Goal: Information Seeking & Learning: Check status

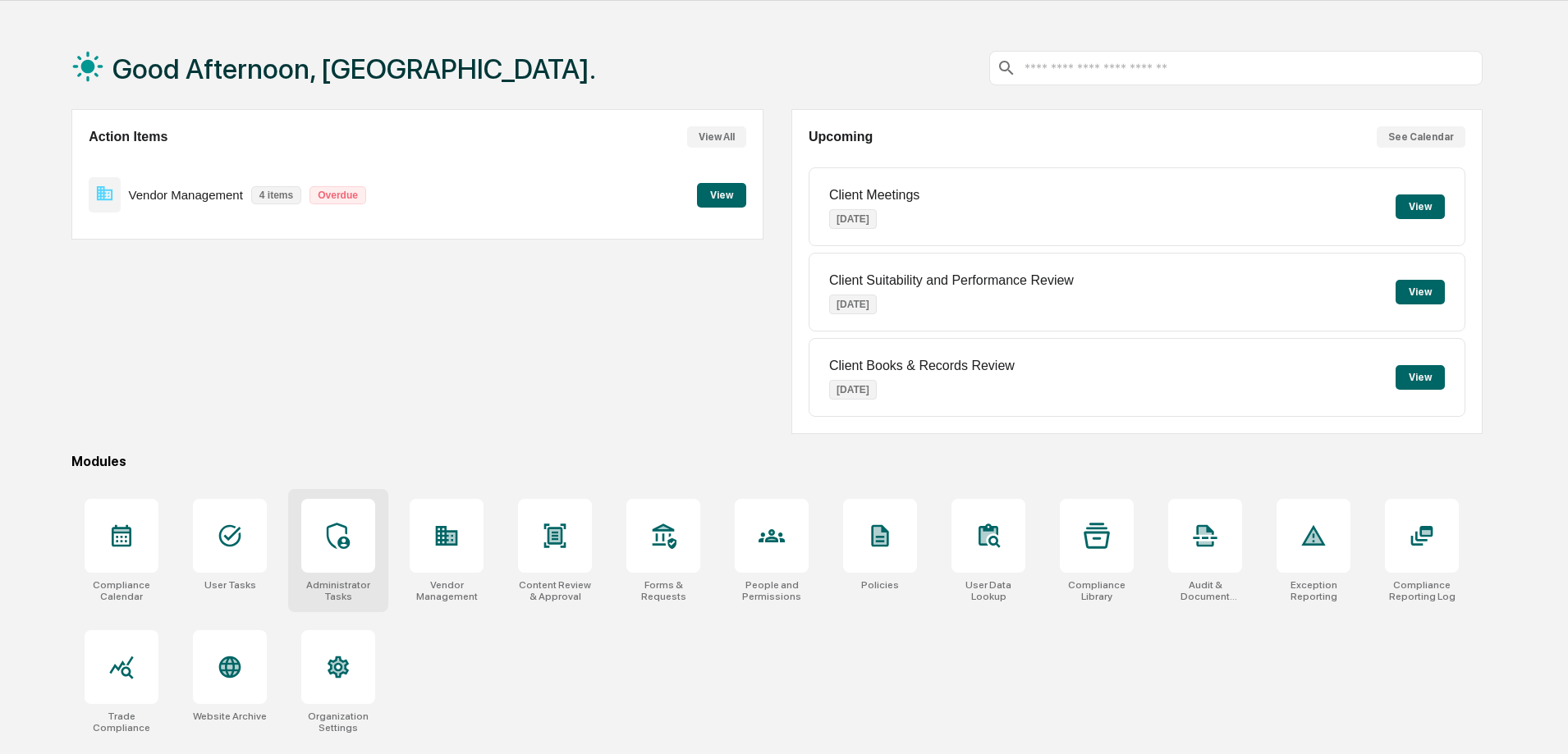
scroll to position [78, 0]
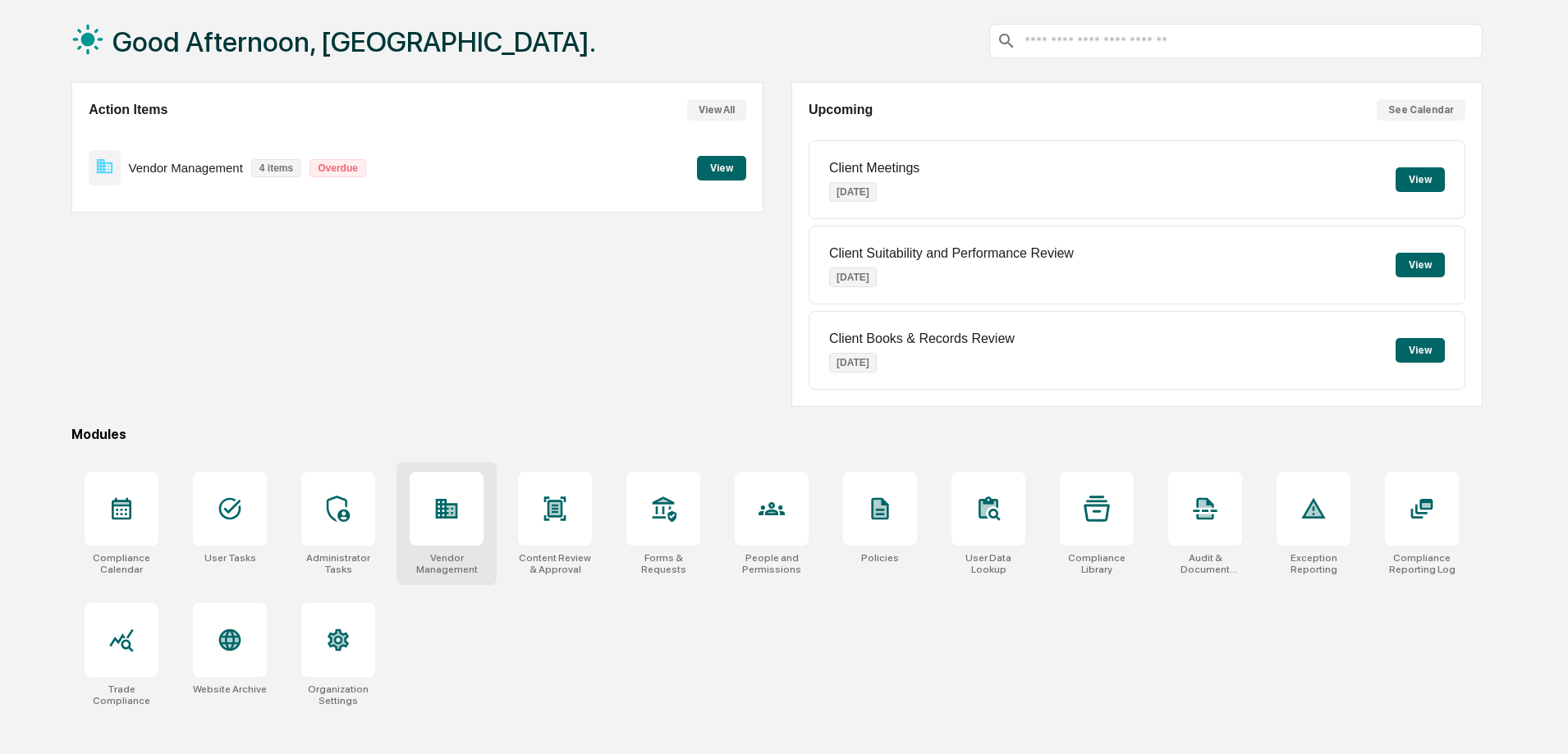
click at [432, 513] on div at bounding box center [447, 509] width 74 height 74
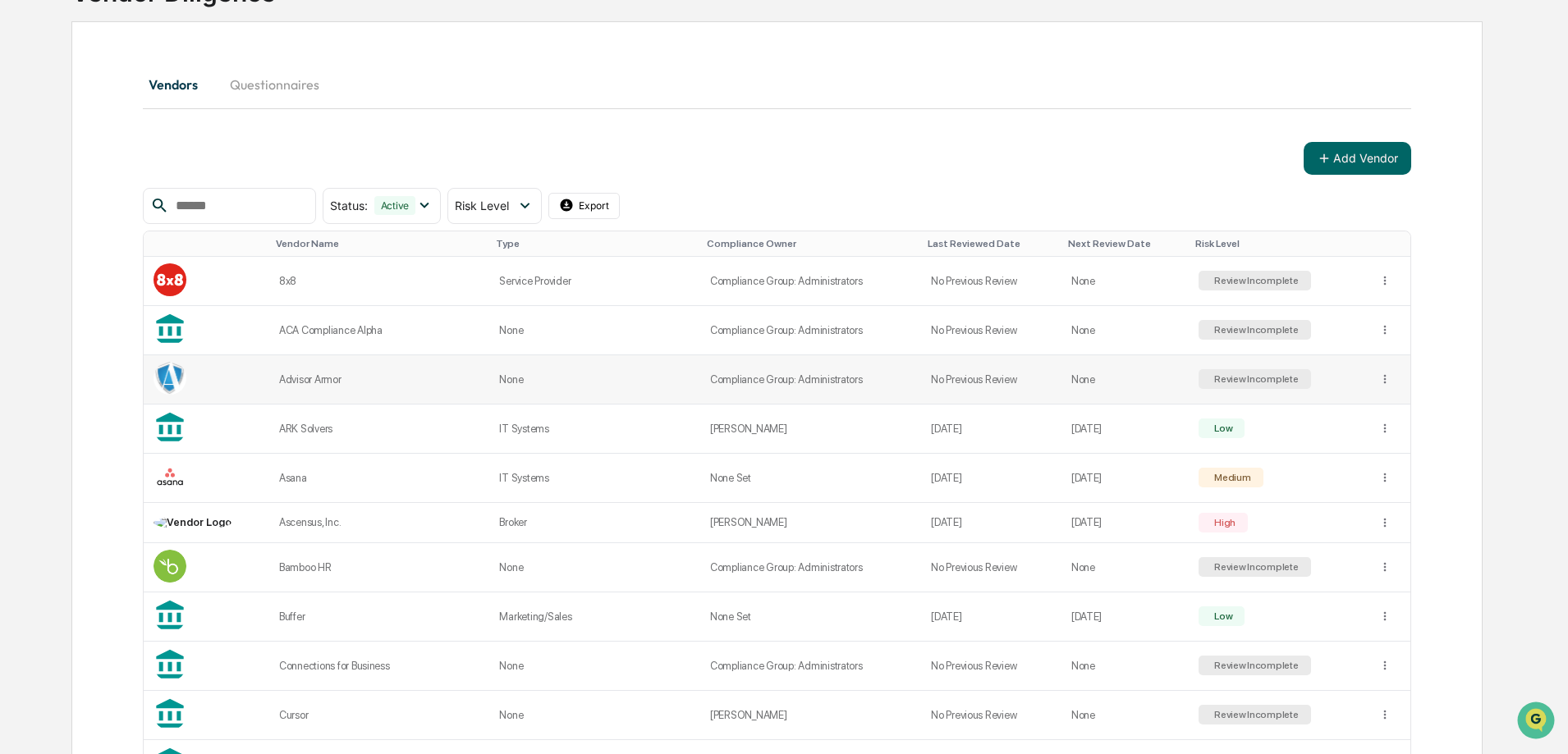
scroll to position [164, 0]
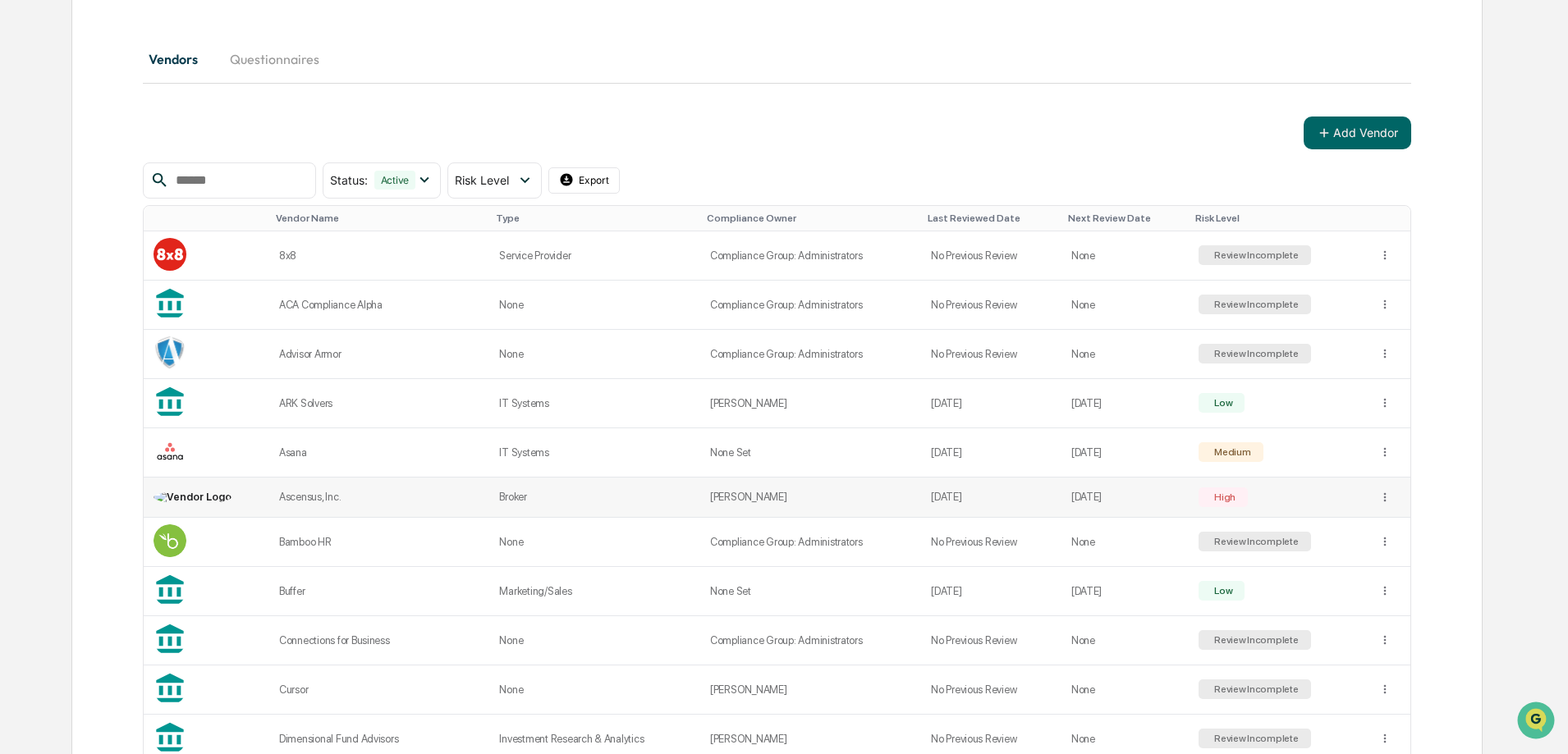
click at [349, 497] on div "Ascensus, Inc." at bounding box center [379, 497] width 200 height 13
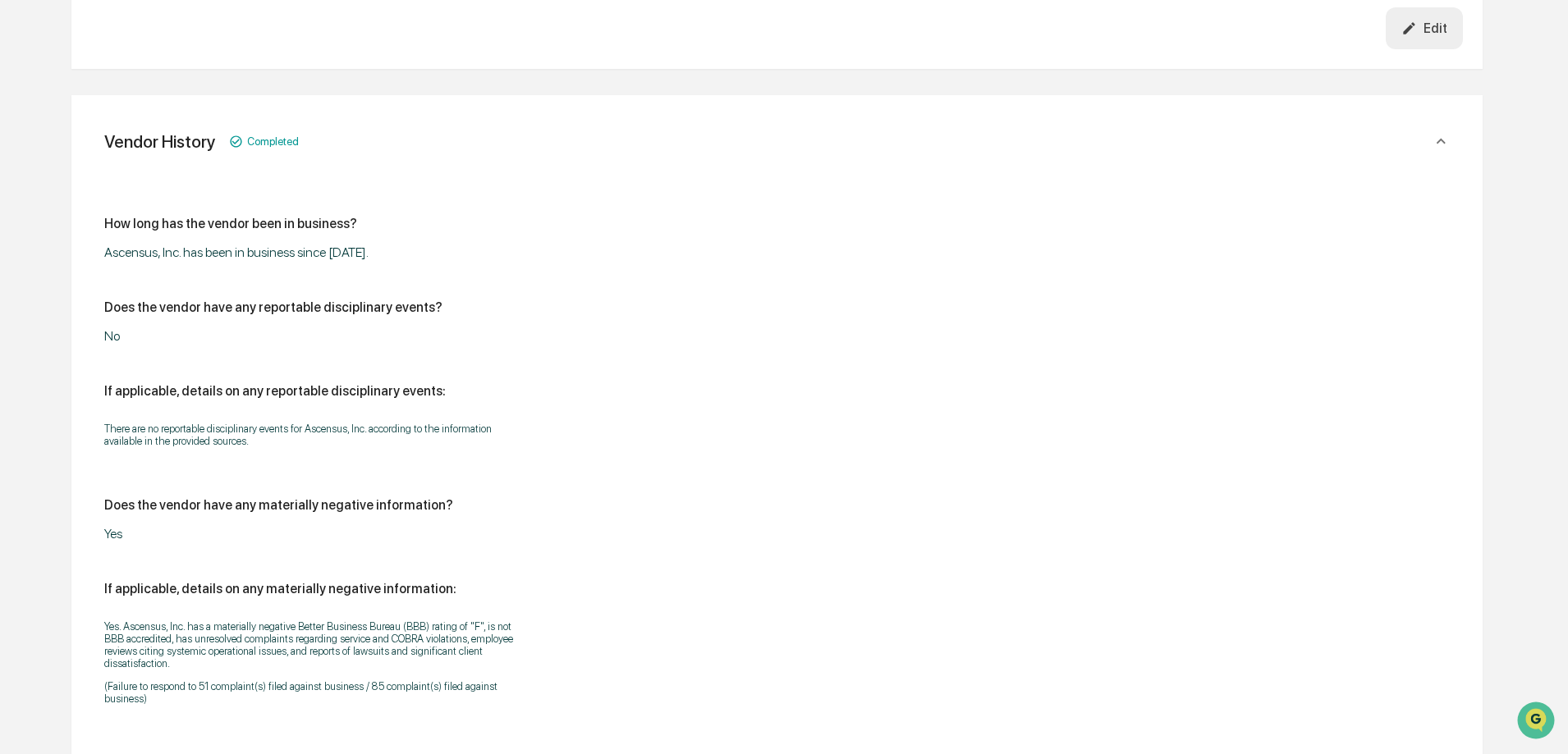
scroll to position [3456, 0]
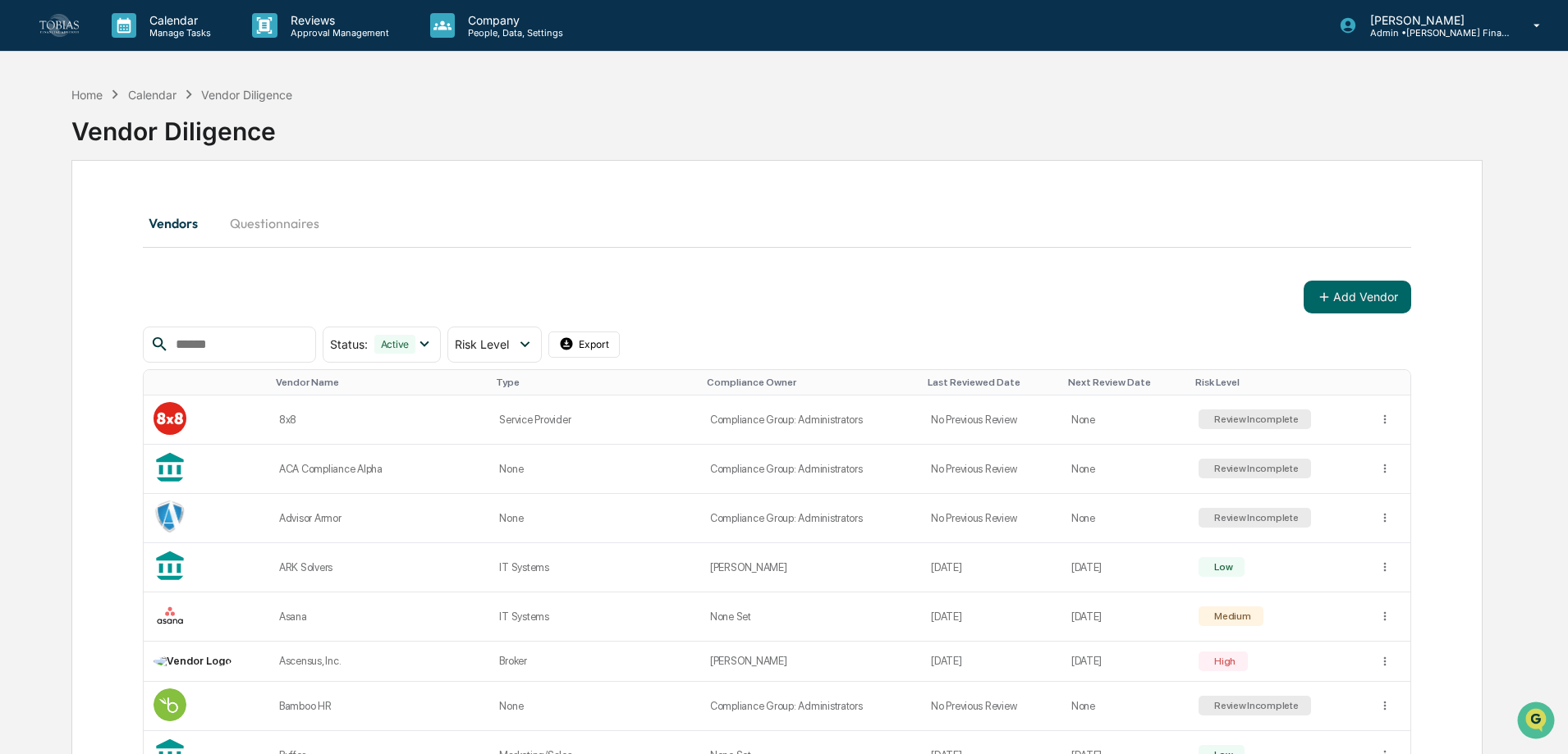
click at [286, 351] on input "text" at bounding box center [239, 345] width 140 height 21
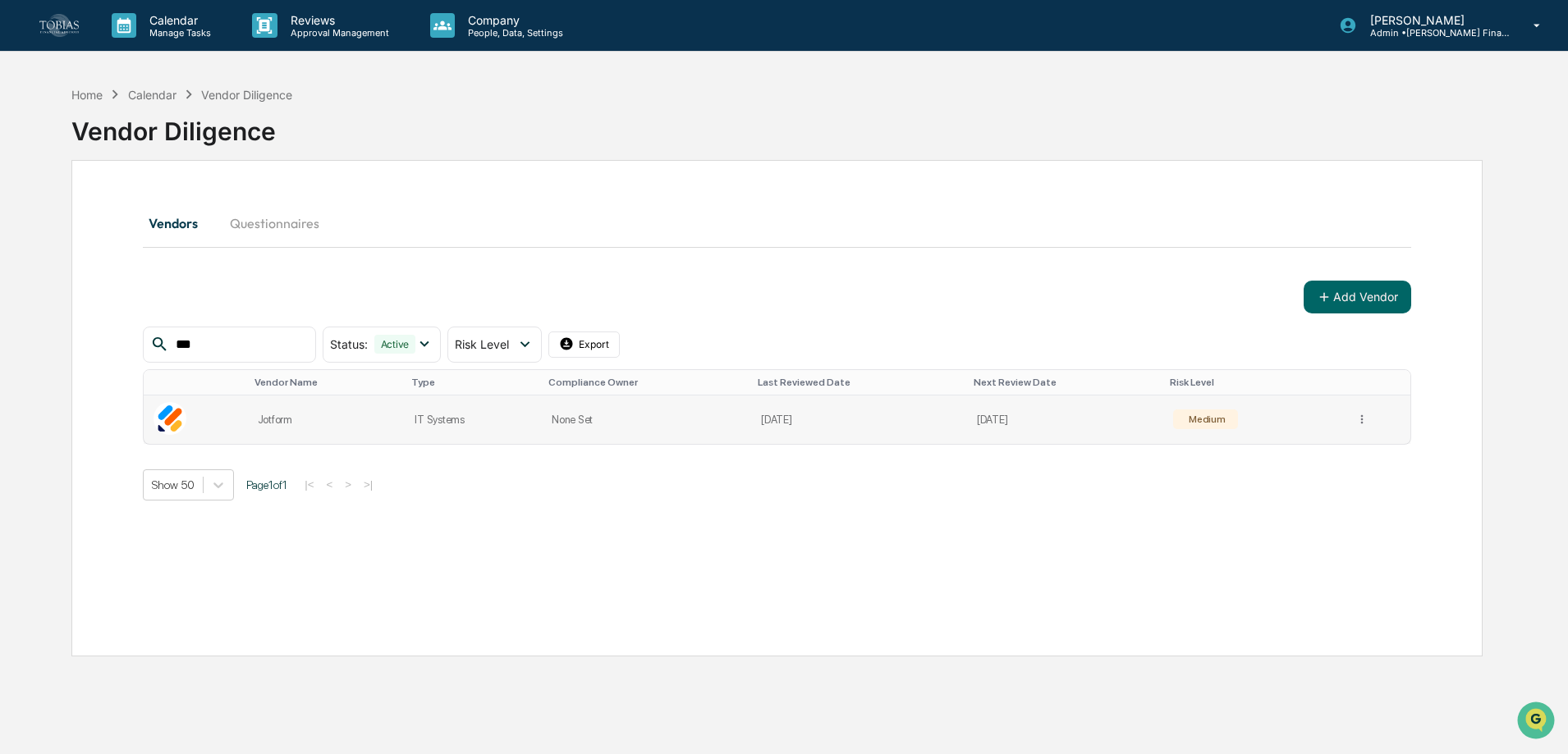
type input "***"
click at [278, 423] on div "Jotform" at bounding box center [326, 420] width 138 height 13
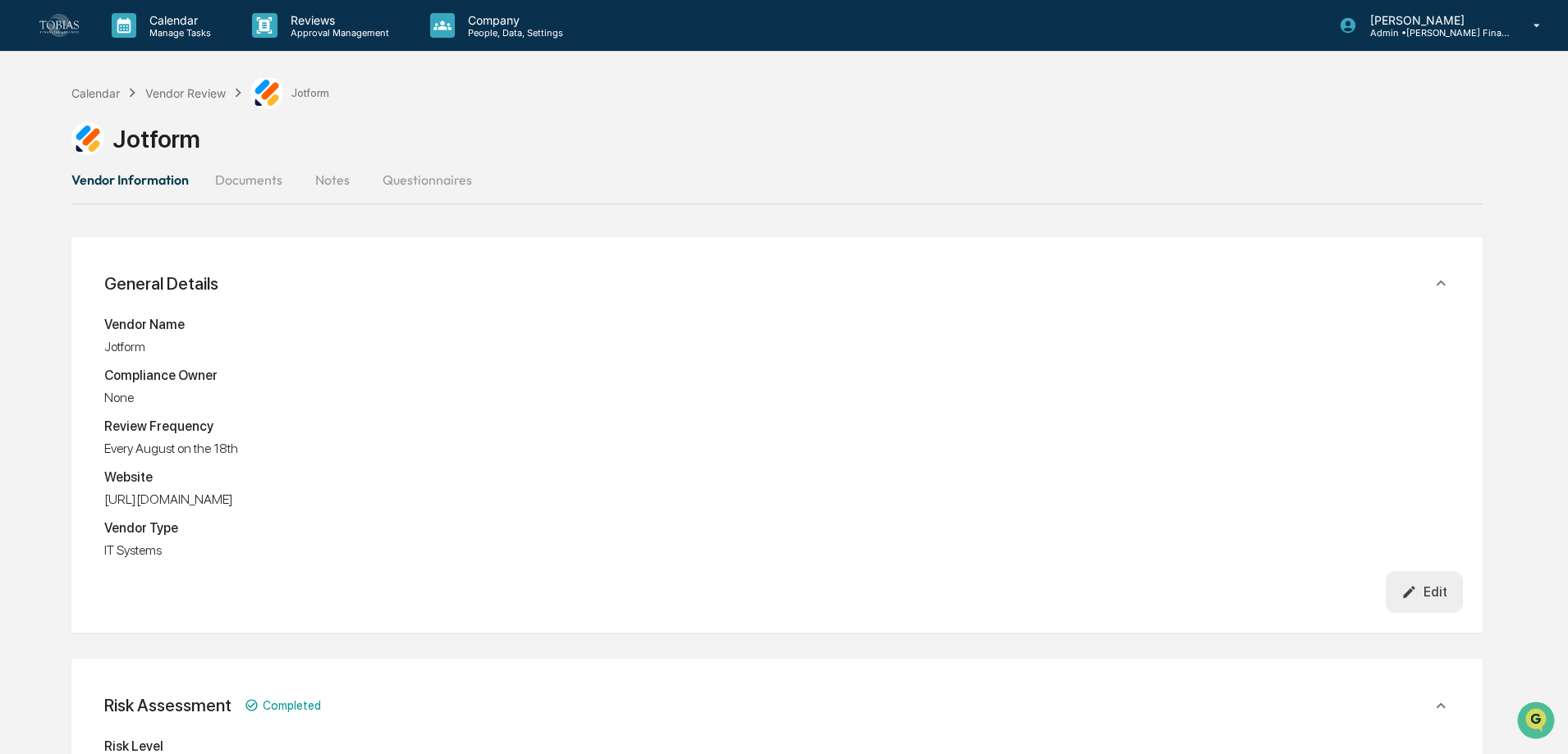
click at [73, 32] on img at bounding box center [59, 24] width 40 height 22
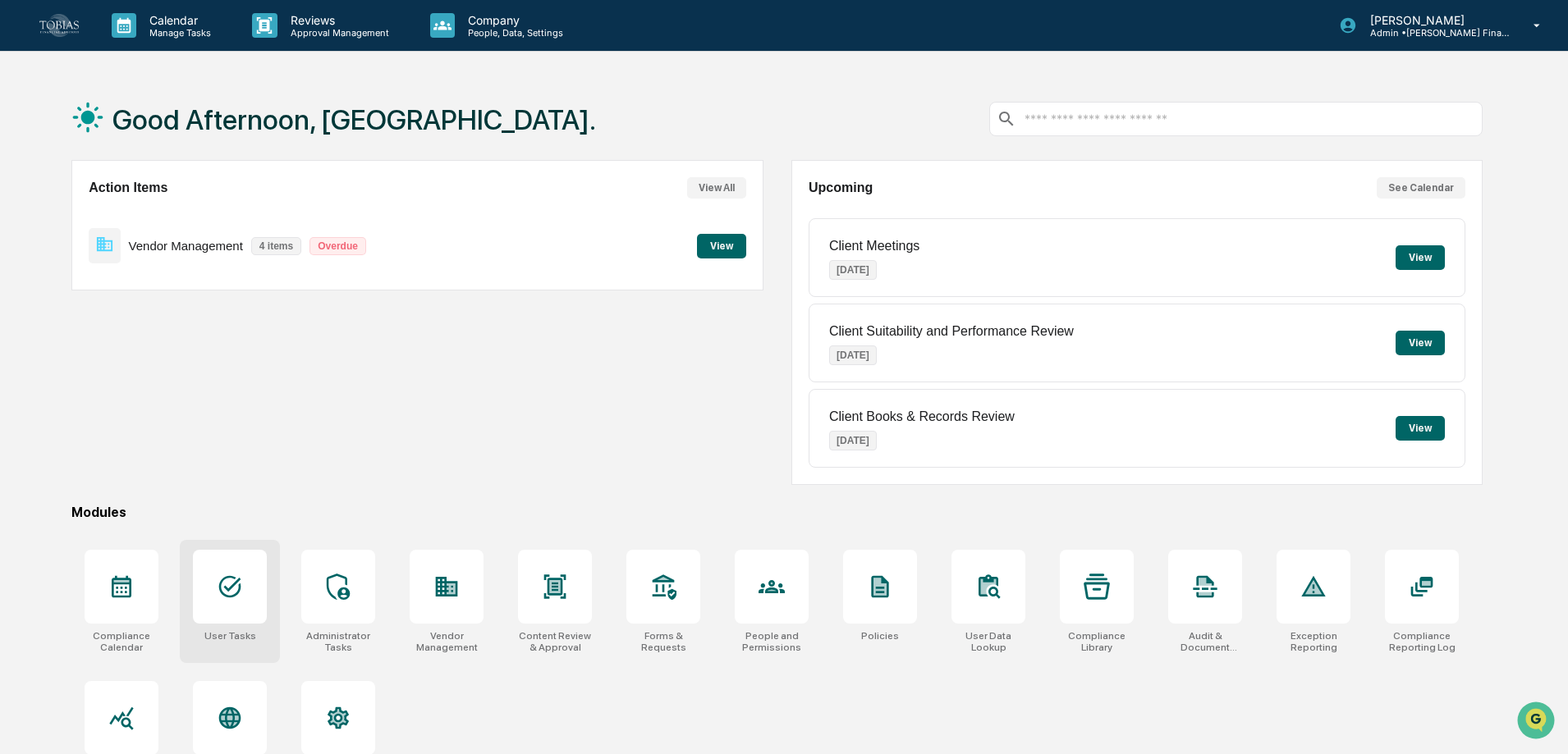
click at [250, 588] on div at bounding box center [230, 587] width 74 height 74
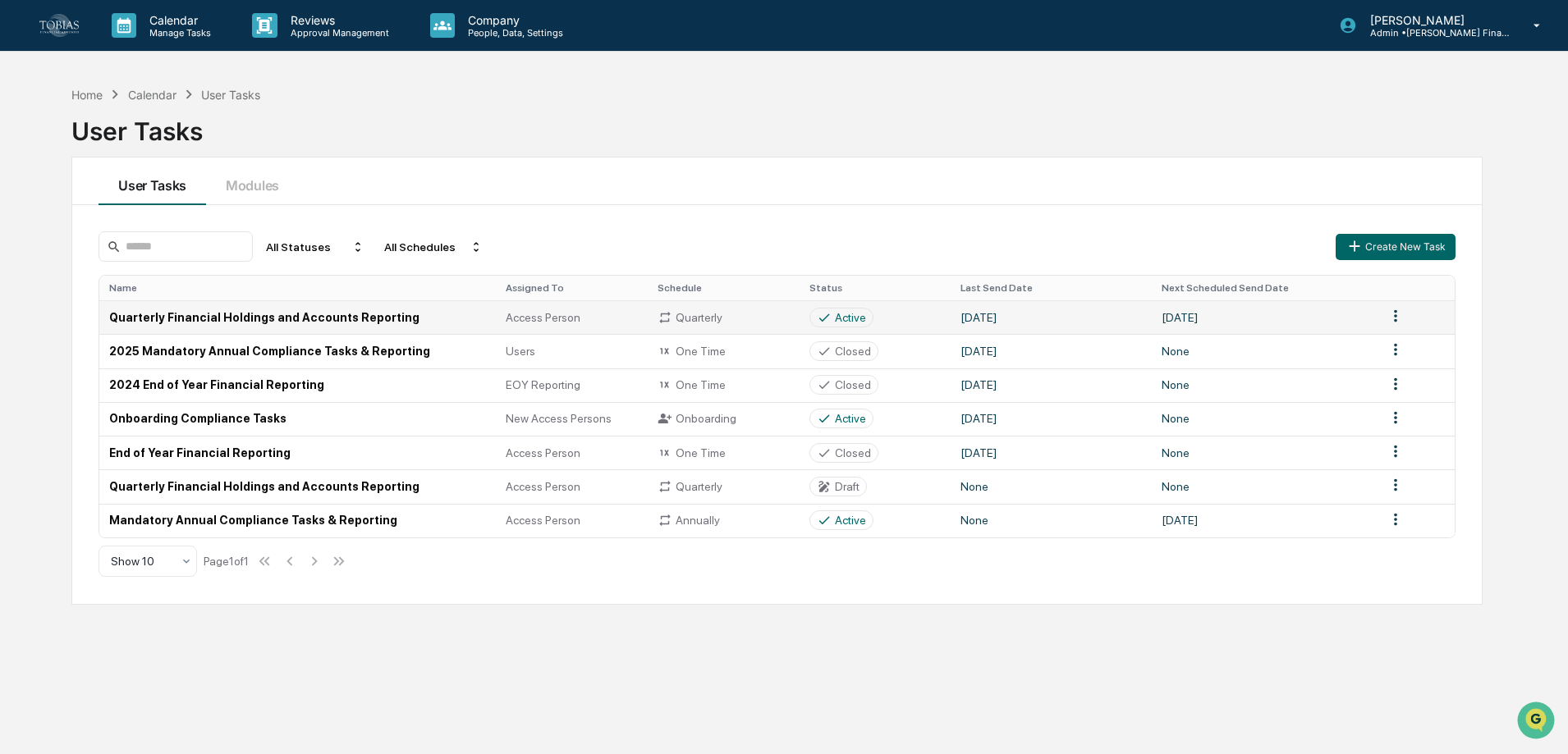
click at [318, 320] on td "Quarterly Financial Holdings and Accounts Reporting" at bounding box center [297, 317] width 396 height 34
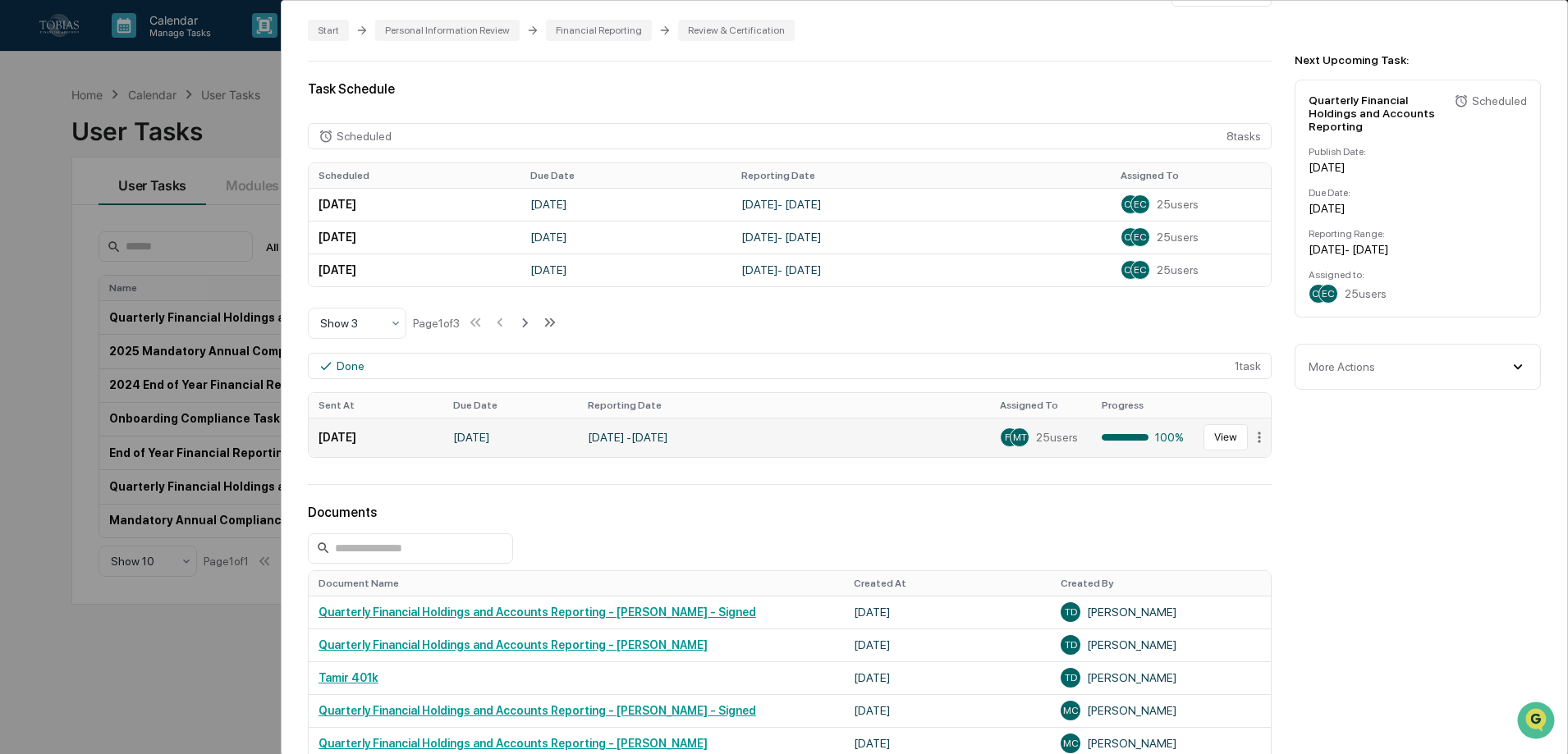
scroll to position [402, 0]
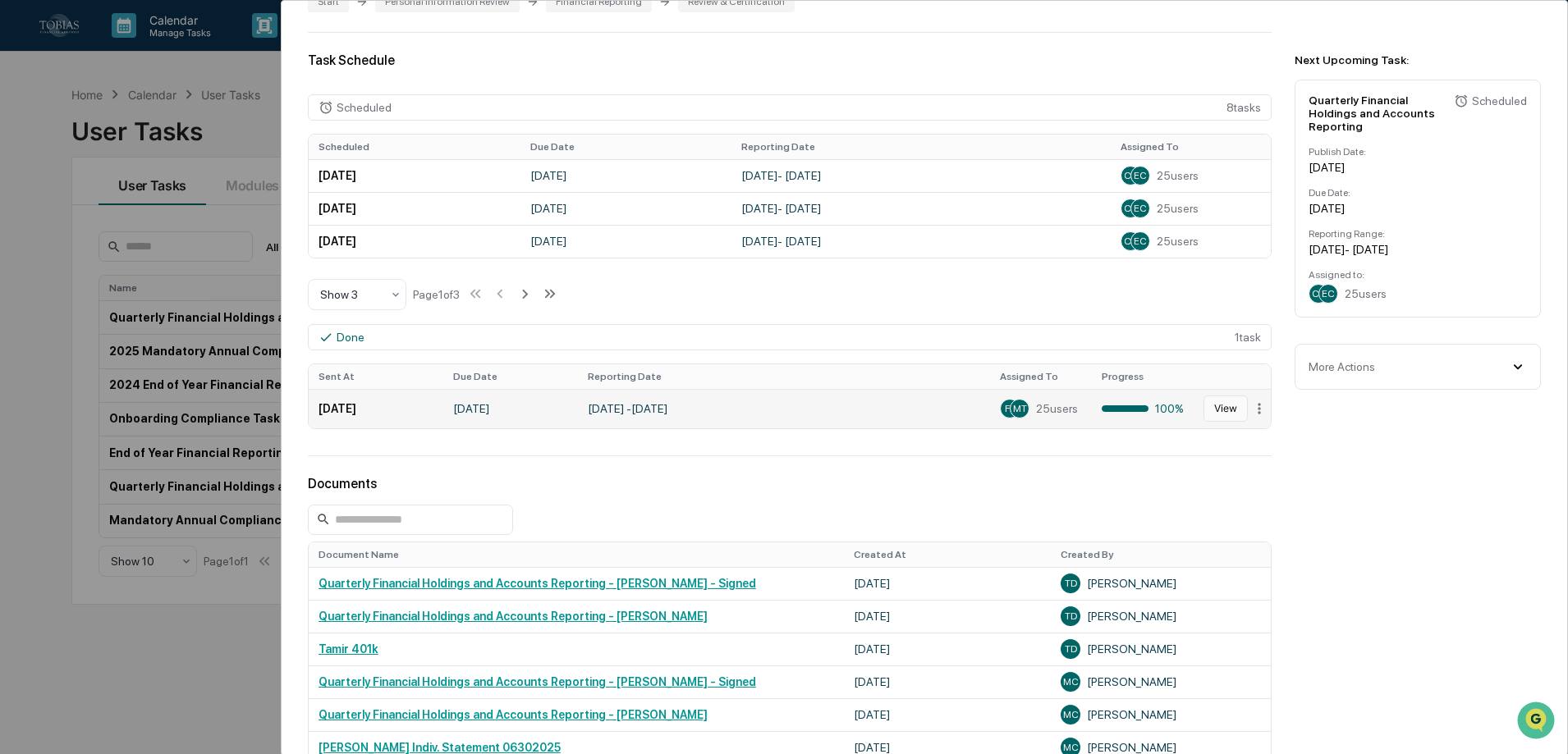
click at [1218, 410] on button "View" at bounding box center [1226, 408] width 45 height 26
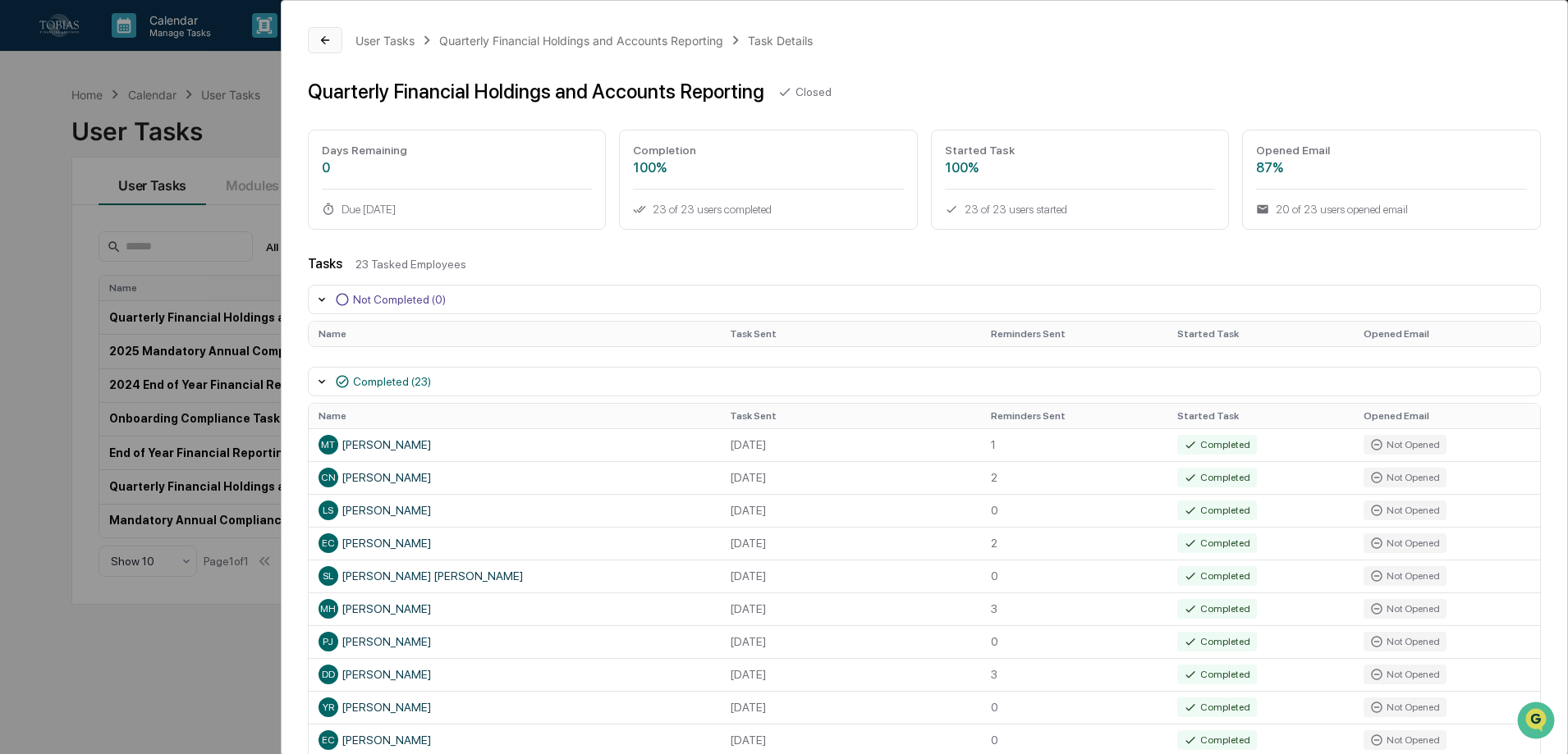
click at [330, 39] on icon at bounding box center [325, 41] width 14 height 14
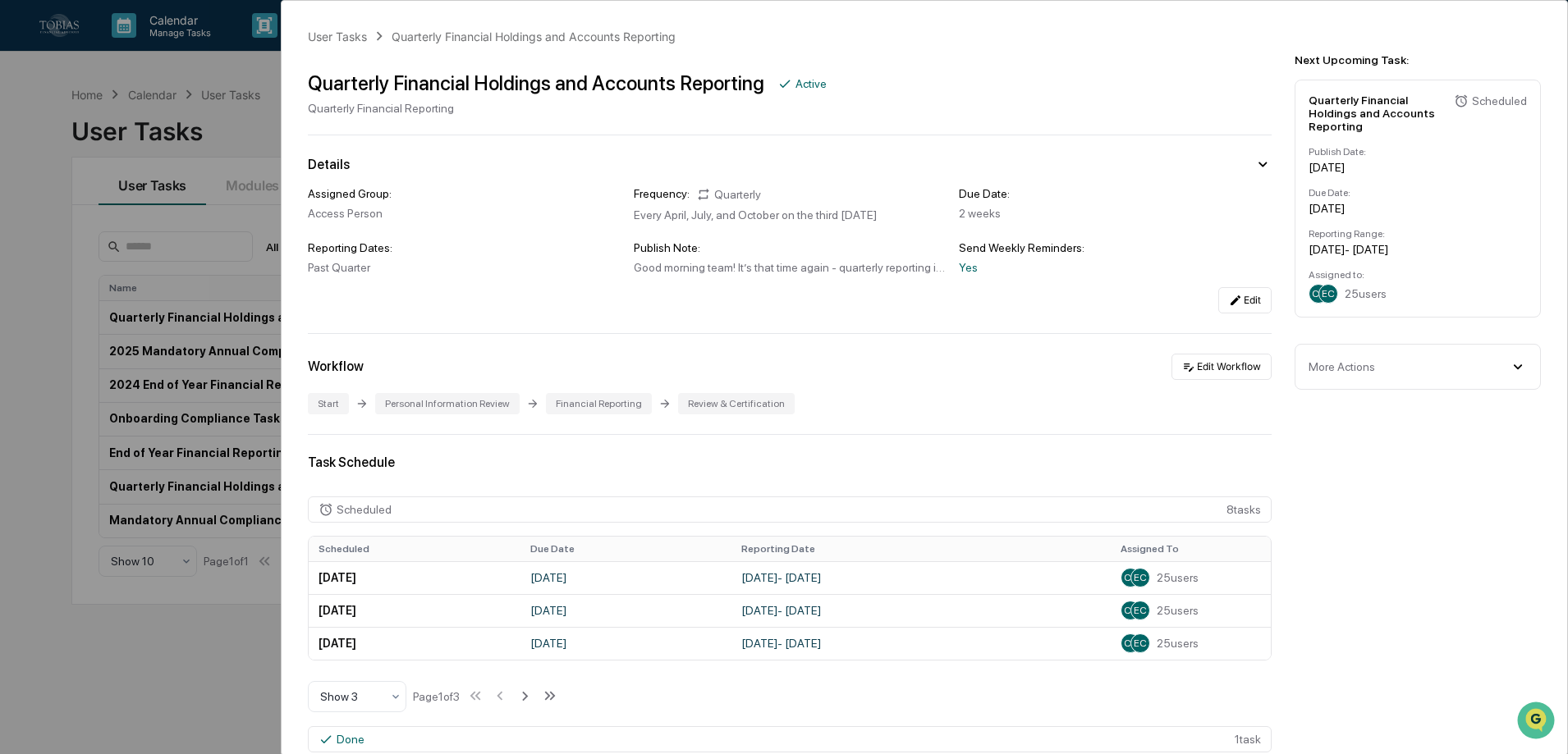
click at [254, 96] on div "User Tasks Quarterly Financial Holdings and Accounts Reporting Quarterly Financ…" at bounding box center [784, 377] width 1568 height 754
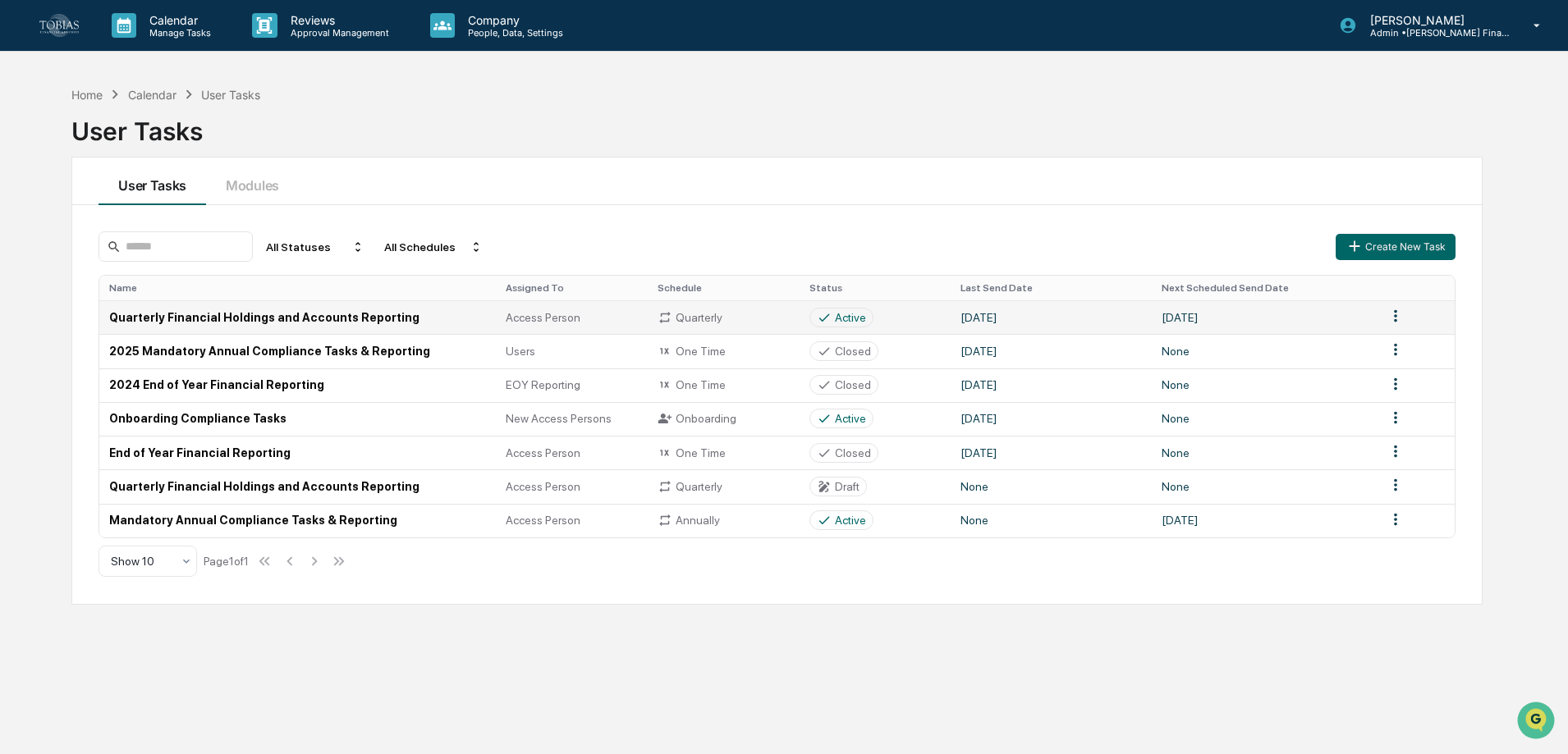
click at [315, 316] on td "Quarterly Financial Holdings and Accounts Reporting" at bounding box center [297, 317] width 396 height 34
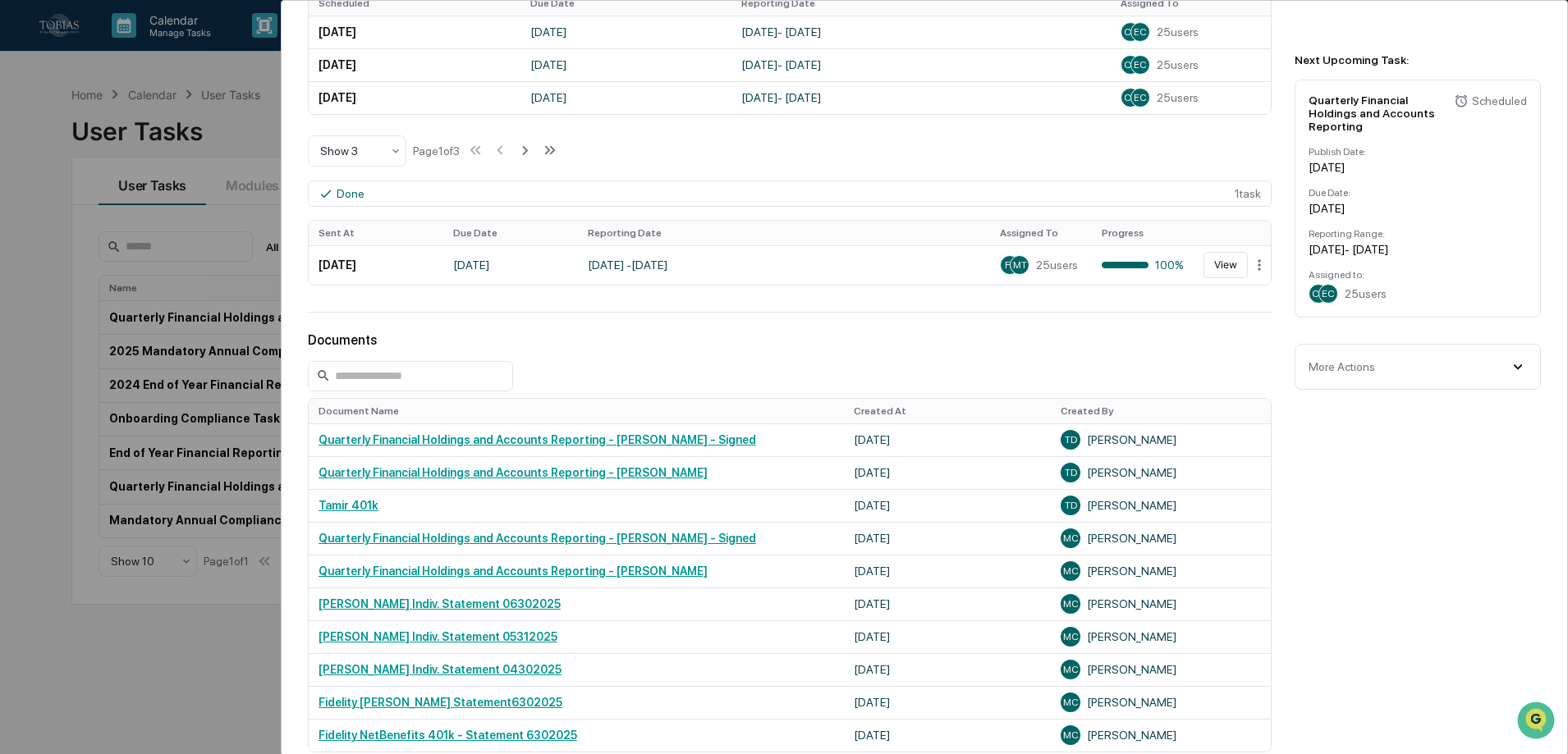
scroll to position [574, 0]
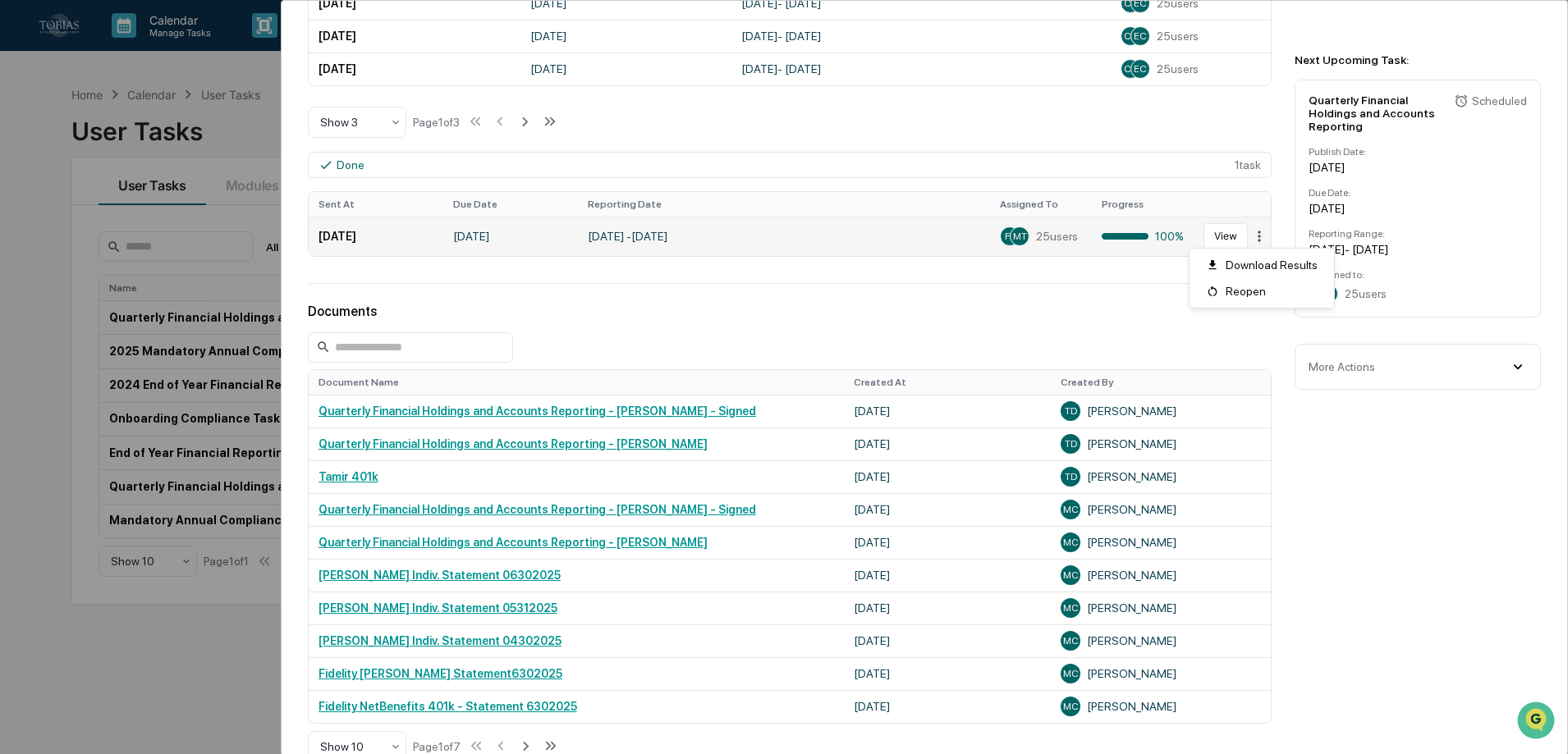
click at [1250, 238] on html "Calendar Manage Tasks Reviews Approval Management Company People, Data, Setting…" at bounding box center [784, 377] width 1568 height 754
click at [233, 153] on html "Calendar Manage Tasks Reviews Approval Management Company People, Data, Setting…" at bounding box center [788, 377] width 1576 height 754
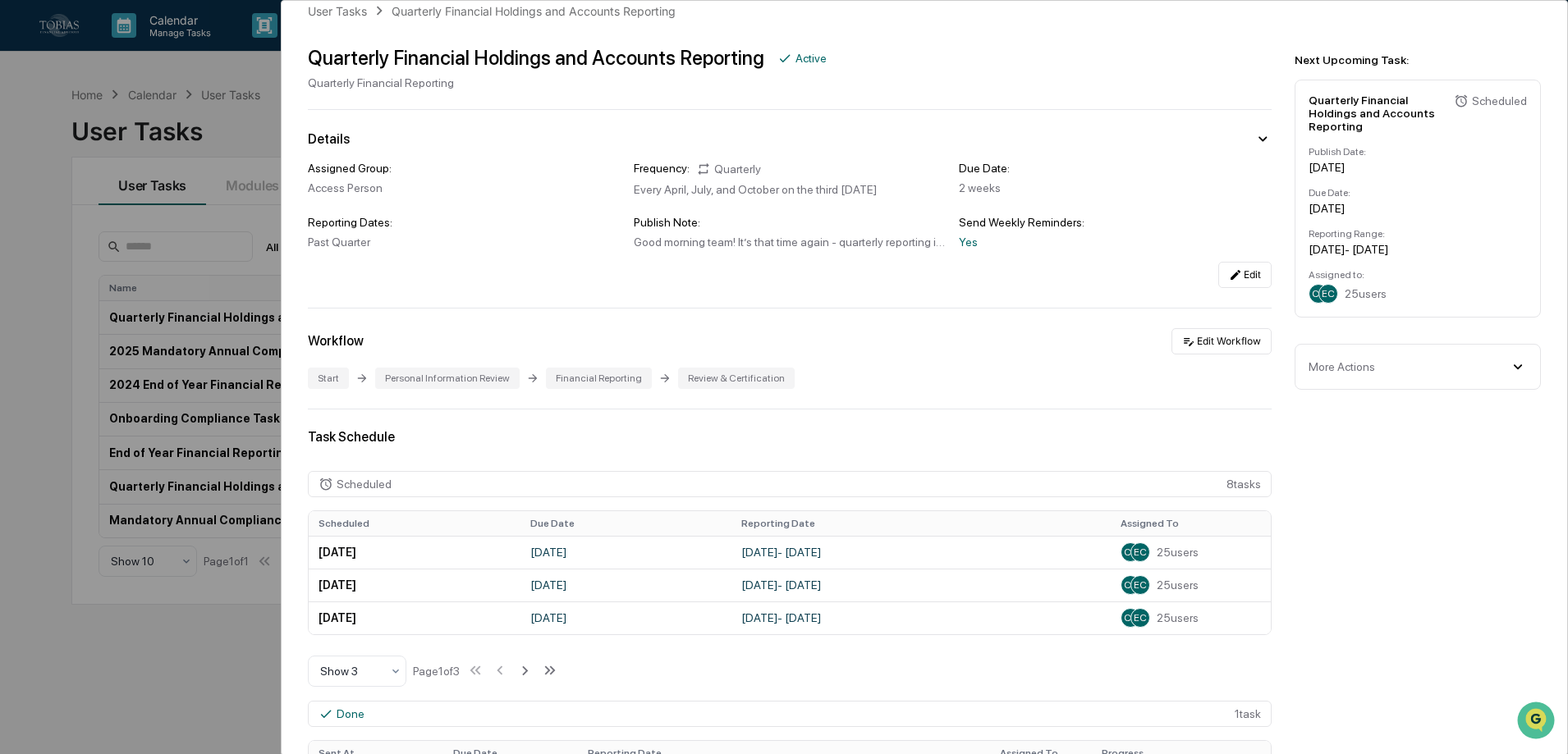
scroll to position [0, 0]
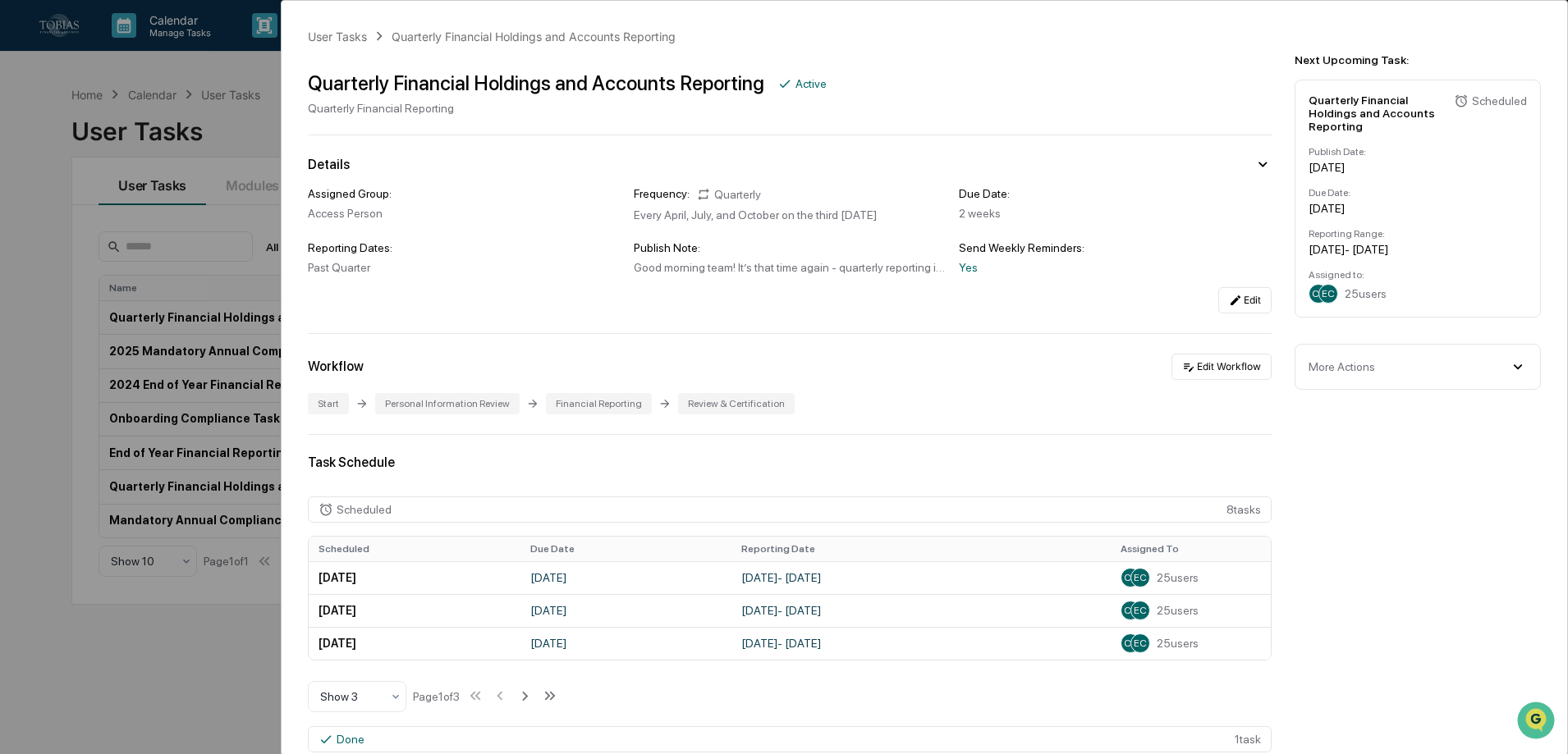
click at [181, 198] on div "User Tasks Quarterly Financial Holdings and Accounts Reporting Quarterly Financ…" at bounding box center [784, 377] width 1568 height 754
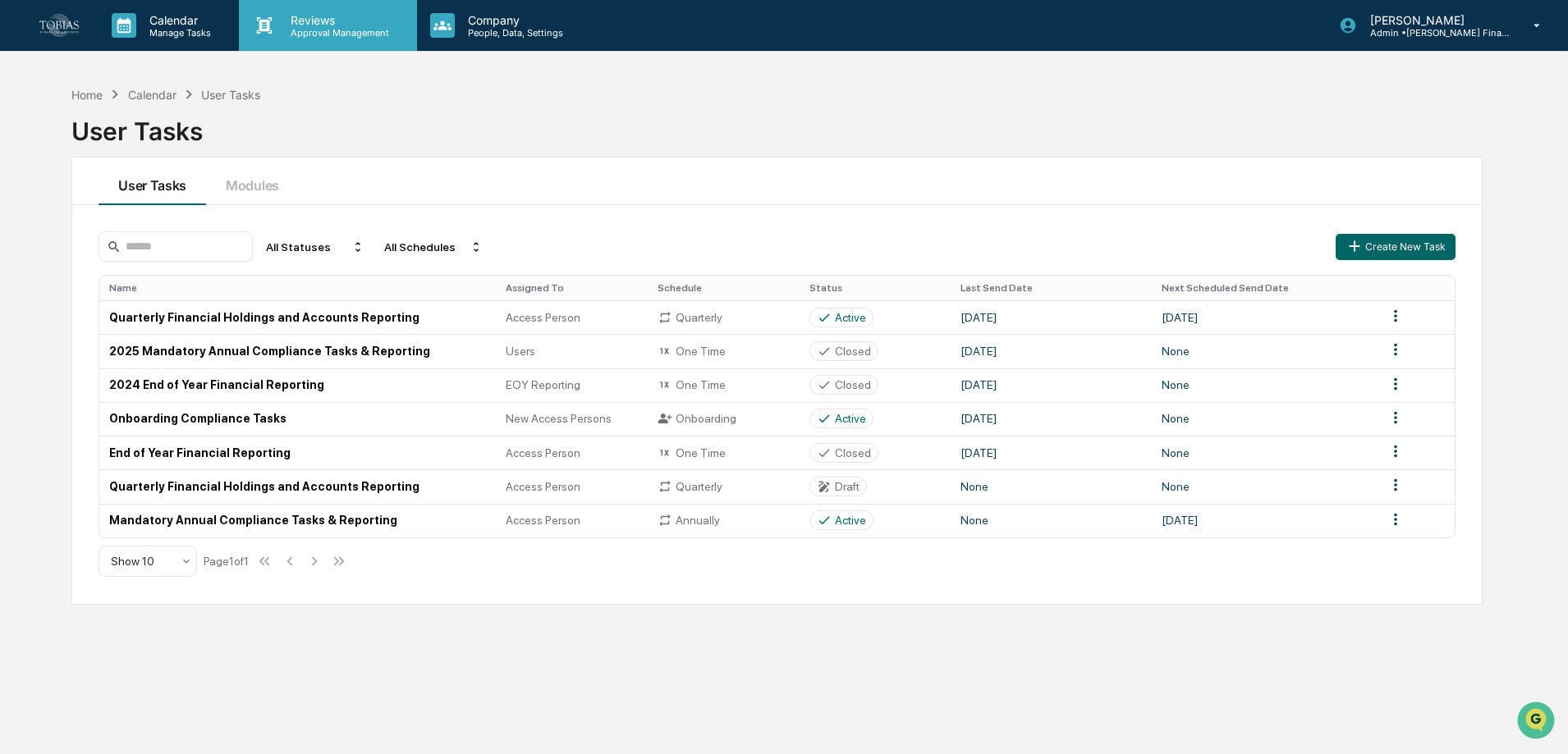
click at [381, 23] on p "Reviews" at bounding box center [337, 20] width 119 height 14
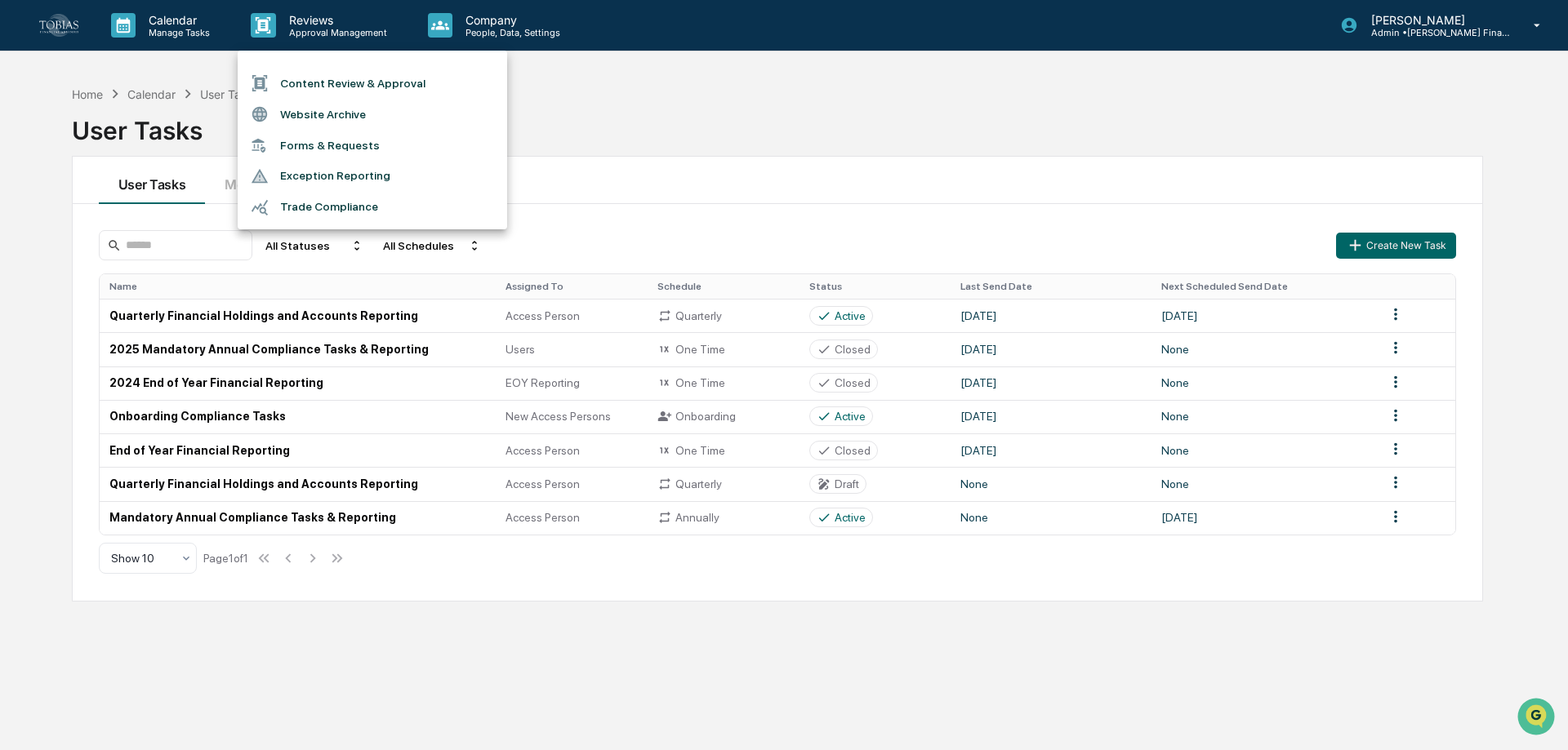
click at [458, 18] on div at bounding box center [784, 375] width 1568 height 750
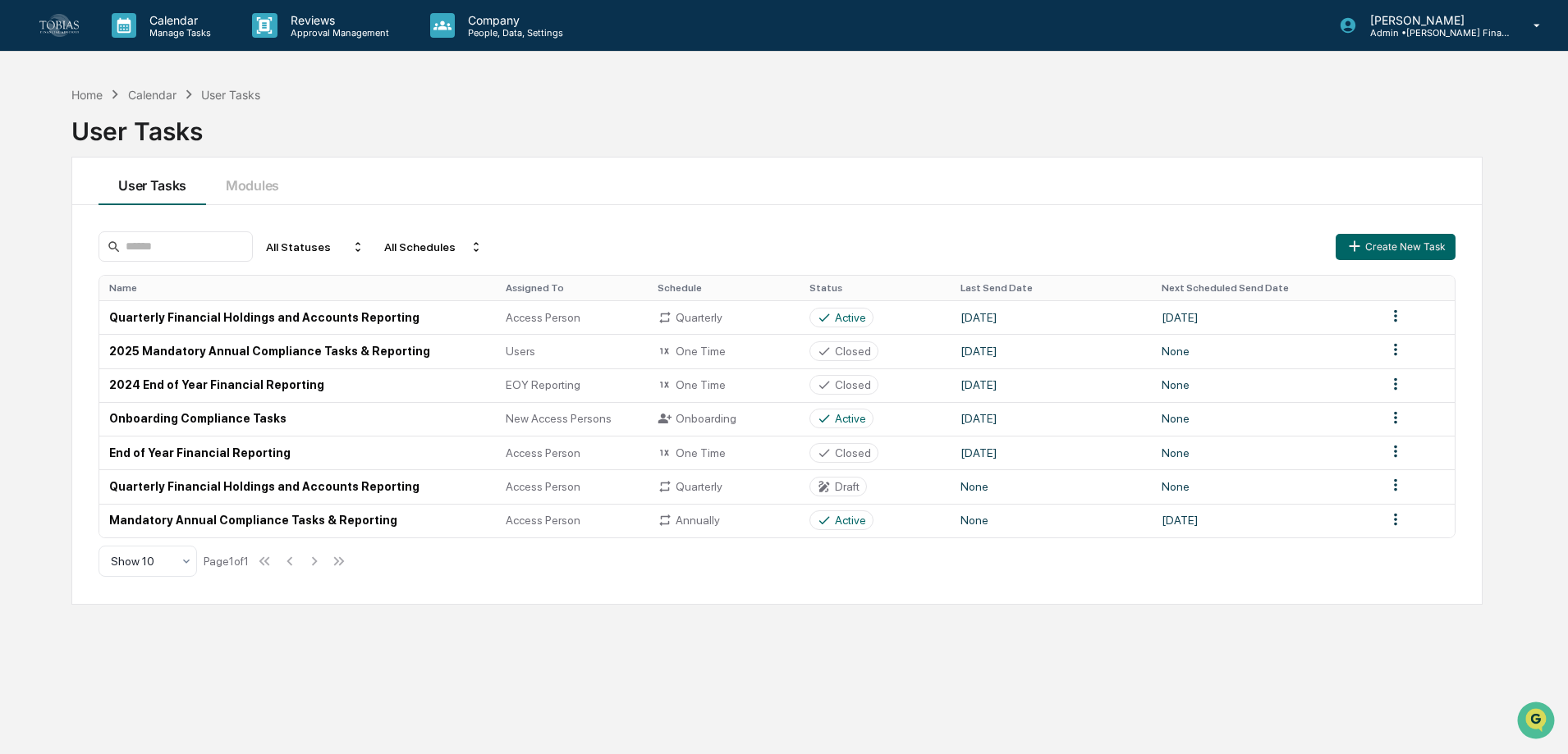
click at [461, 34] on p "People, Data, Settings" at bounding box center [513, 33] width 117 height 12
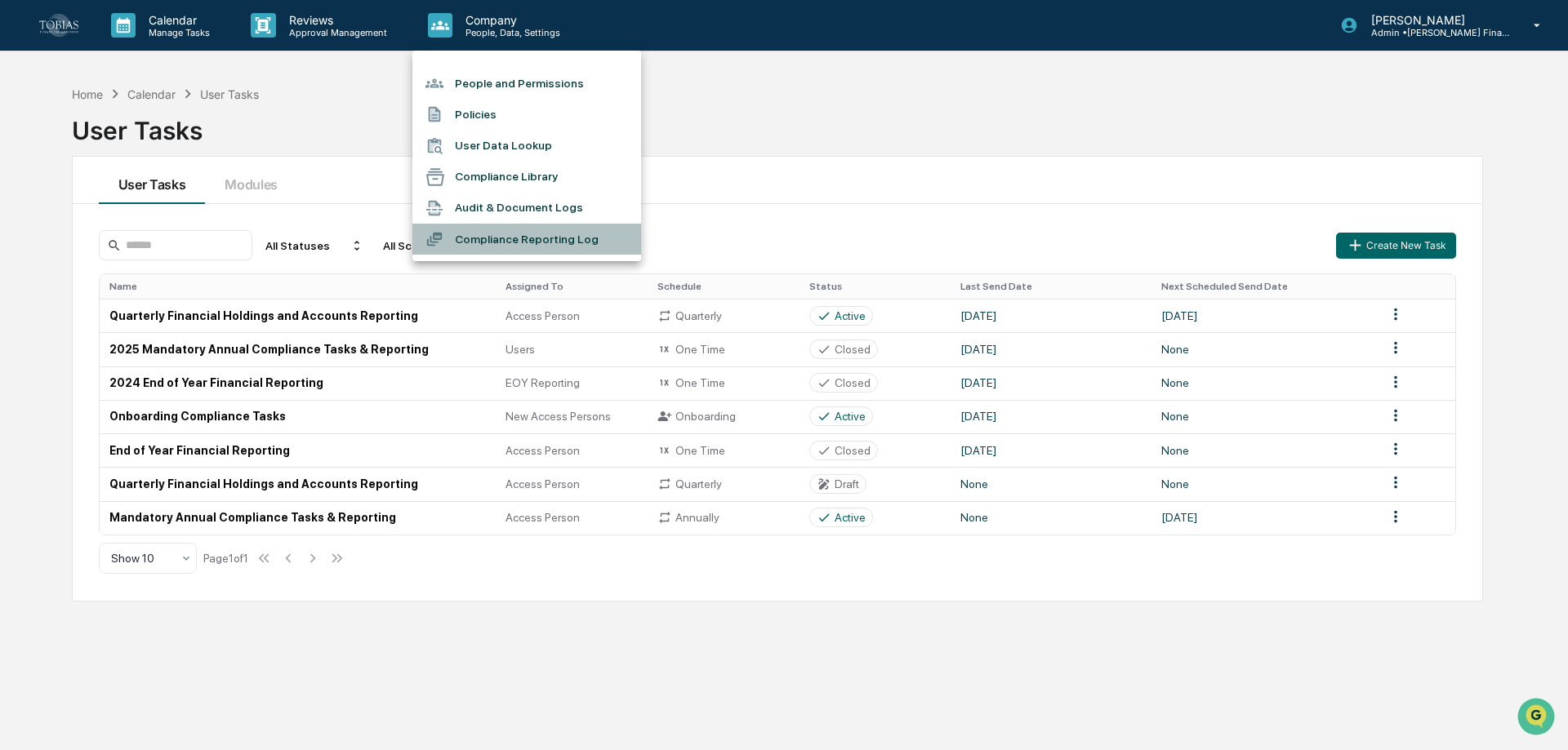
click at [468, 237] on li "Compliance Reporting Log" at bounding box center [527, 239] width 229 height 31
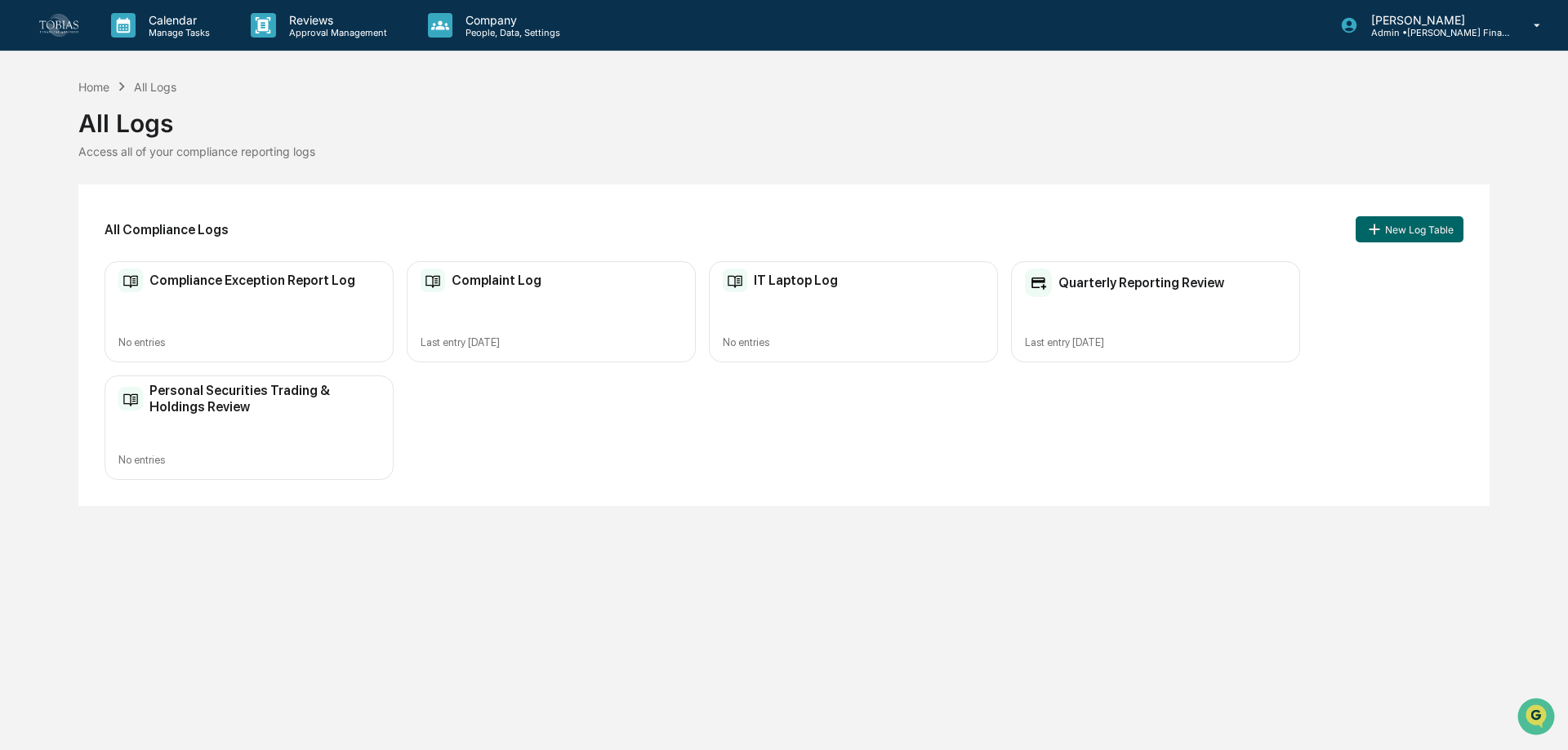
click at [1058, 275] on div "Quarterly Reporting Review" at bounding box center [1124, 283] width 199 height 29
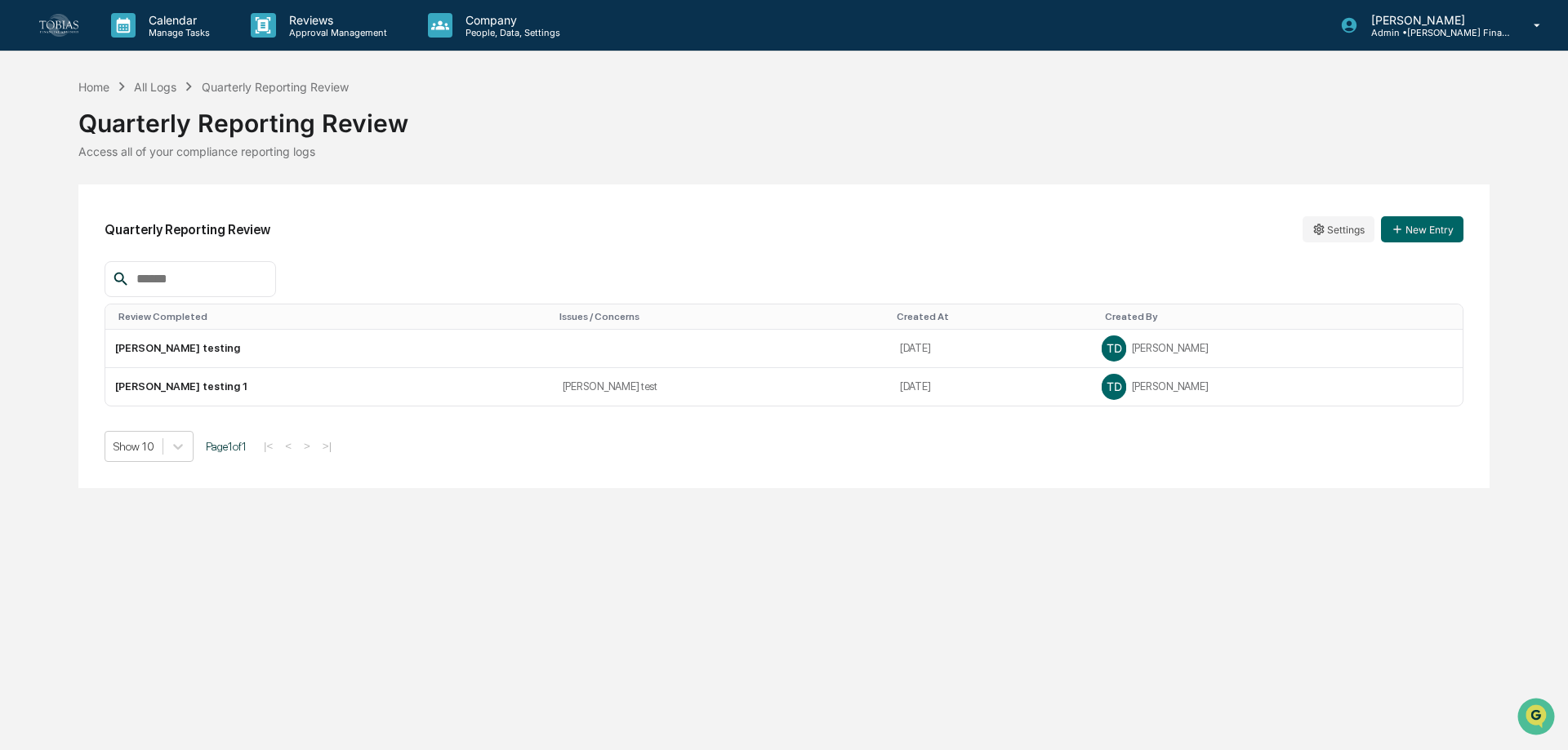
drag, startPoint x: 80, startPoint y: 121, endPoint x: 596, endPoint y: 460, distance: 617.4
click at [1036, 388] on div "Home All Logs Quarterly Reporting Review Quarterly Reporting Review Access all …" at bounding box center [784, 282] width 1411 height 411
click at [381, 505] on div "Calendar Manage Tasks Reviews Approval Management Company People, Data, Setting…" at bounding box center [784, 375] width 1568 height 750
click at [158, 91] on div "All Logs" at bounding box center [156, 87] width 43 height 14
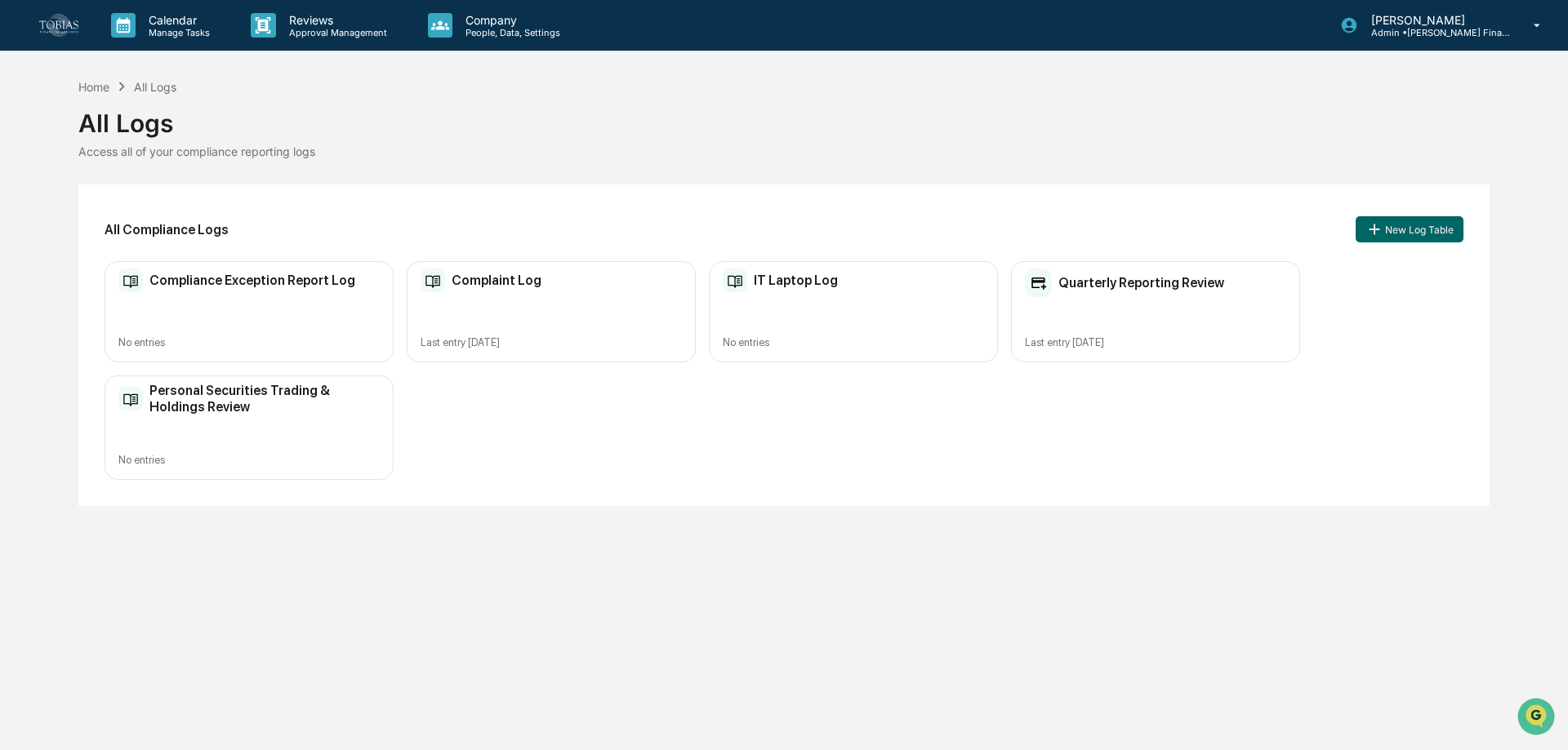
click at [273, 384] on h2 "Personal Securities Trading & Holdings Review" at bounding box center [265, 398] width 230 height 31
click at [1150, 287] on h2 "Quarterly Reporting Review" at bounding box center [1141, 283] width 165 height 15
click at [218, 277] on h2 "Compliance Exception Report Log" at bounding box center [252, 280] width 206 height 15
click at [508, 280] on h2 "Complaint Log" at bounding box center [496, 280] width 90 height 15
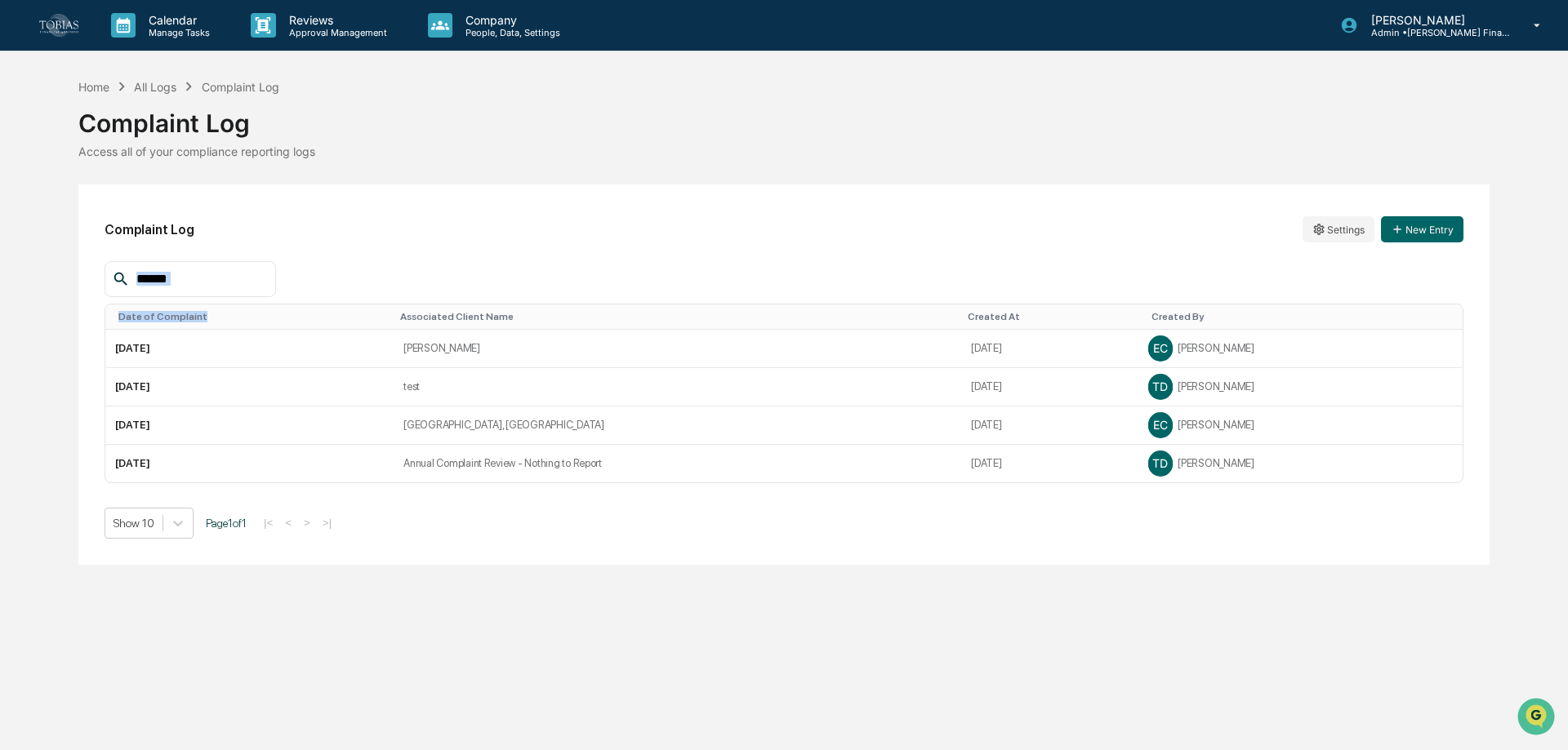
drag, startPoint x: 114, startPoint y: 380, endPoint x: 255, endPoint y: 324, distance: 151.7
click at [255, 324] on div "Complaint Log Settings New Entry Date of Complaint Associated Client Name Creat…" at bounding box center [784, 375] width 1411 height 381
drag, startPoint x: 444, startPoint y: 384, endPoint x: 111, endPoint y: 397, distance: 333.3
click at [111, 397] on tr "2/6/25 test Feb 6, 2025 TD Thalia Durand" at bounding box center [784, 388] width 1357 height 39
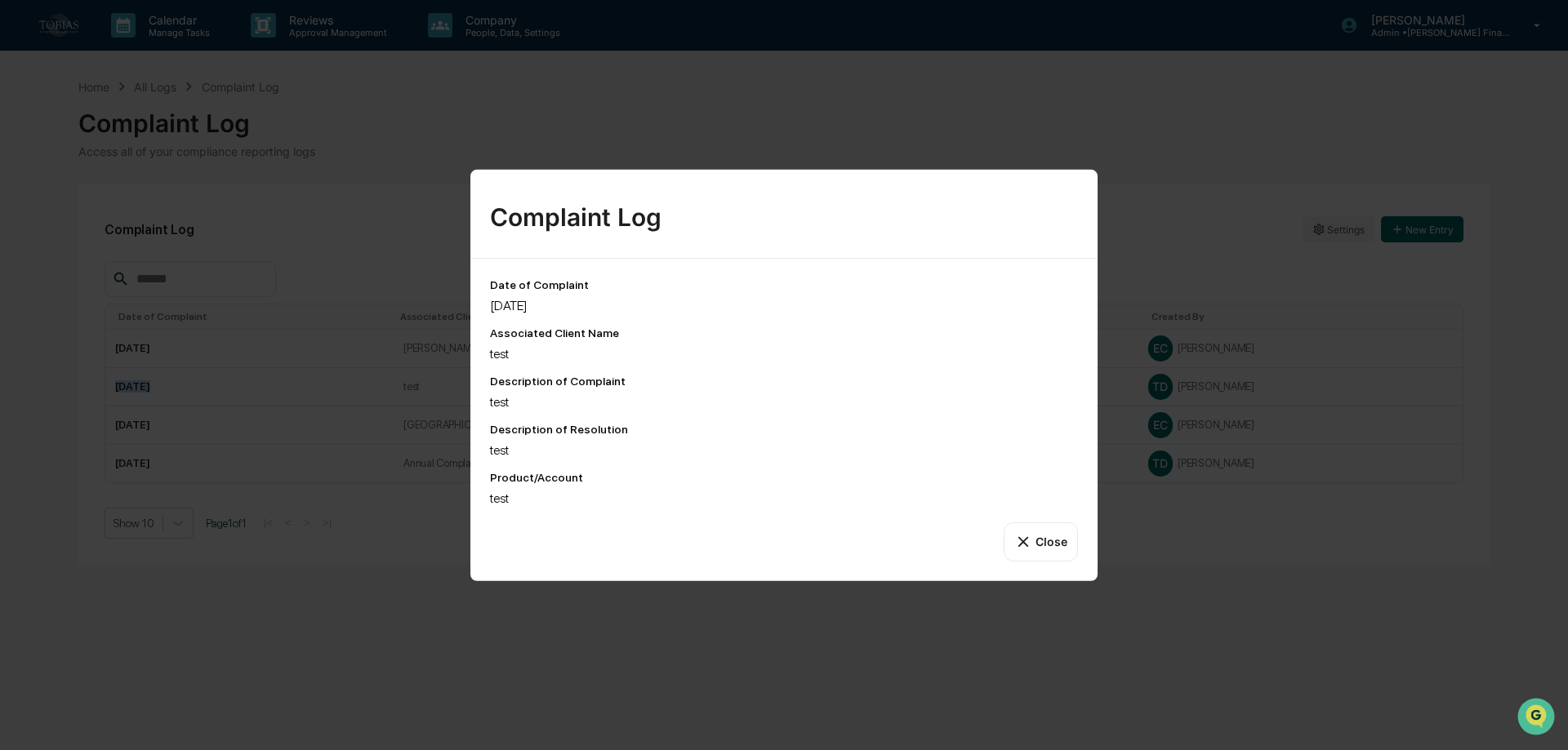
click at [1047, 544] on button "Close" at bounding box center [1040, 541] width 74 height 40
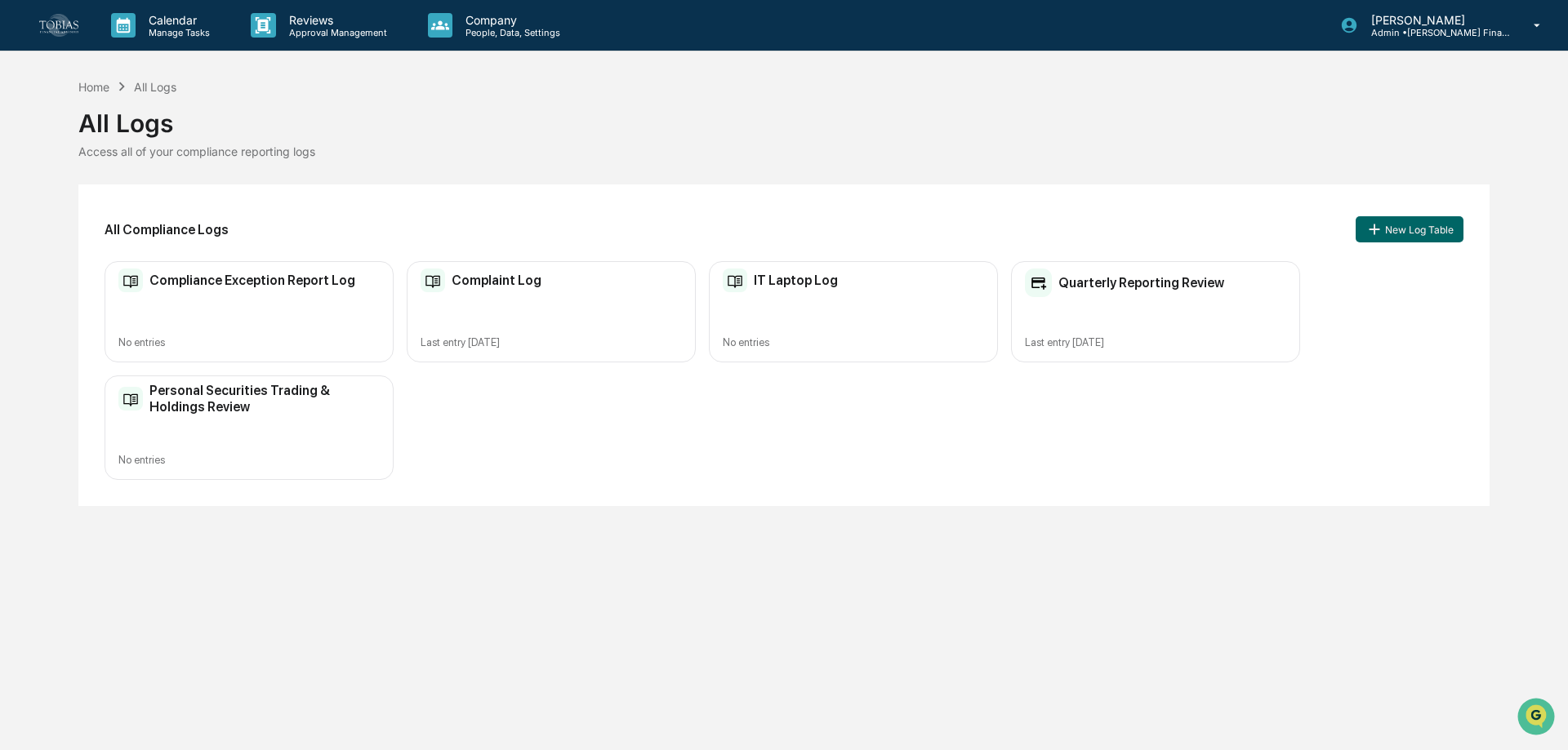
click at [829, 313] on div "IT Laptop Log No entries" at bounding box center [853, 312] width 289 height 102
click at [313, 27] on p "Approval Management" at bounding box center [335, 33] width 119 height 12
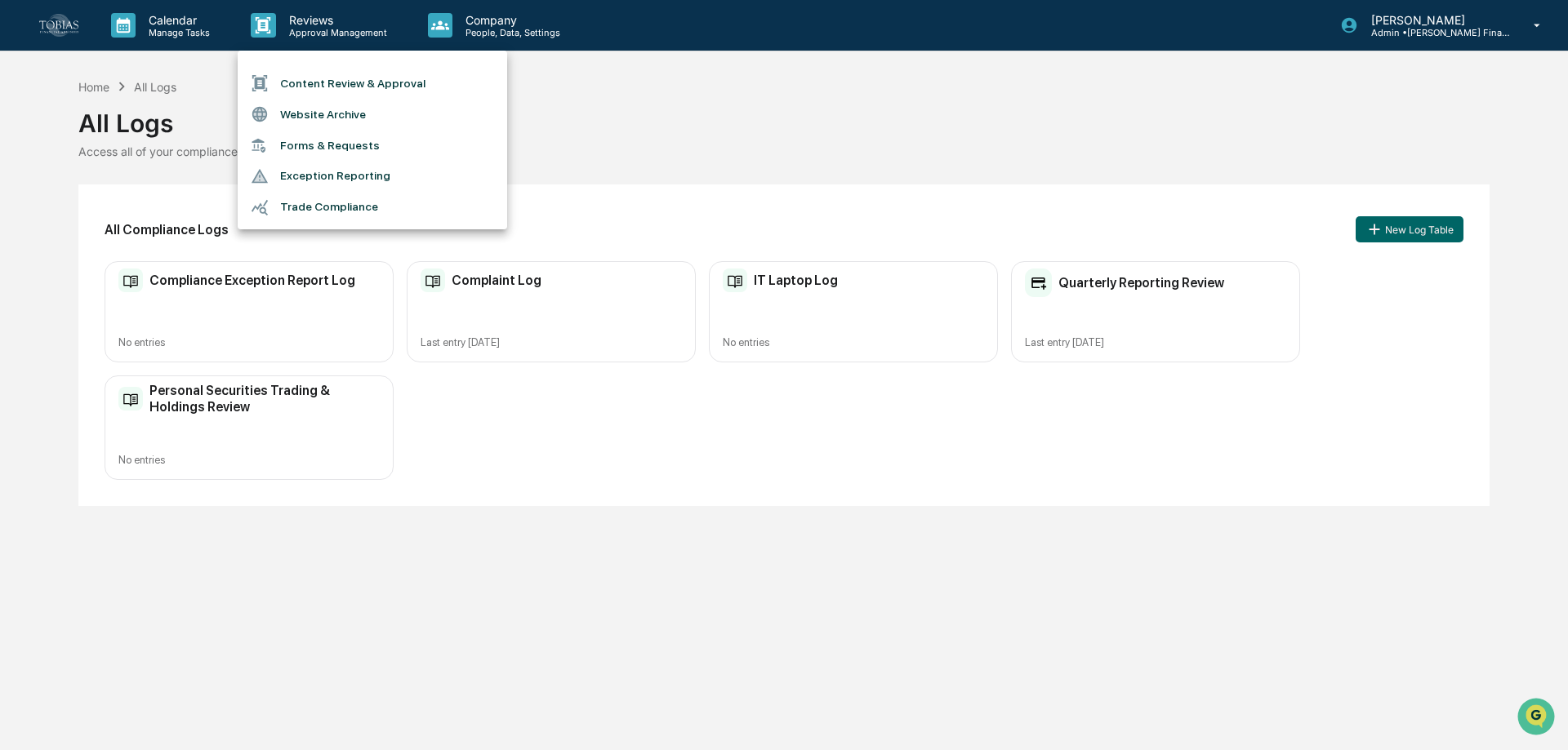
click at [496, 33] on div at bounding box center [784, 375] width 1568 height 750
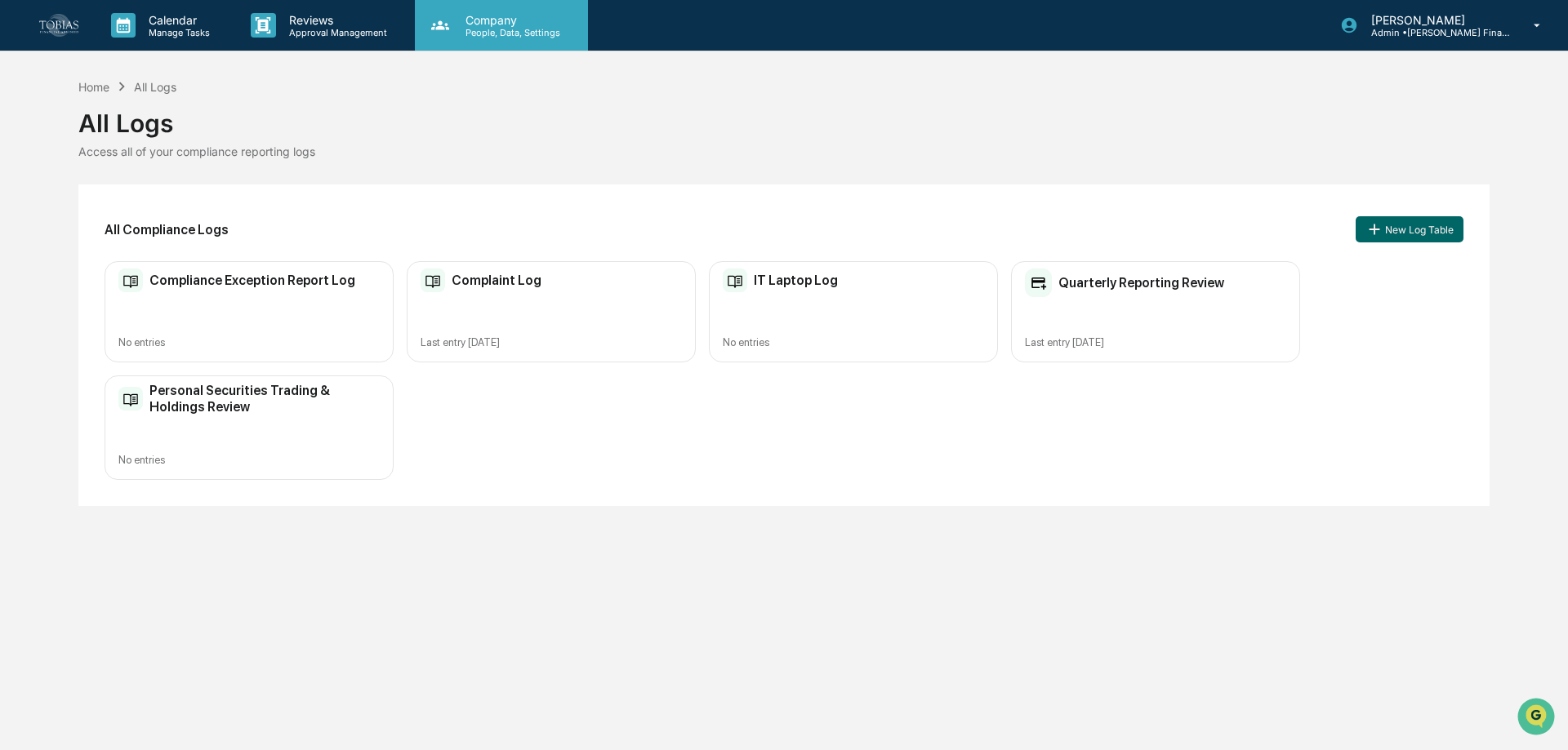
click at [452, 37] on p "People, Data, Settings" at bounding box center [510, 33] width 116 height 12
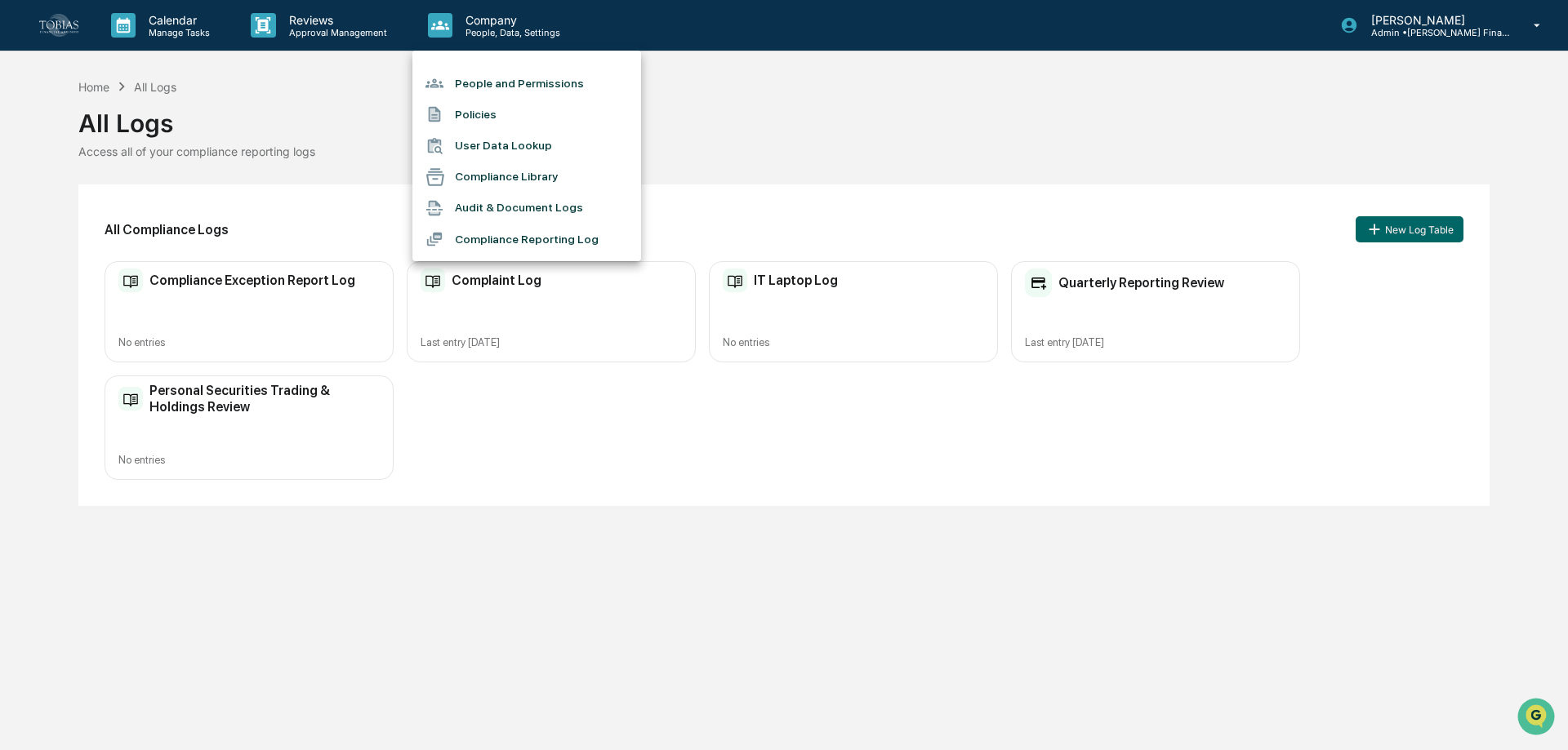
click at [182, 24] on div at bounding box center [784, 375] width 1568 height 750
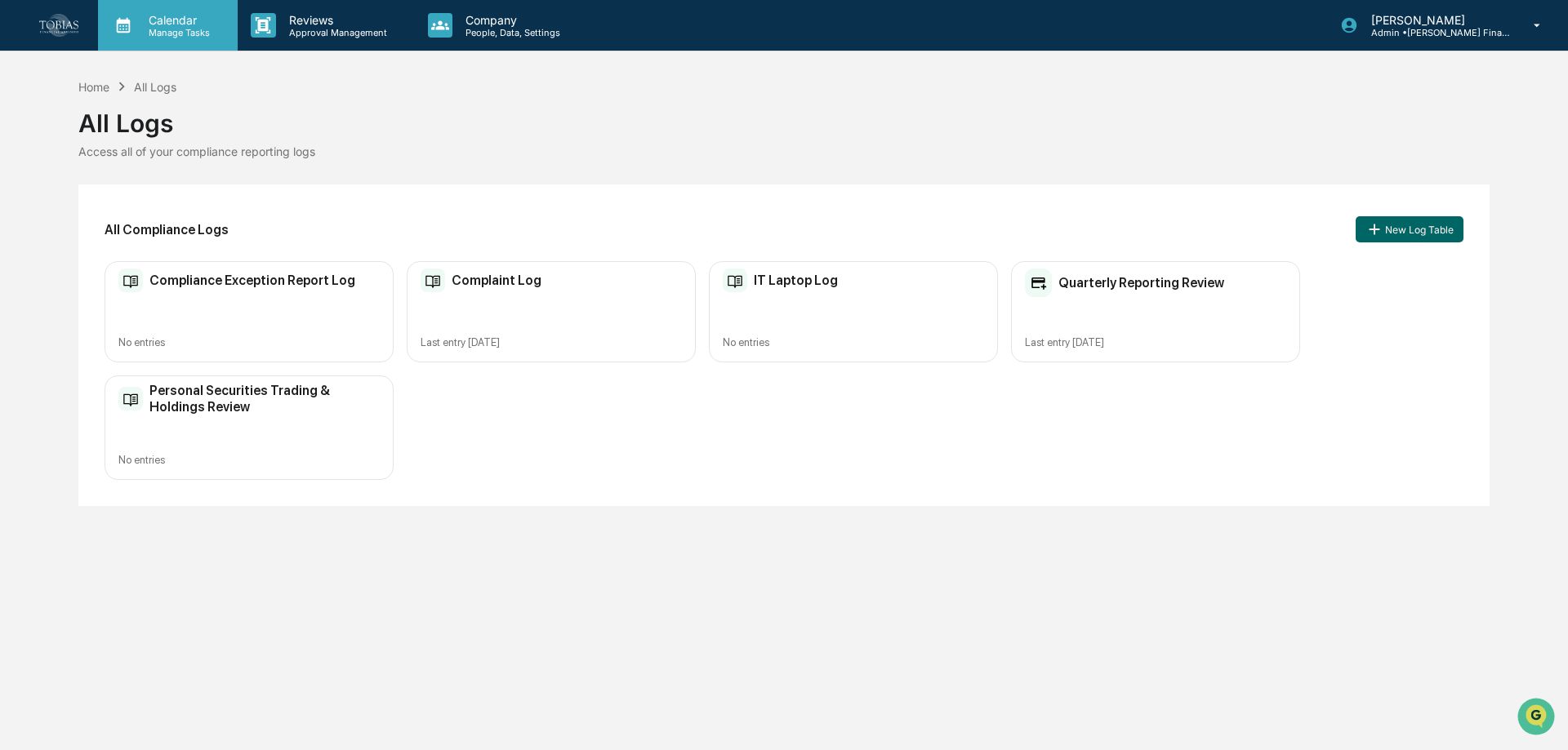
click at [187, 23] on p "Calendar" at bounding box center [176, 20] width 82 height 14
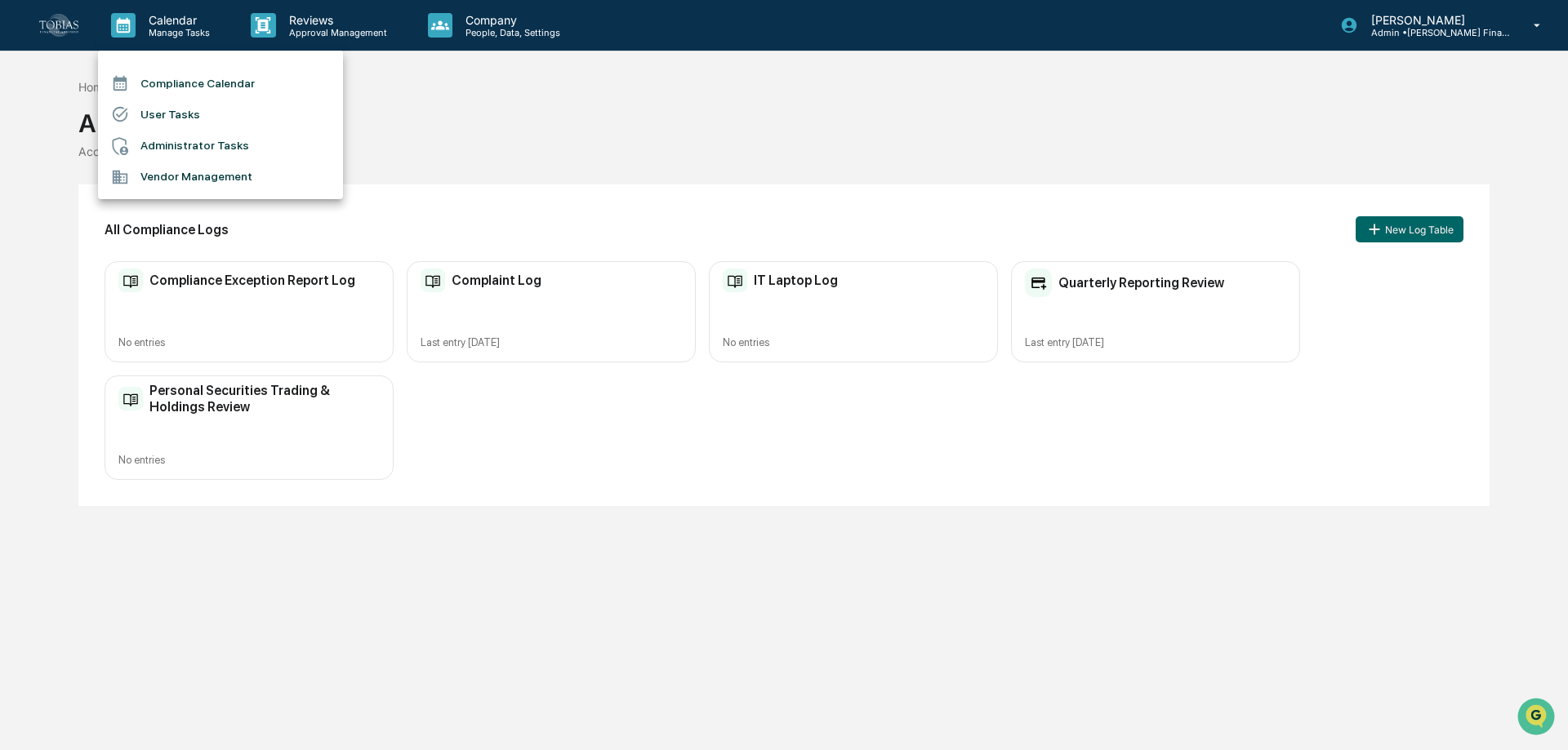
click at [499, 47] on div at bounding box center [784, 375] width 1568 height 750
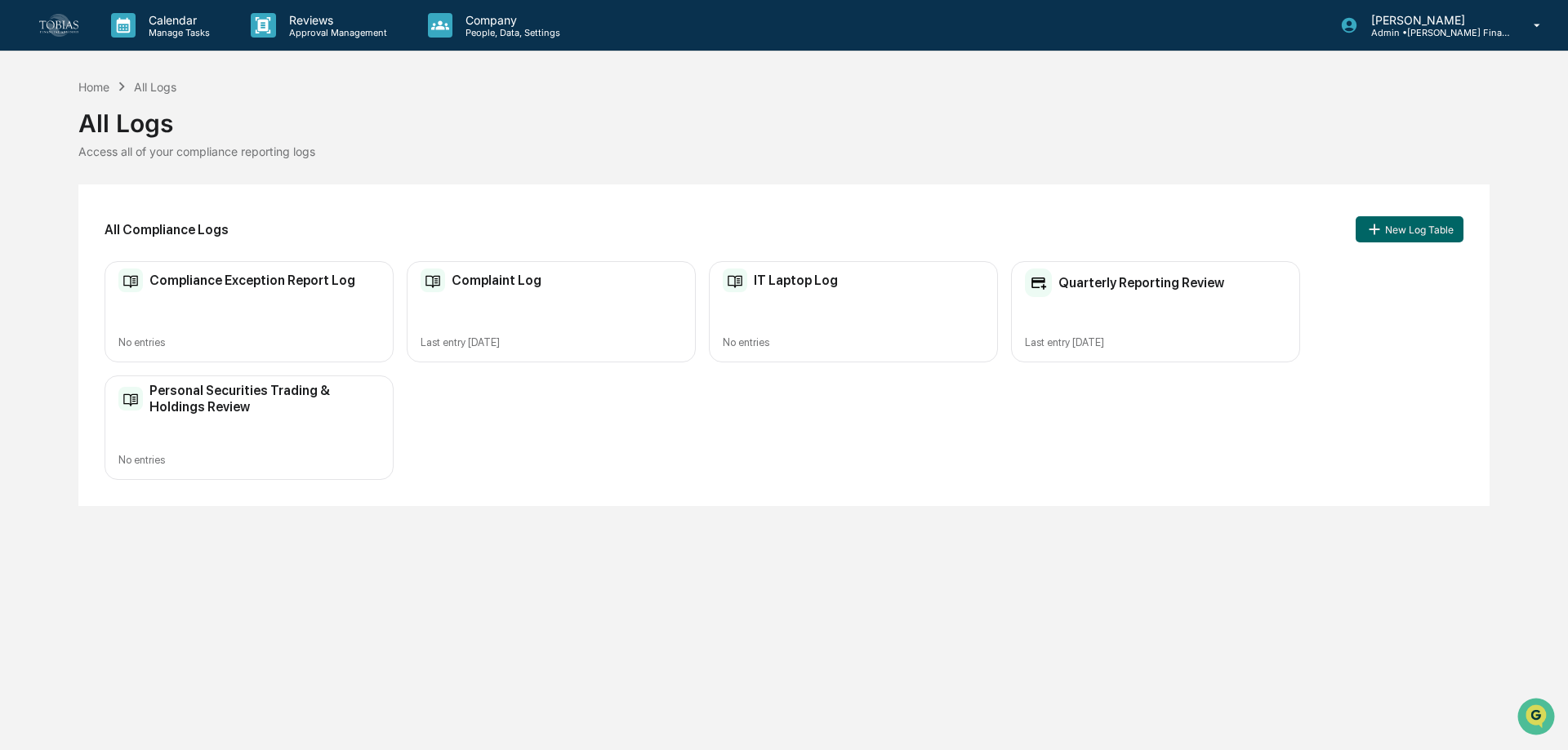
click at [503, 35] on div "Compliance Calendar User Tasks Administrator Tasks Vendor Management" at bounding box center [784, 375] width 1568 height 750
click at [433, 28] on icon at bounding box center [440, 25] width 24 height 24
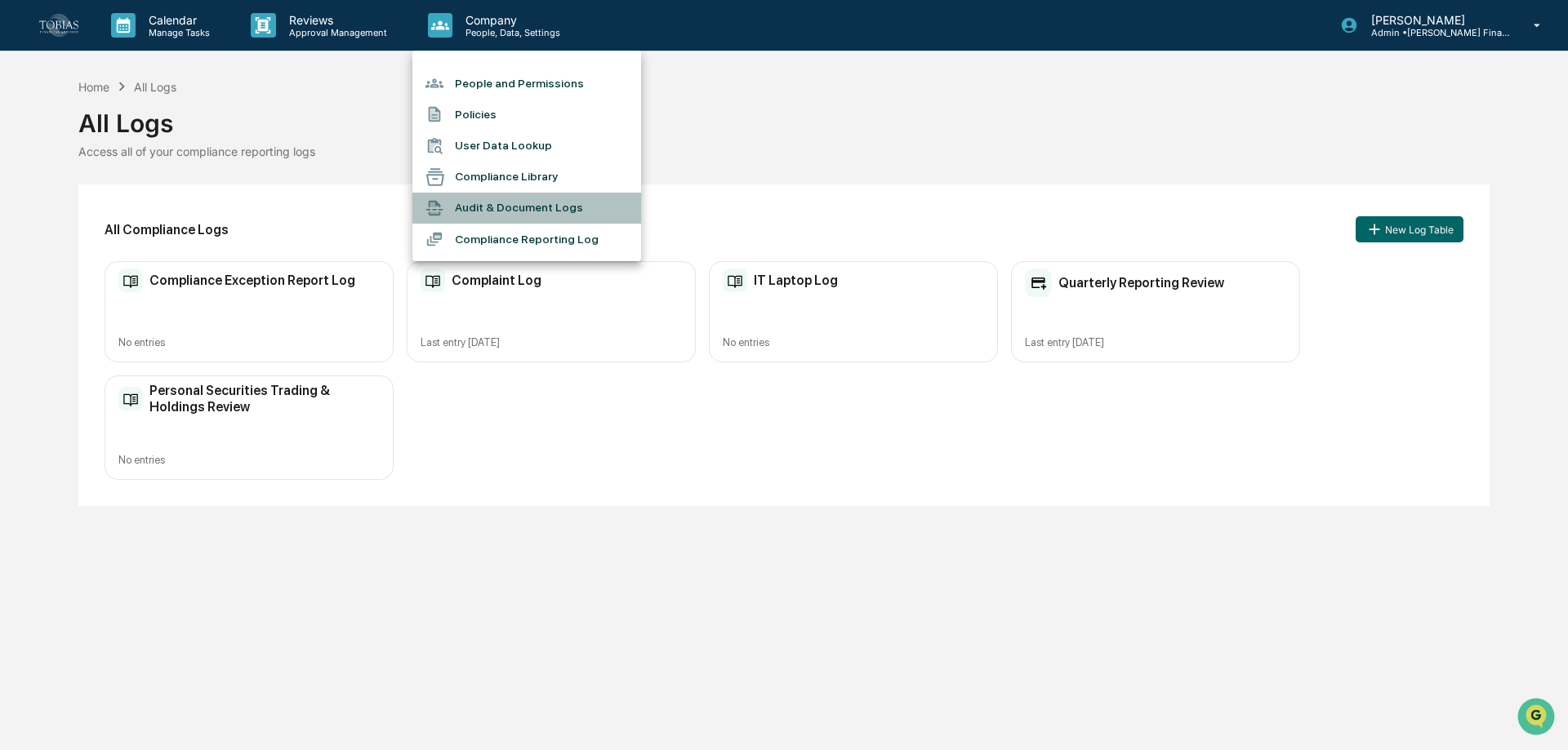
click at [523, 205] on li "Audit & Document Logs" at bounding box center [527, 208] width 229 height 31
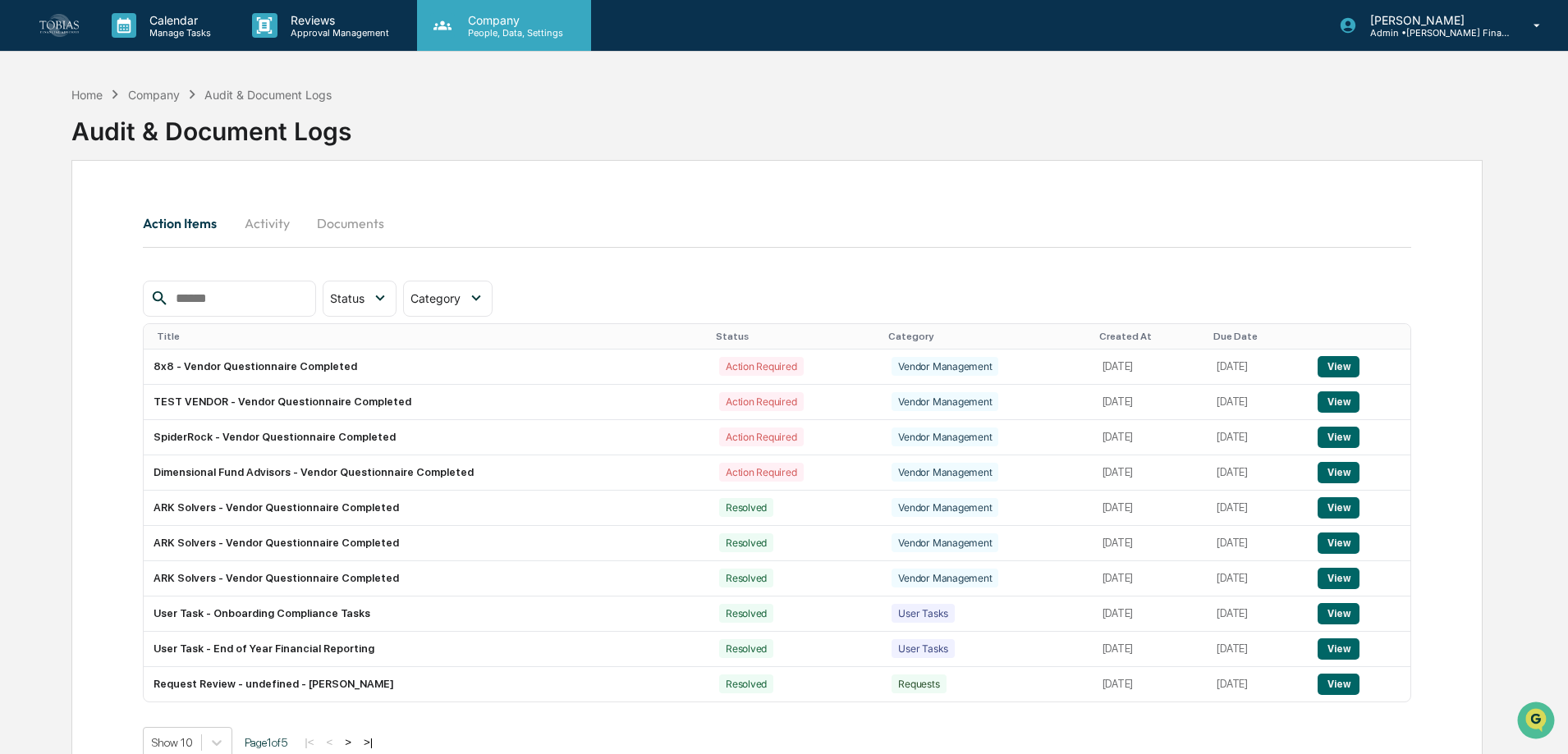
click at [516, 34] on p "People, Data, Settings" at bounding box center [513, 33] width 117 height 12
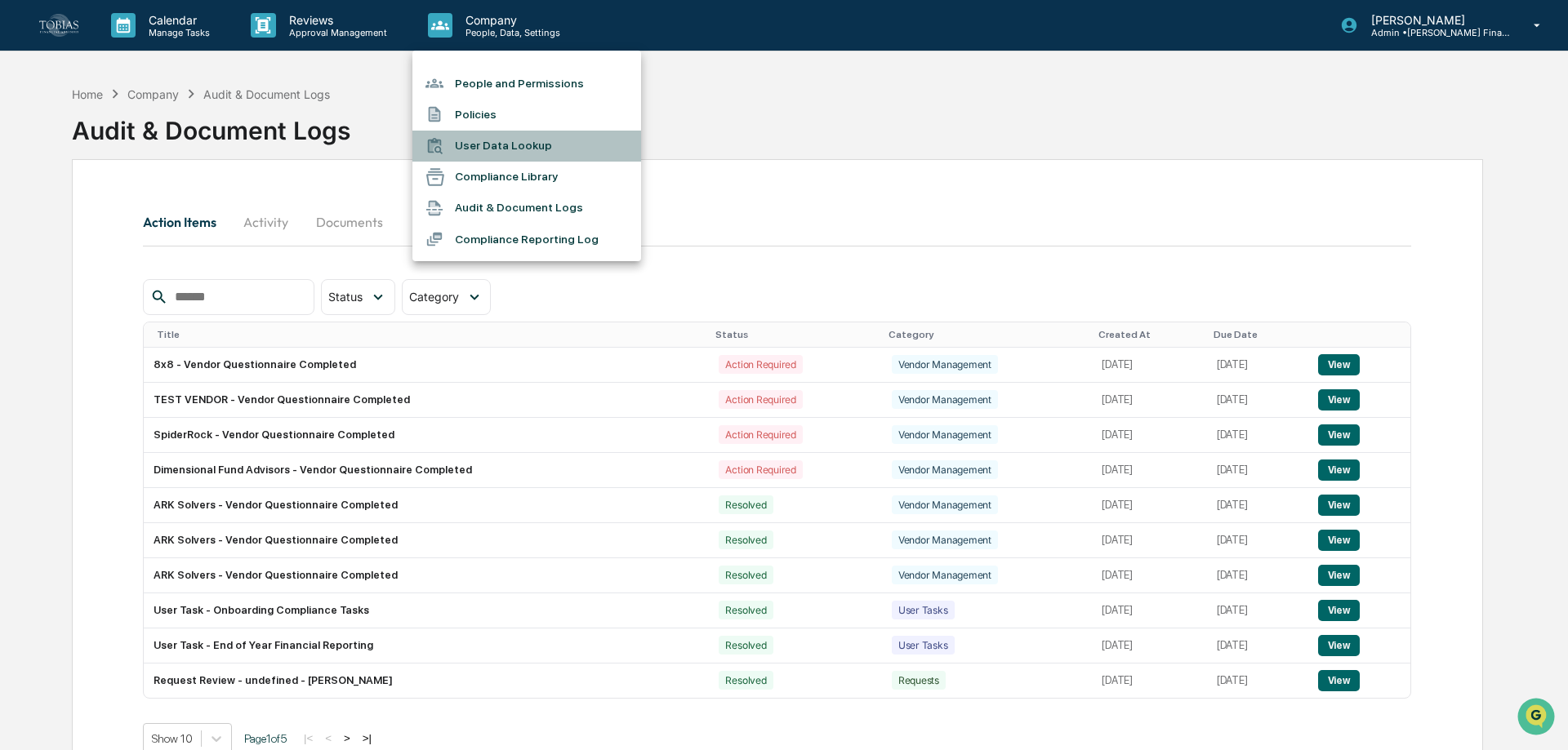
click at [495, 156] on li "User Data Lookup" at bounding box center [527, 146] width 229 height 31
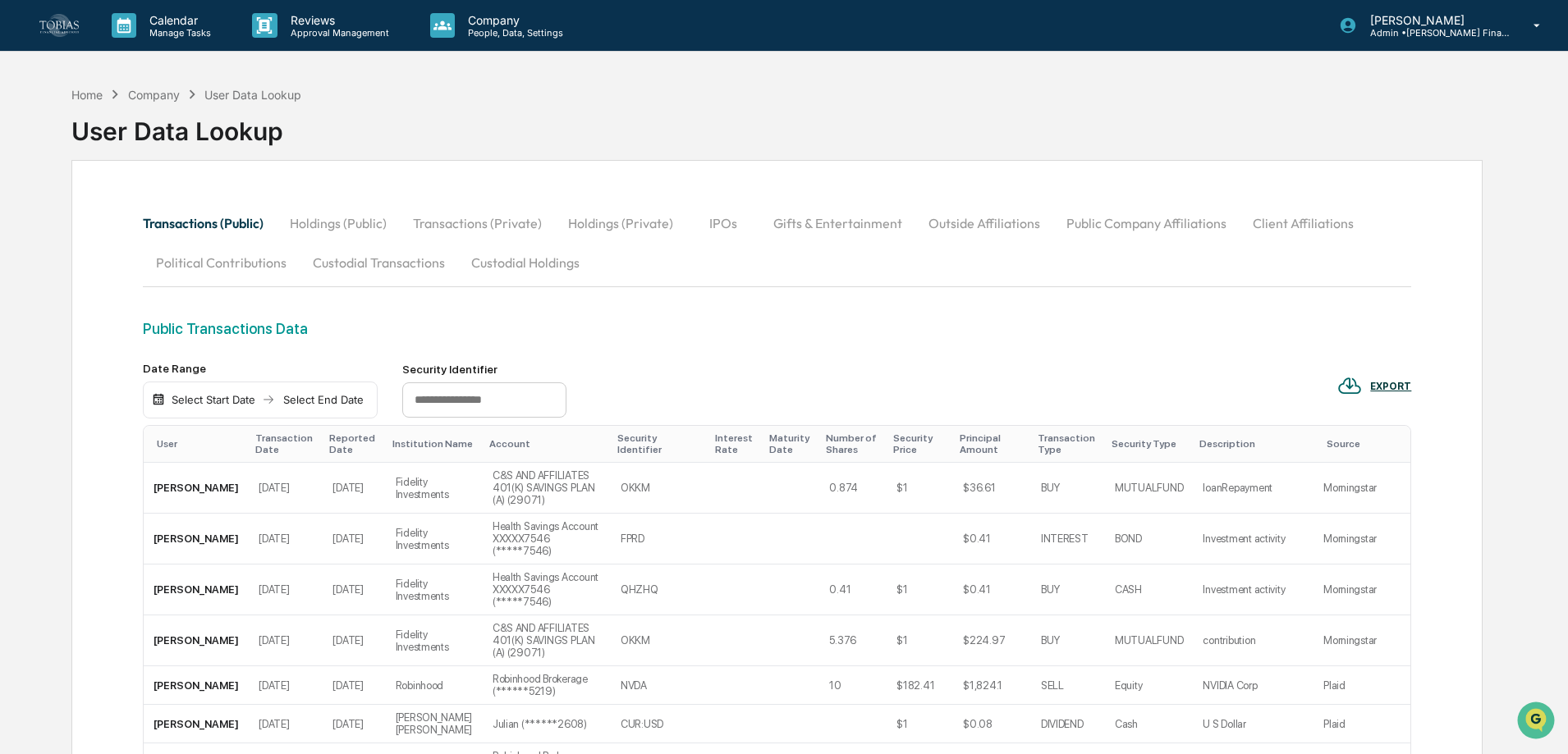
click at [318, 214] on button "Holdings (Public)" at bounding box center [338, 223] width 123 height 40
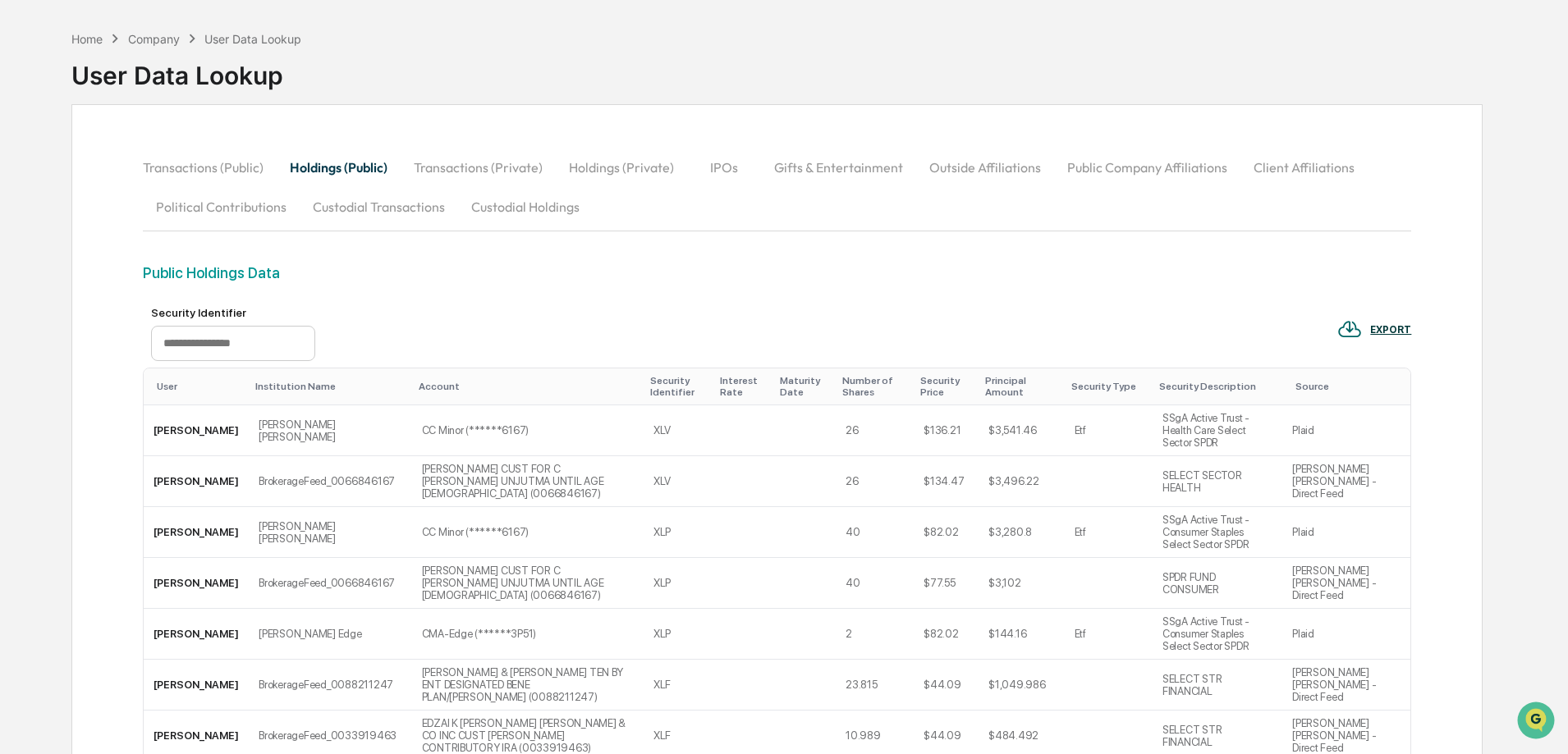
scroll to position [82, 0]
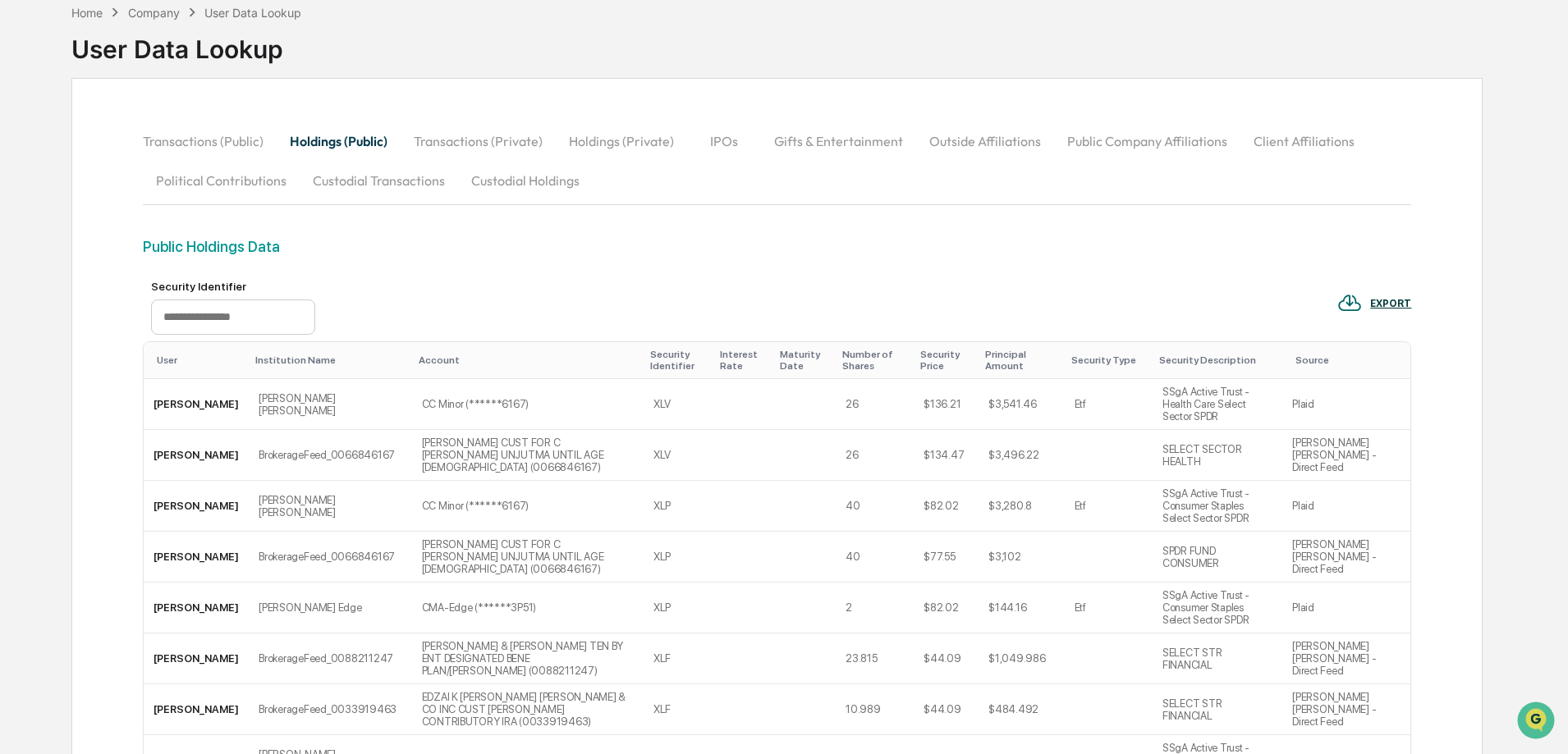
click at [234, 146] on button "Transactions (Public)" at bounding box center [210, 141] width 134 height 40
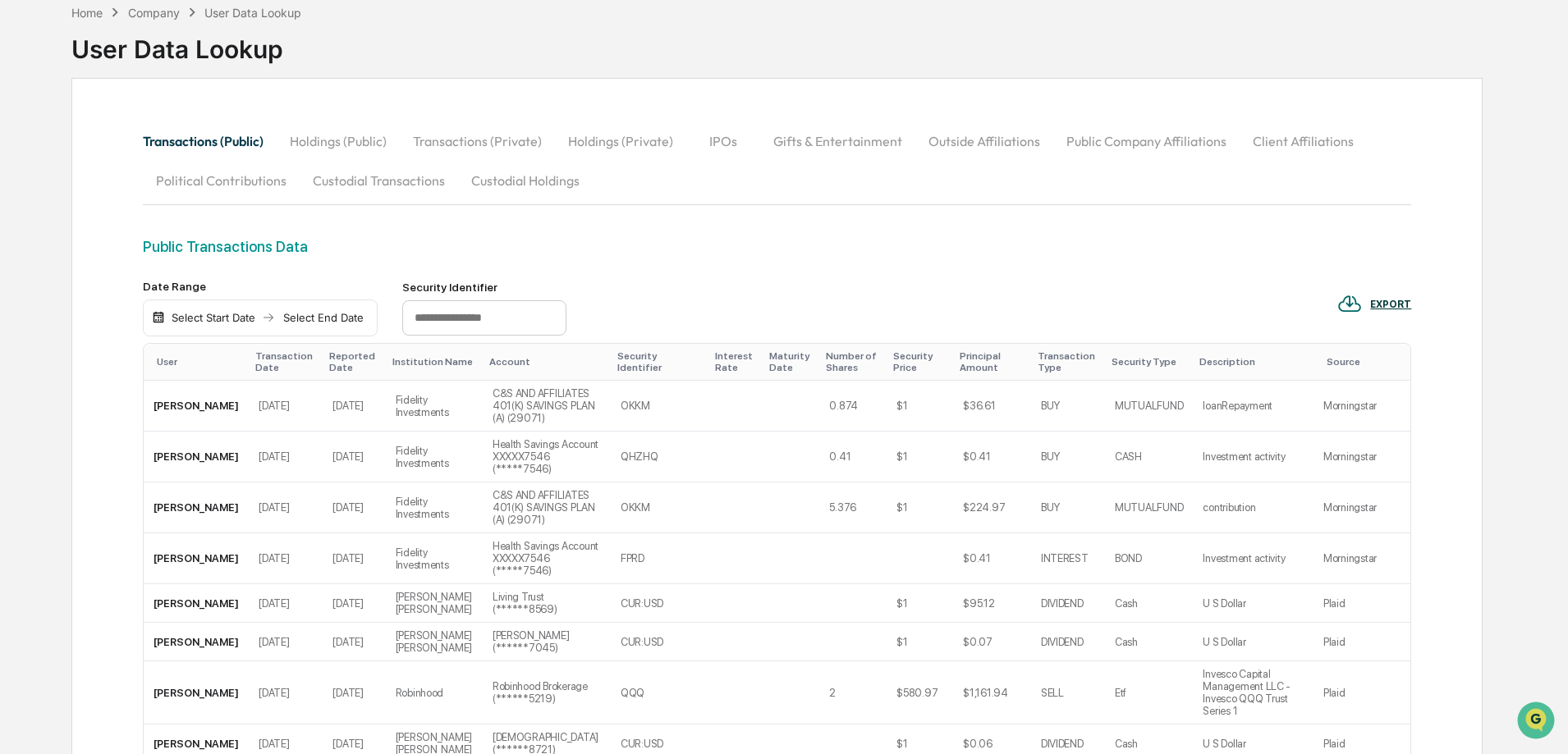
click at [357, 150] on button "Holdings (Public)" at bounding box center [338, 141] width 123 height 40
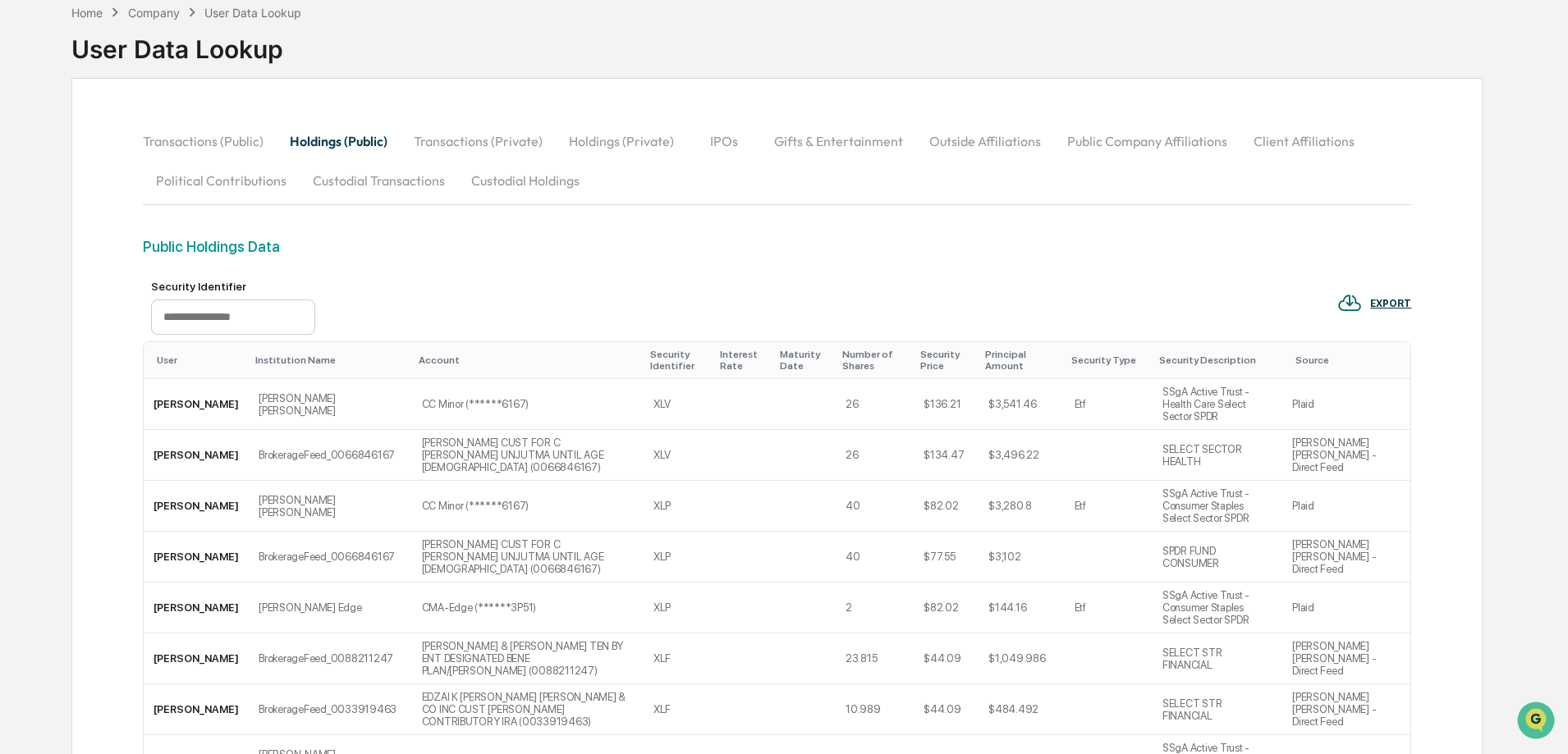
click at [519, 177] on button "Custodial Holdings" at bounding box center [525, 181] width 135 height 40
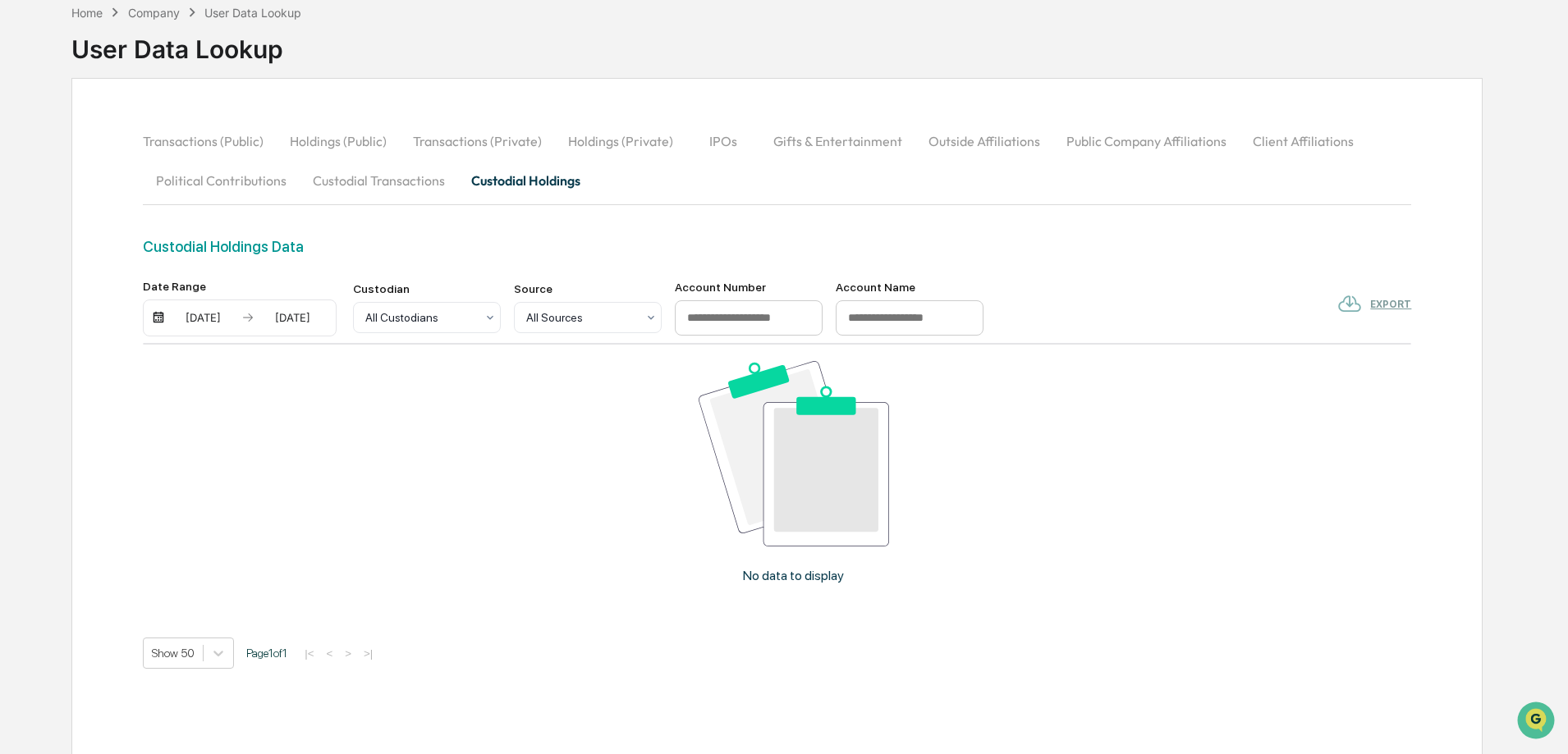
click at [304, 130] on button "Holdings (Public)" at bounding box center [338, 141] width 123 height 40
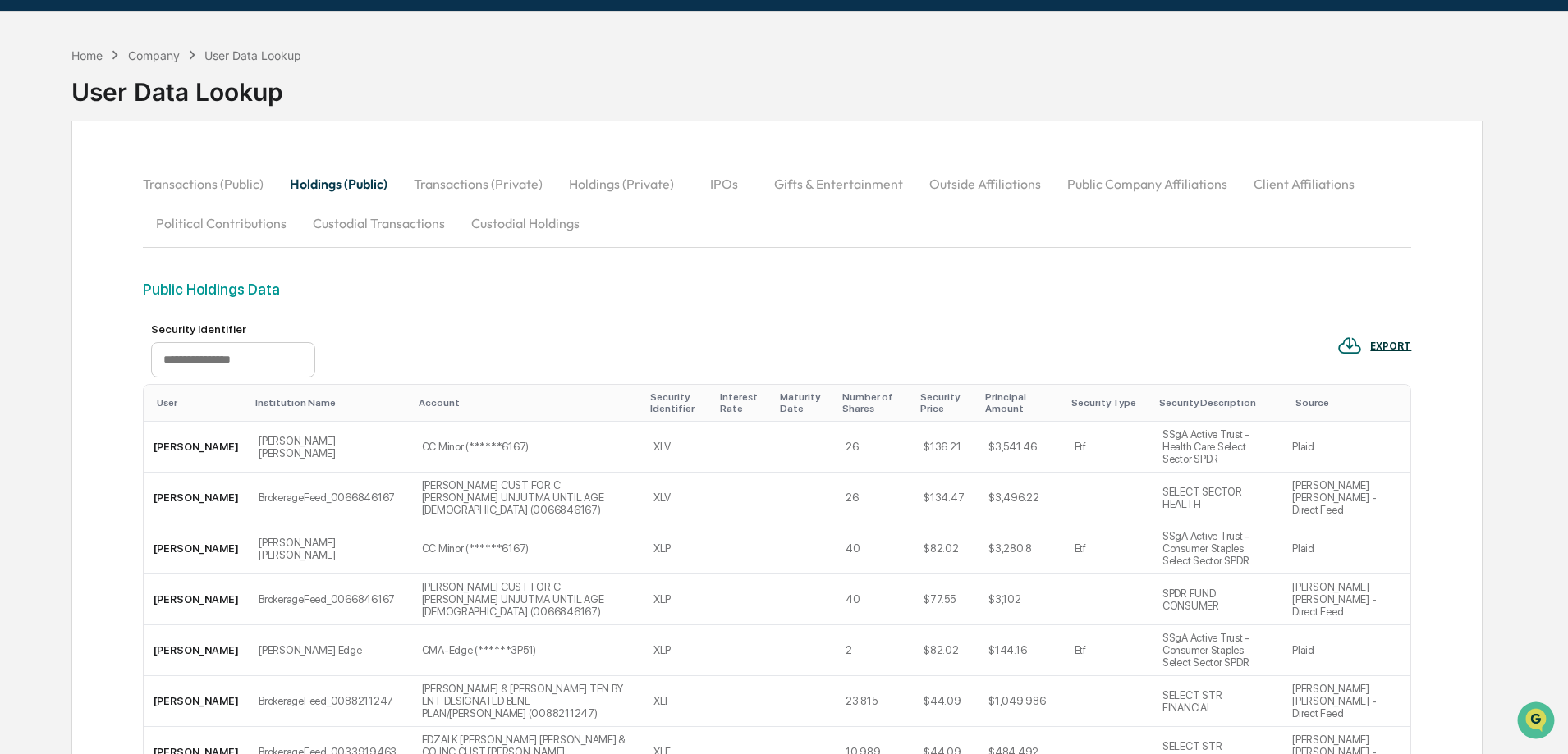
scroll to position [0, 0]
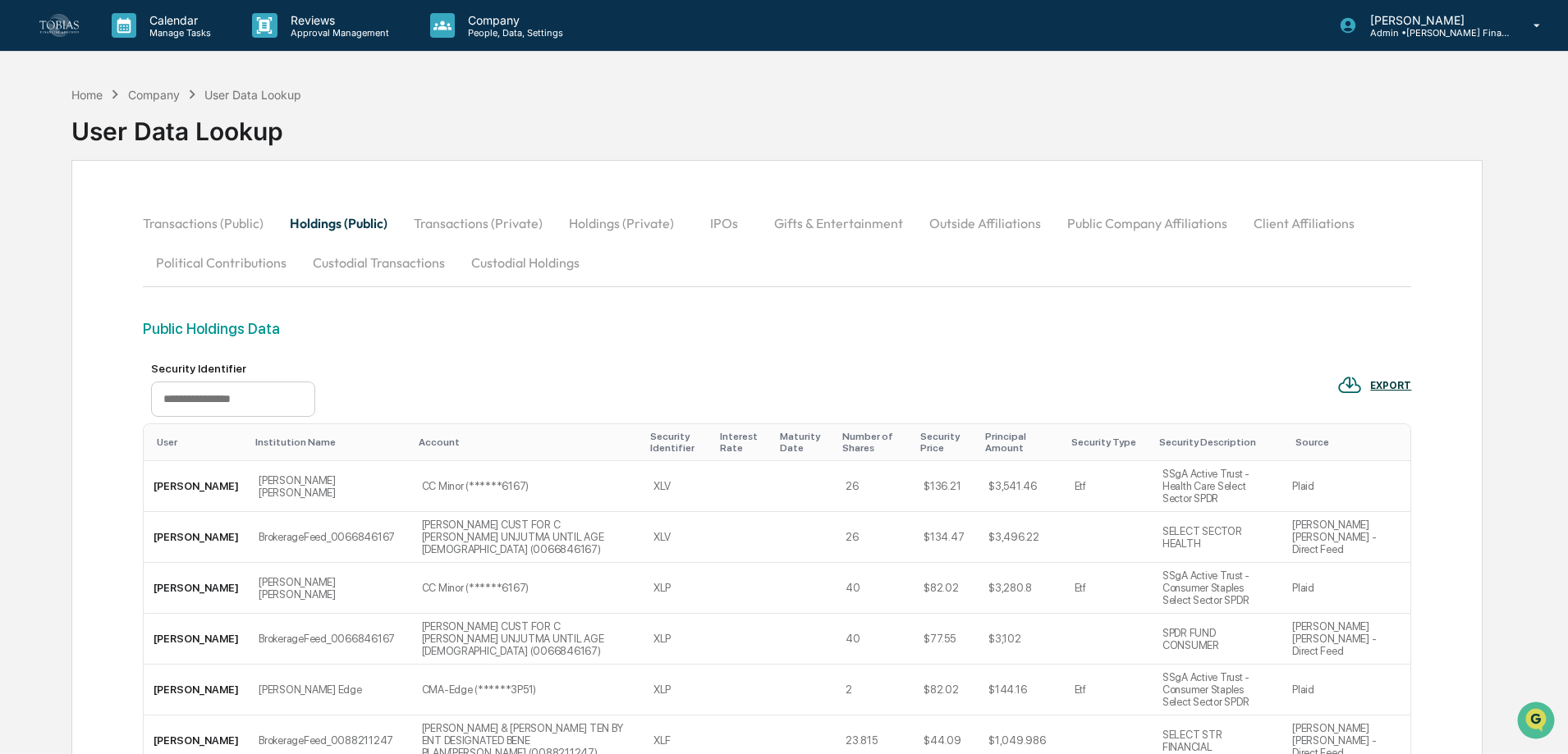
click at [71, 23] on img at bounding box center [59, 24] width 40 height 22
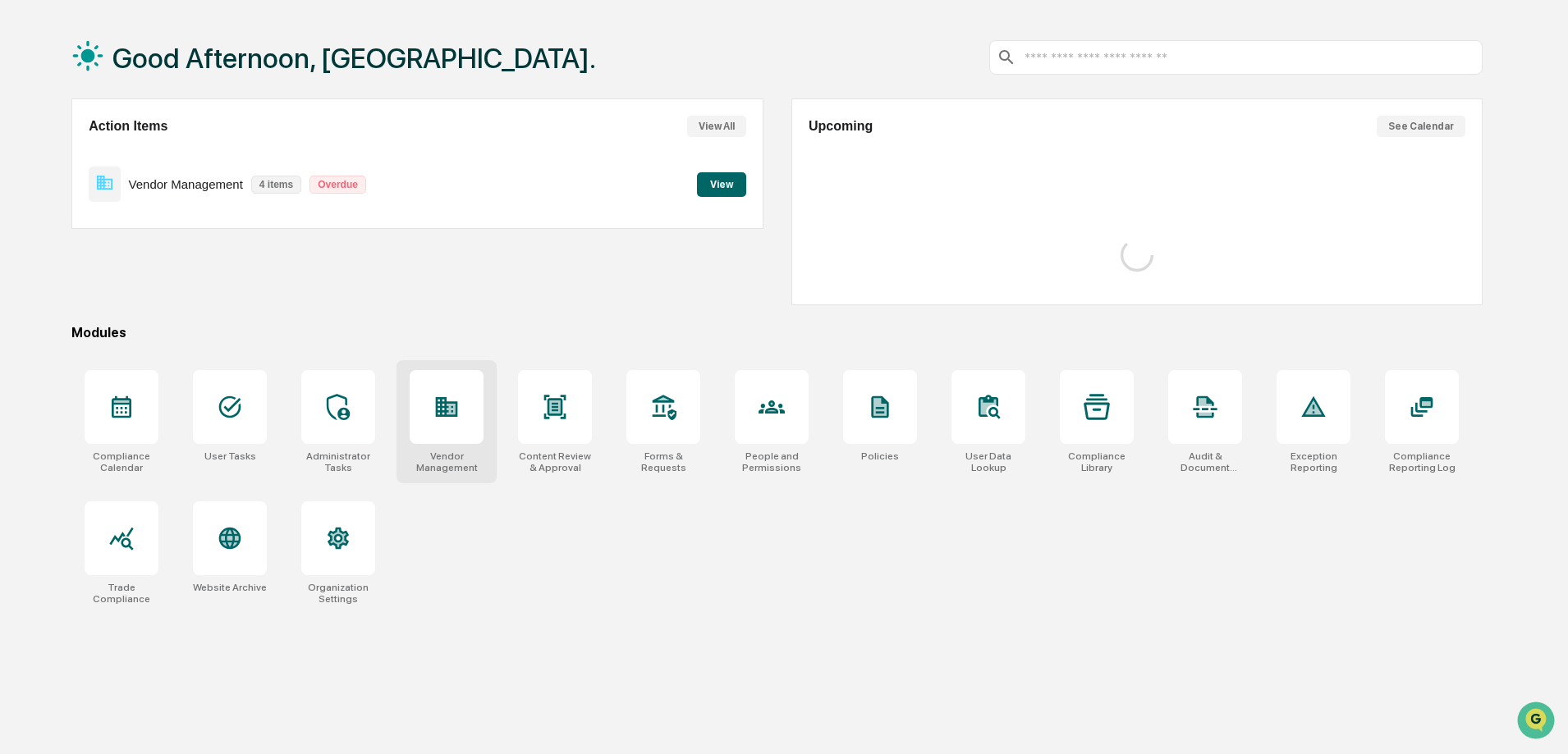
scroll to position [78, 0]
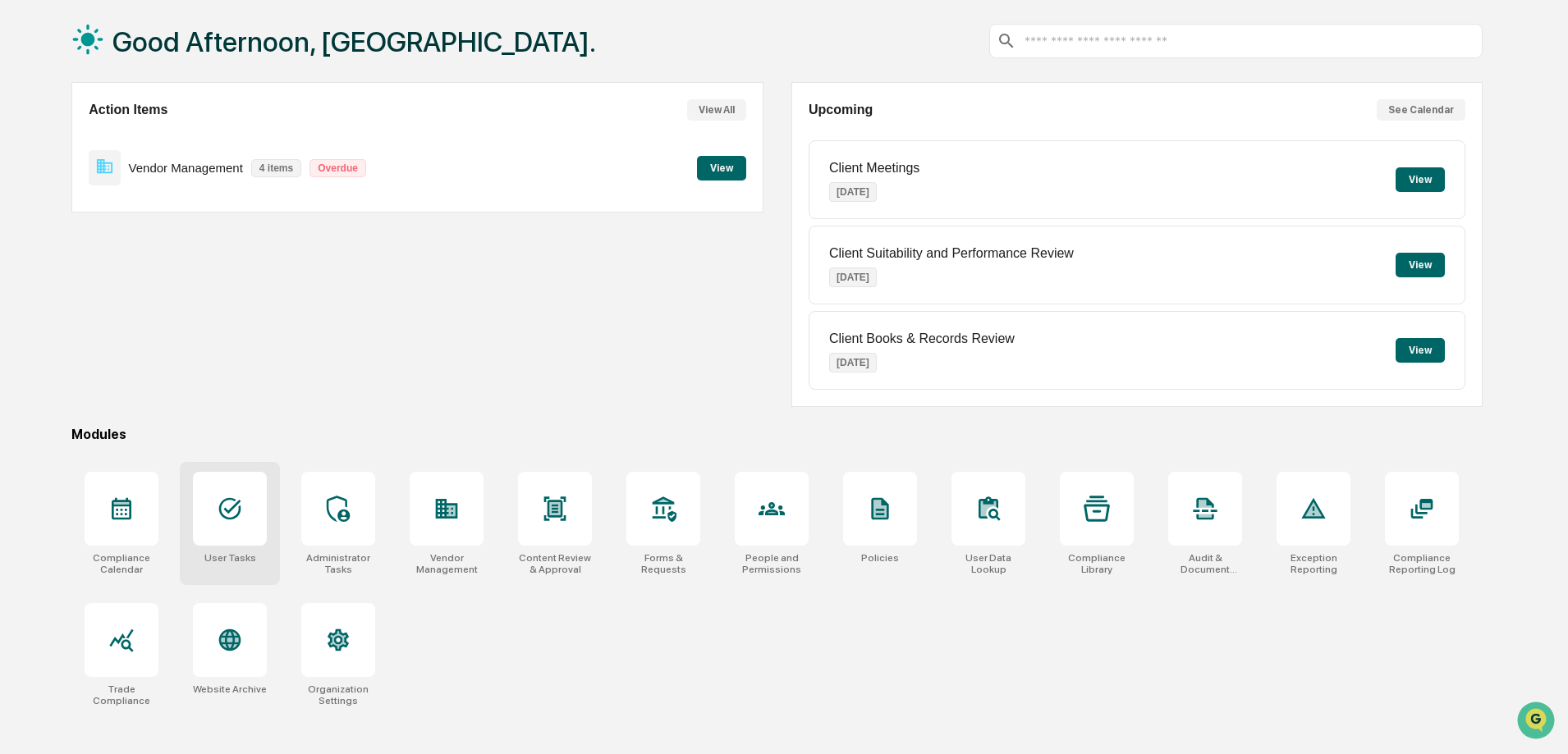
click at [242, 533] on div at bounding box center [230, 509] width 74 height 74
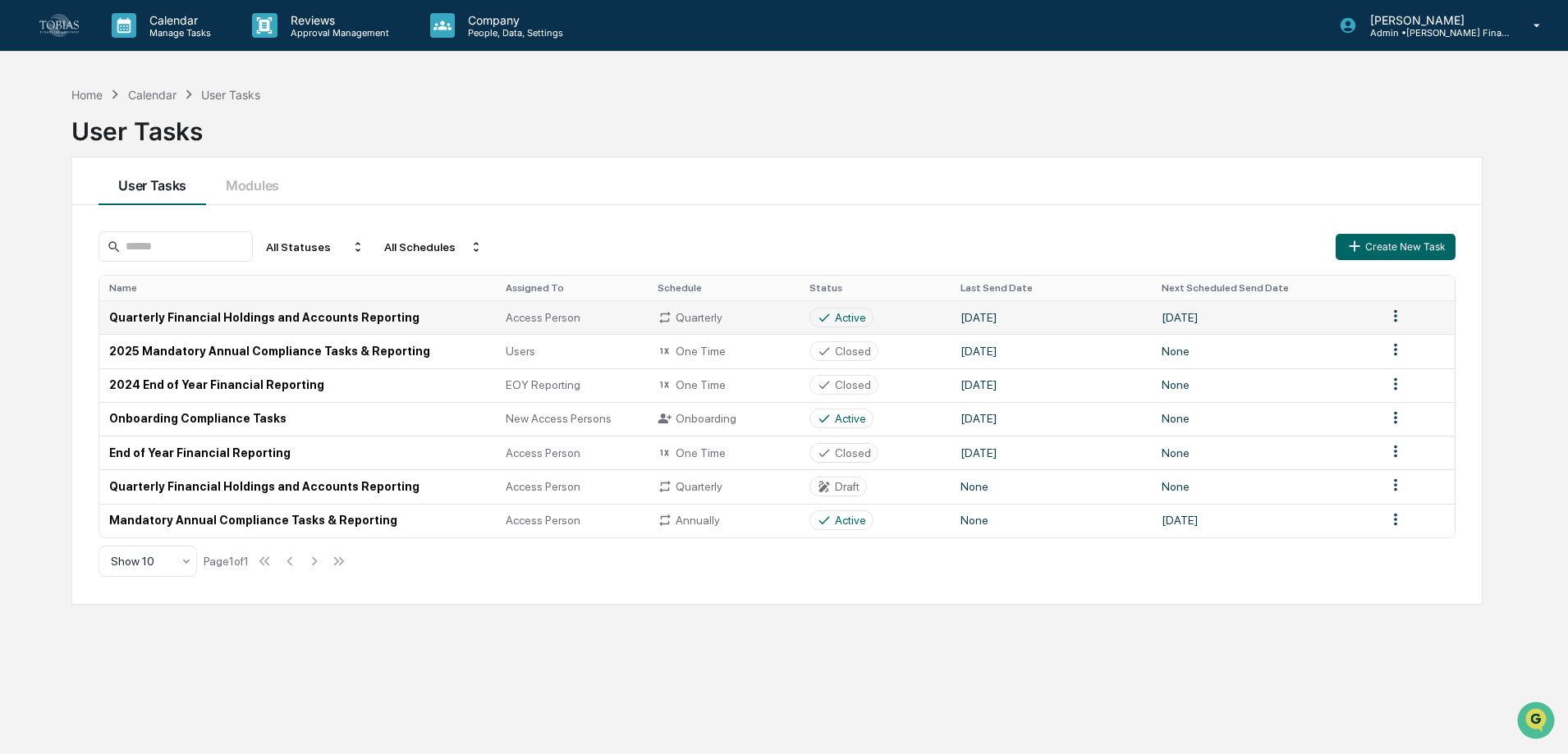
click at [267, 316] on td "Quarterly Financial Holdings and Accounts Reporting" at bounding box center [297, 317] width 396 height 34
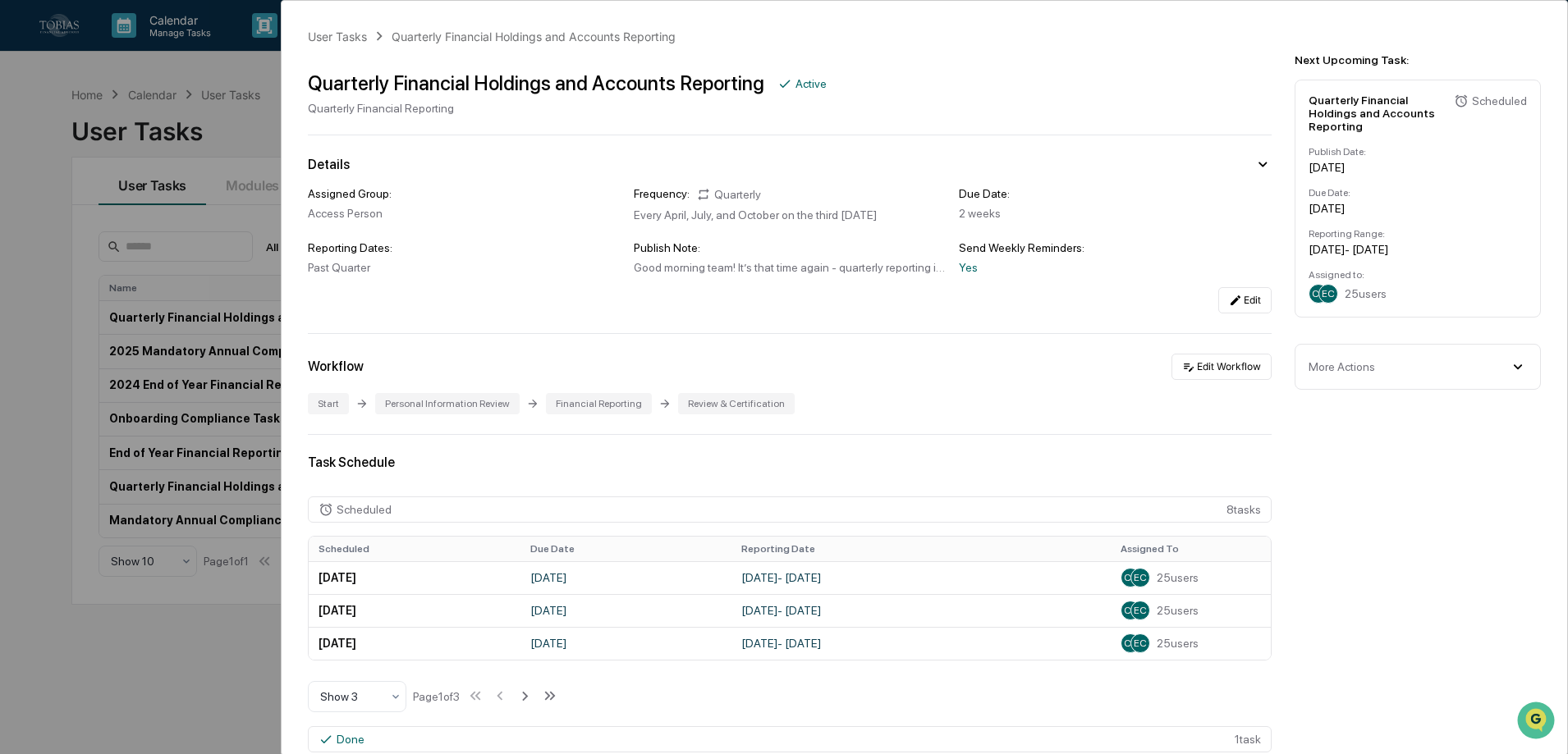
click at [135, 153] on div "User Tasks Quarterly Financial Holdings and Accounts Reporting Quarterly Financ…" at bounding box center [784, 377] width 1568 height 754
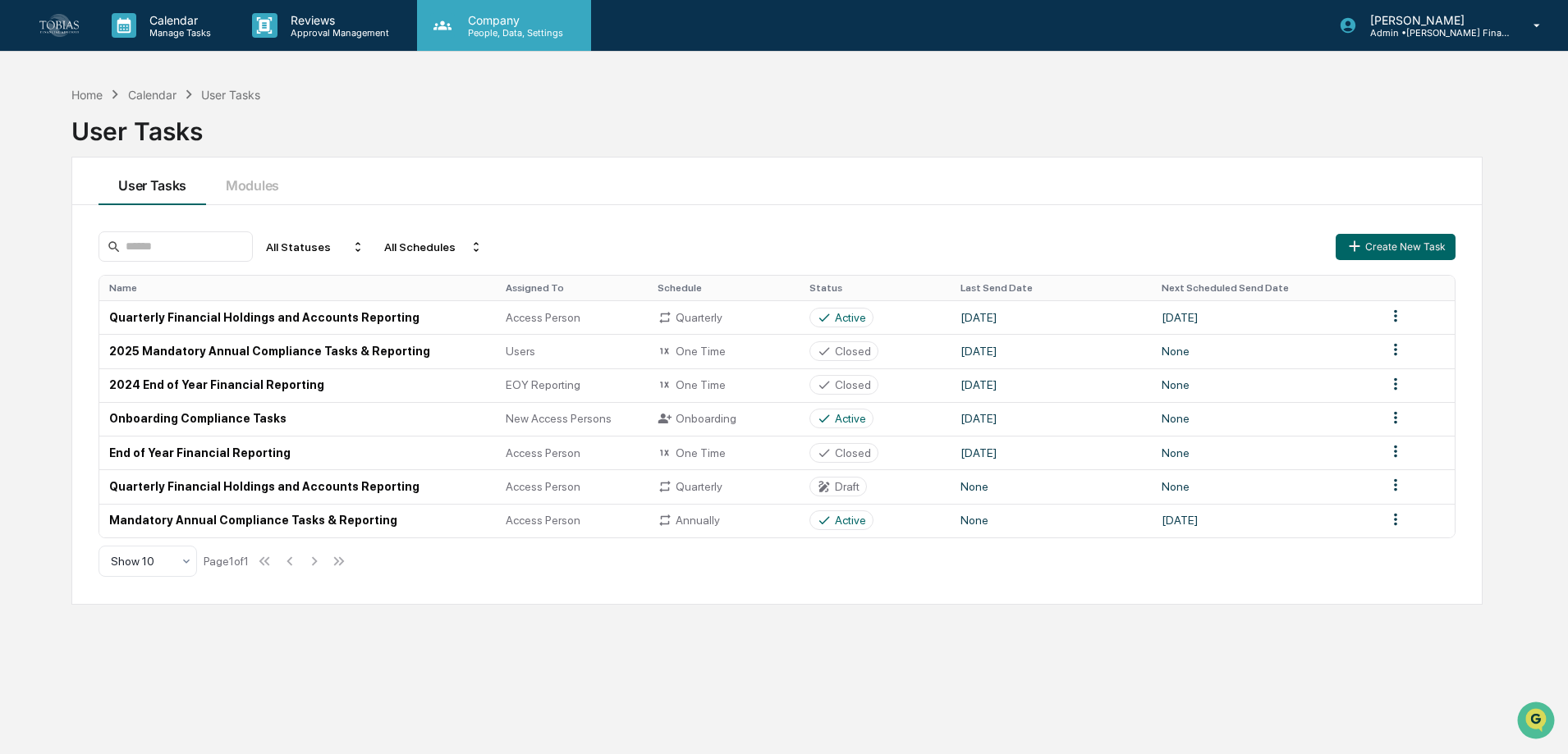
click at [439, 29] on icon at bounding box center [442, 24] width 18 height 9
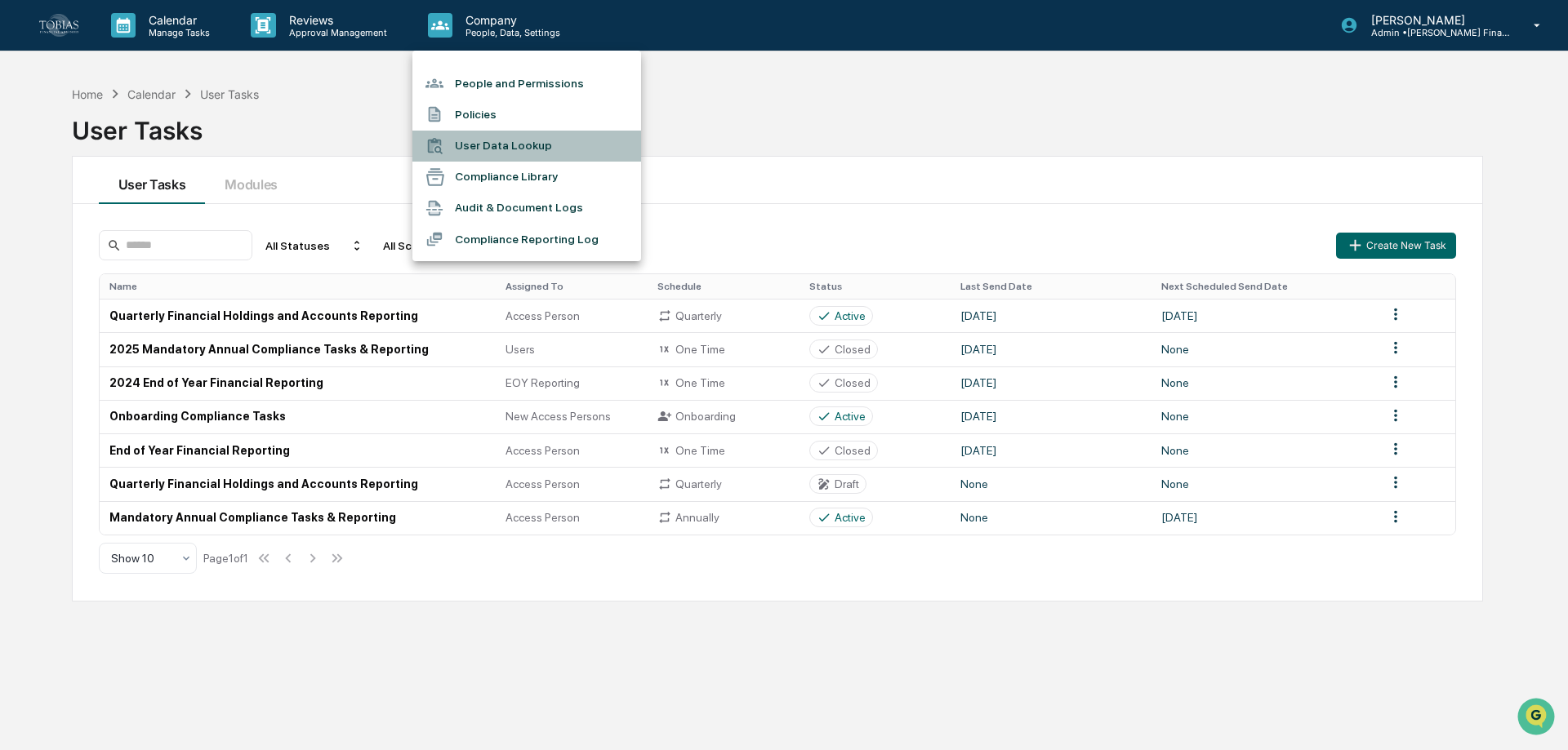
click at [501, 143] on li "User Data Lookup" at bounding box center [527, 146] width 229 height 31
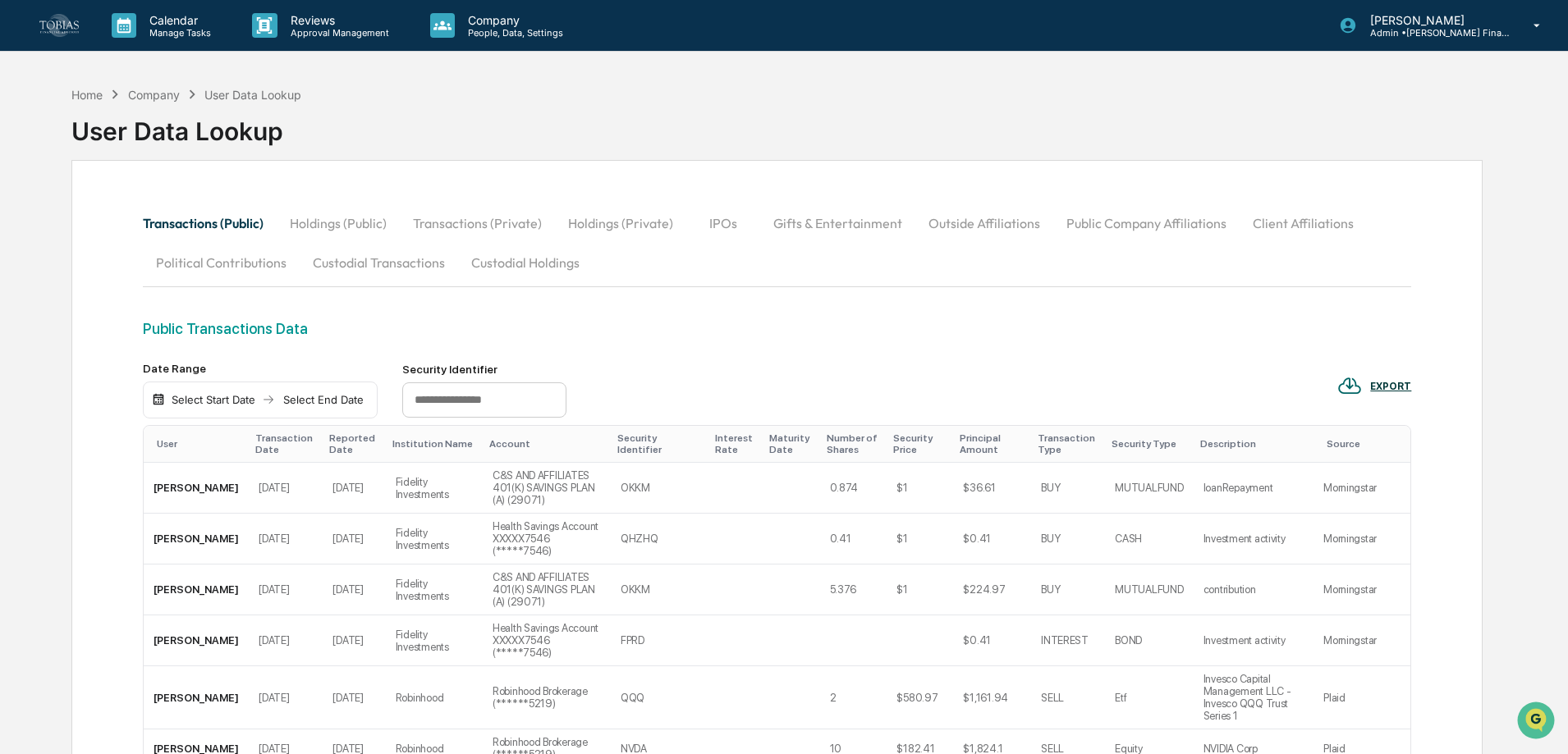
click at [1383, 386] on div "EXPORT" at bounding box center [1390, 387] width 41 height 12
click at [933, 281] on div at bounding box center [788, 377] width 1576 height 754
click at [336, 222] on button "Holdings (Public)" at bounding box center [338, 223] width 123 height 40
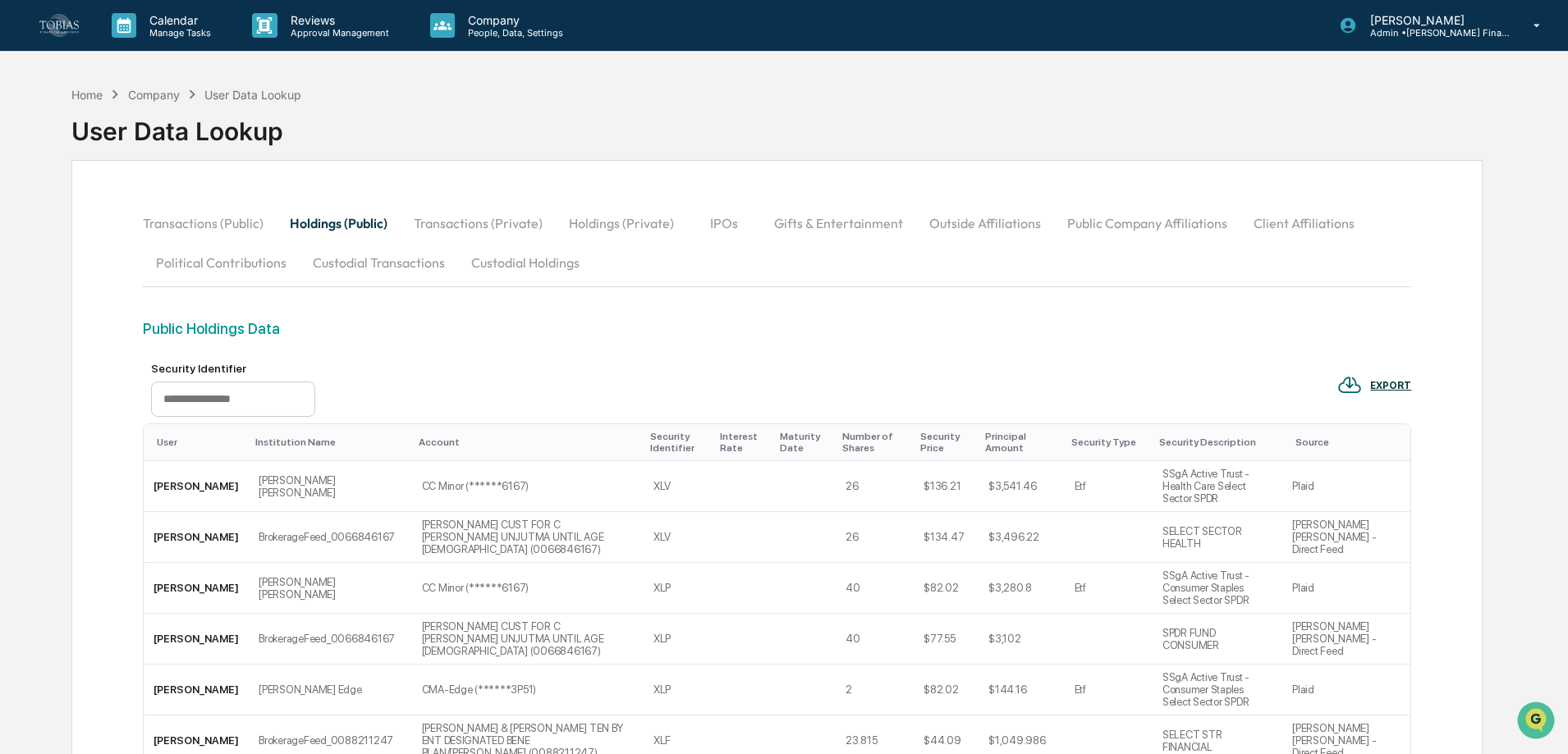
click at [166, 226] on button "Transactions (Public)" at bounding box center [210, 223] width 134 height 40
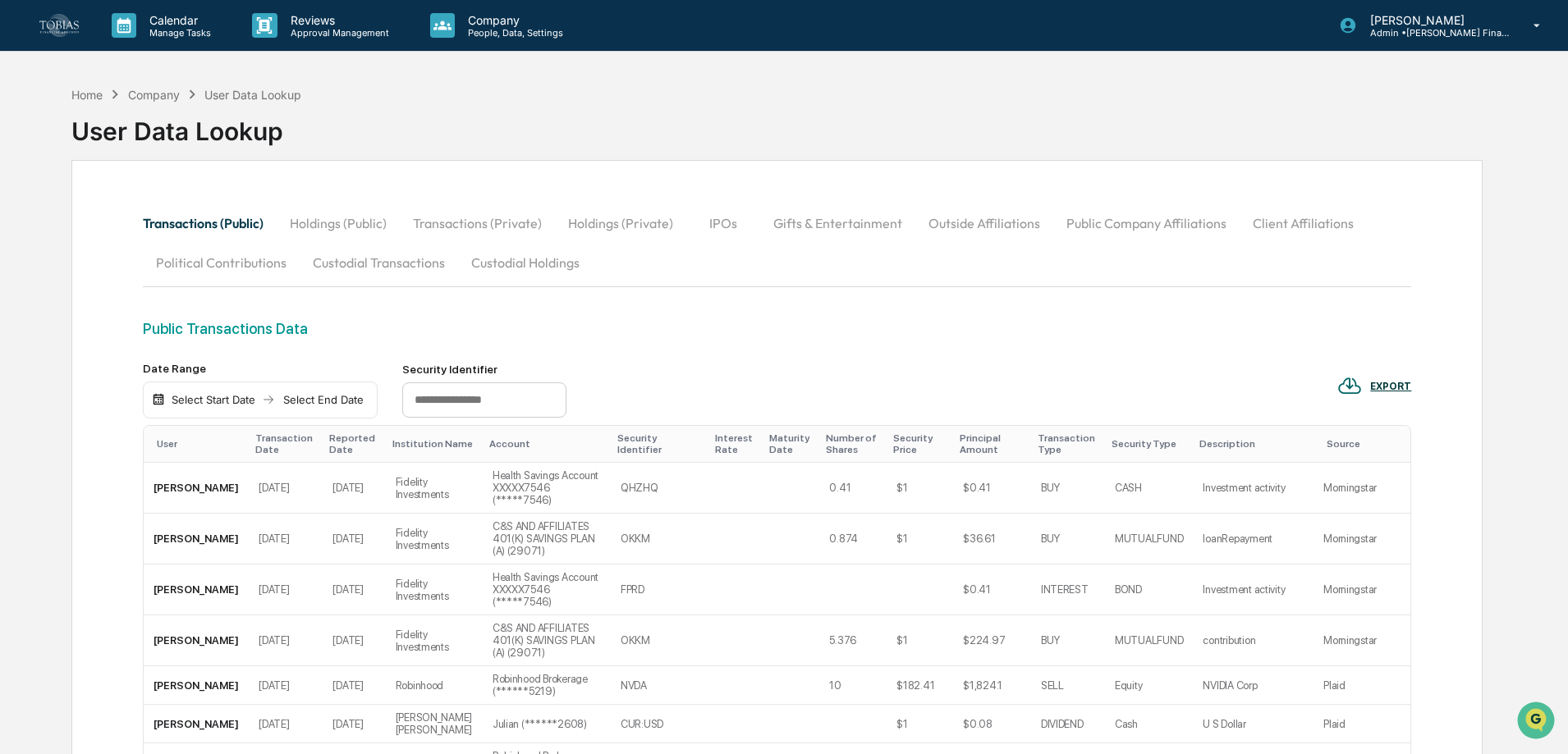
click at [364, 220] on button "Holdings (Public)" at bounding box center [338, 223] width 123 height 40
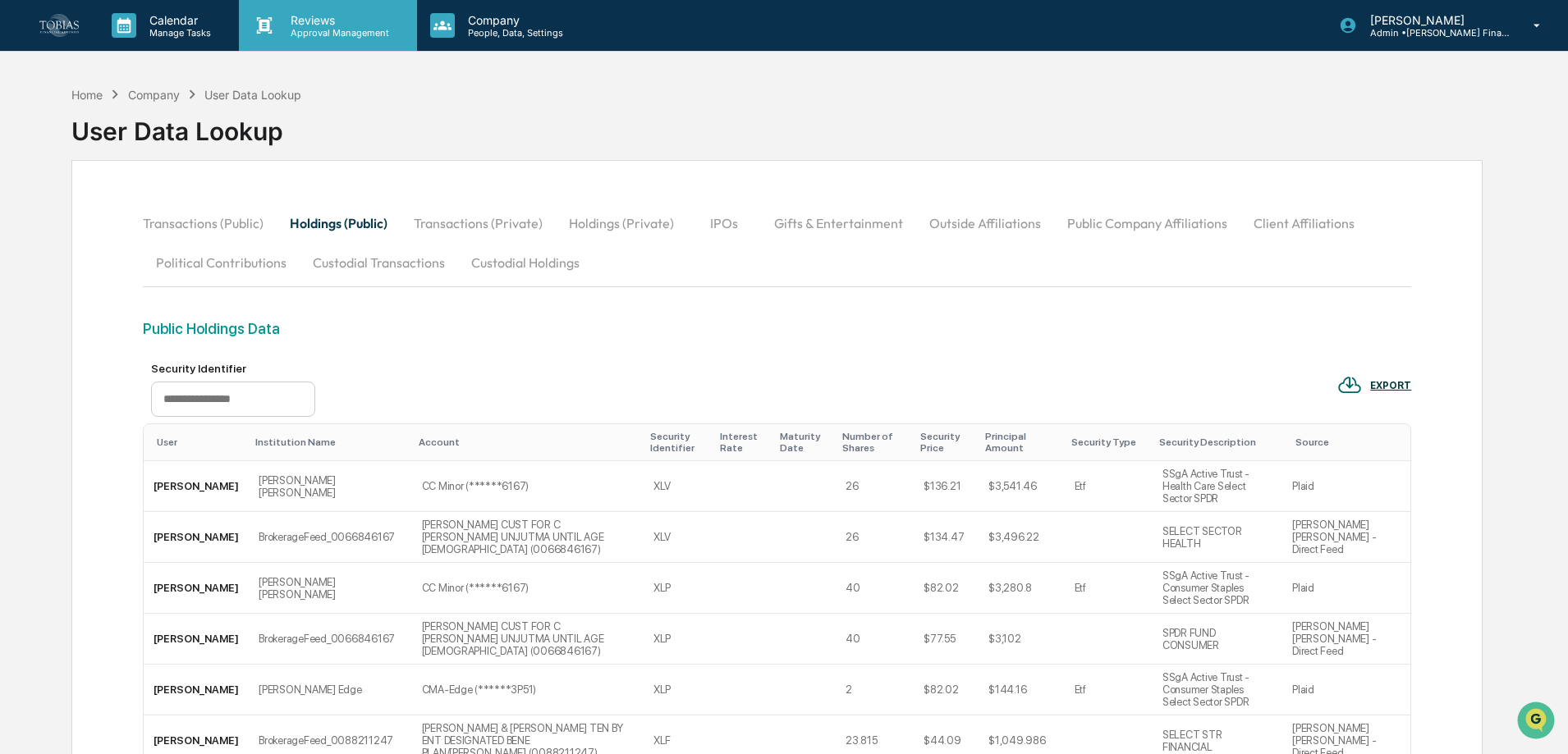
click at [307, 36] on p "Approval Management" at bounding box center [337, 33] width 119 height 12
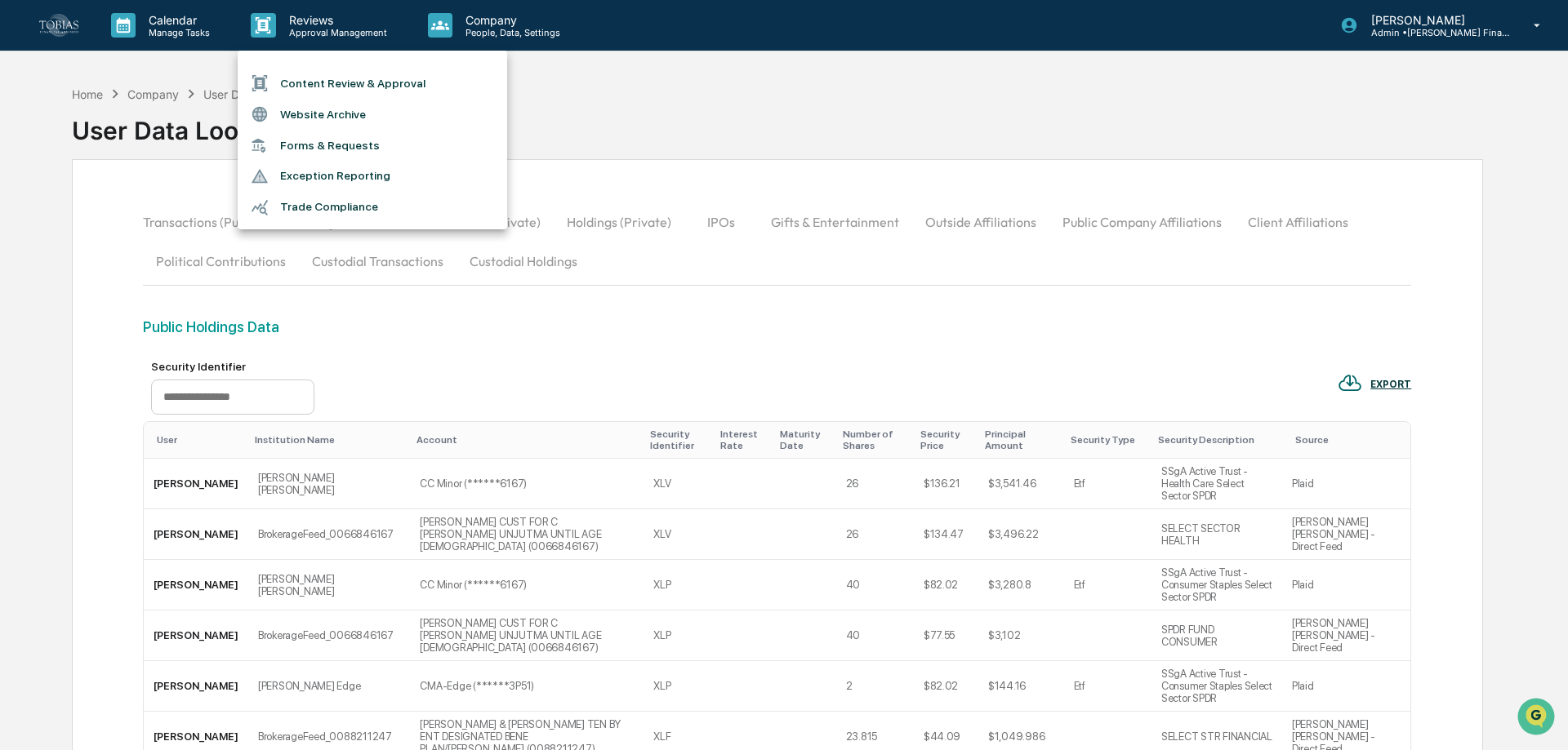
click at [204, 24] on div at bounding box center [784, 375] width 1568 height 750
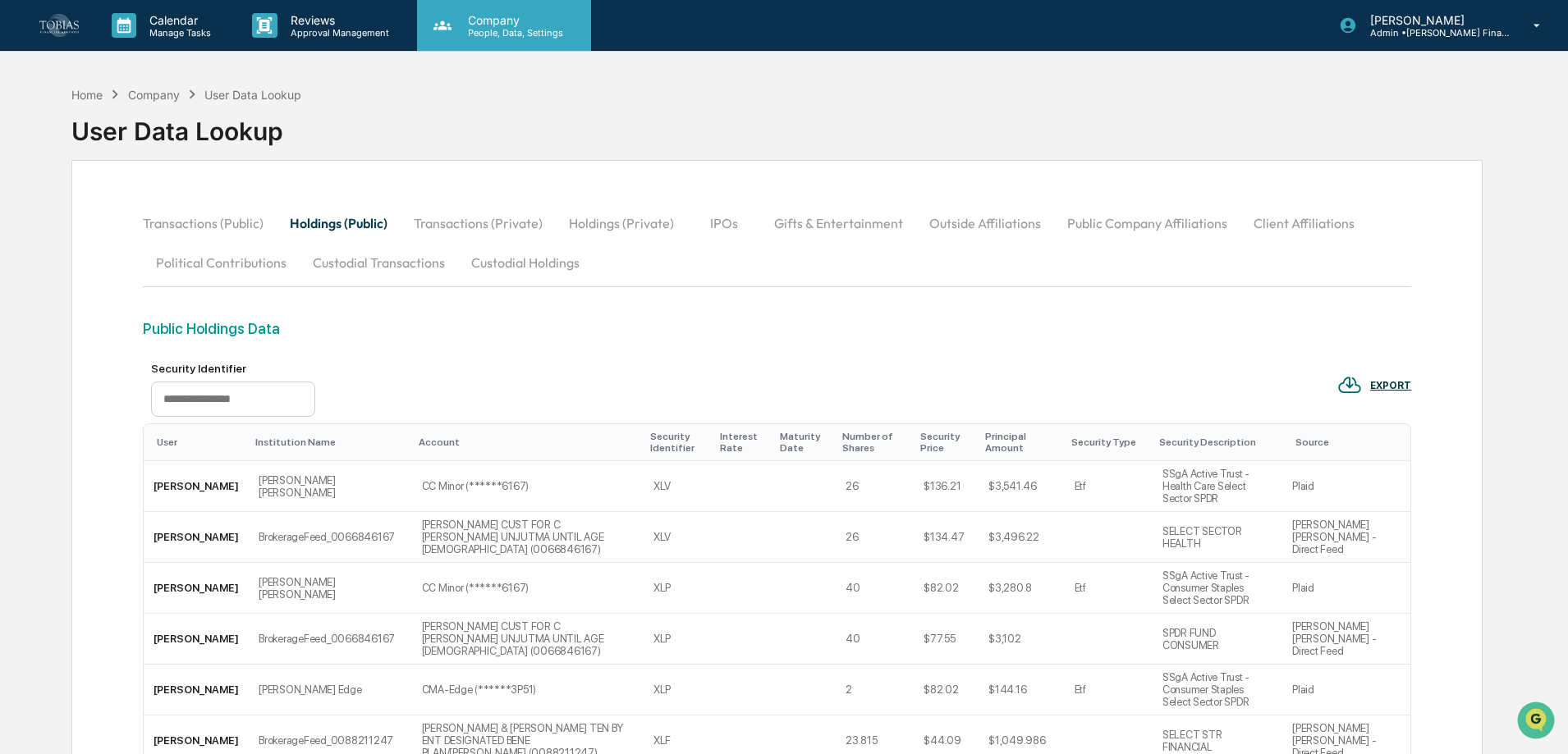
click at [462, 34] on p "People, Data, Settings" at bounding box center [513, 33] width 117 height 12
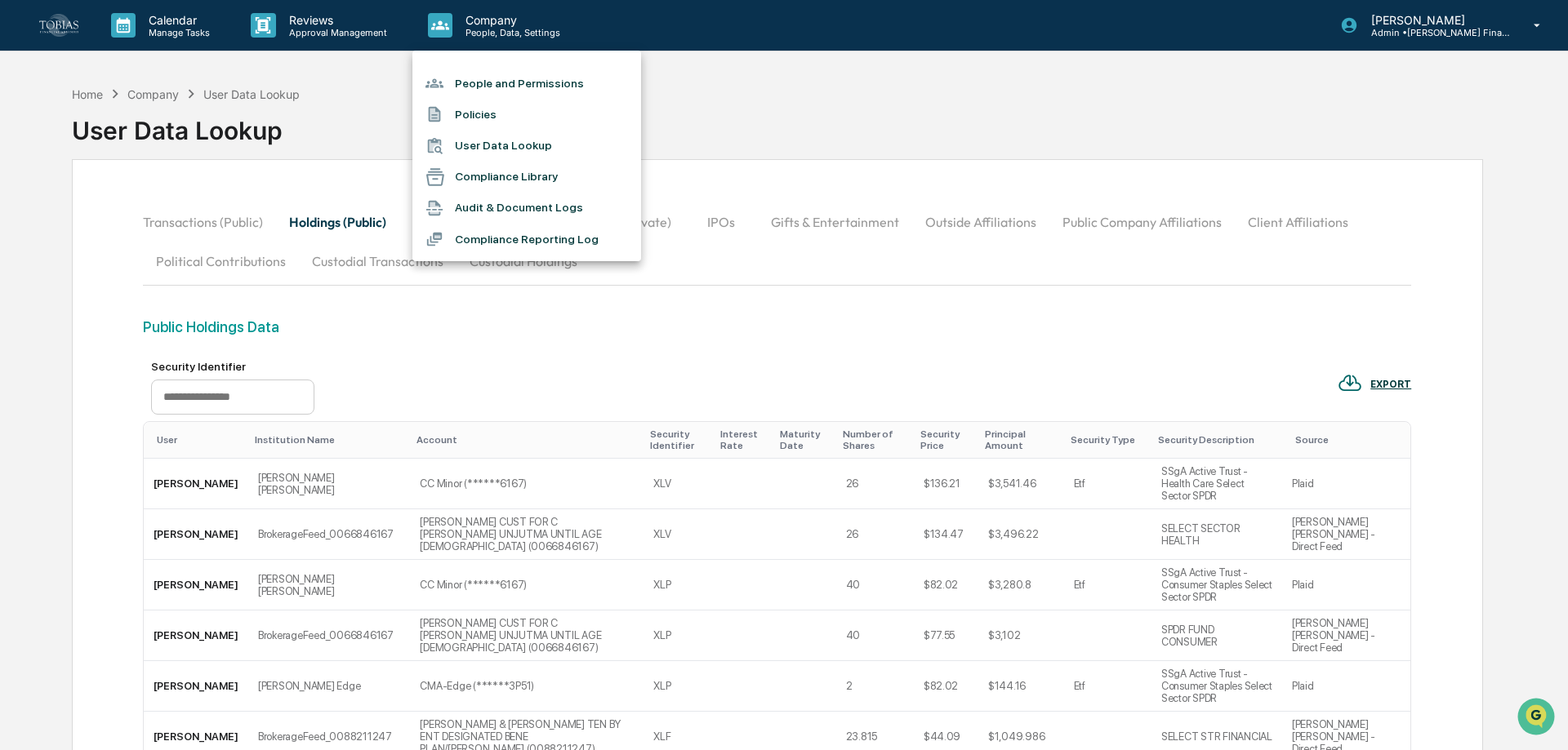
click at [65, 37] on div at bounding box center [784, 375] width 1568 height 750
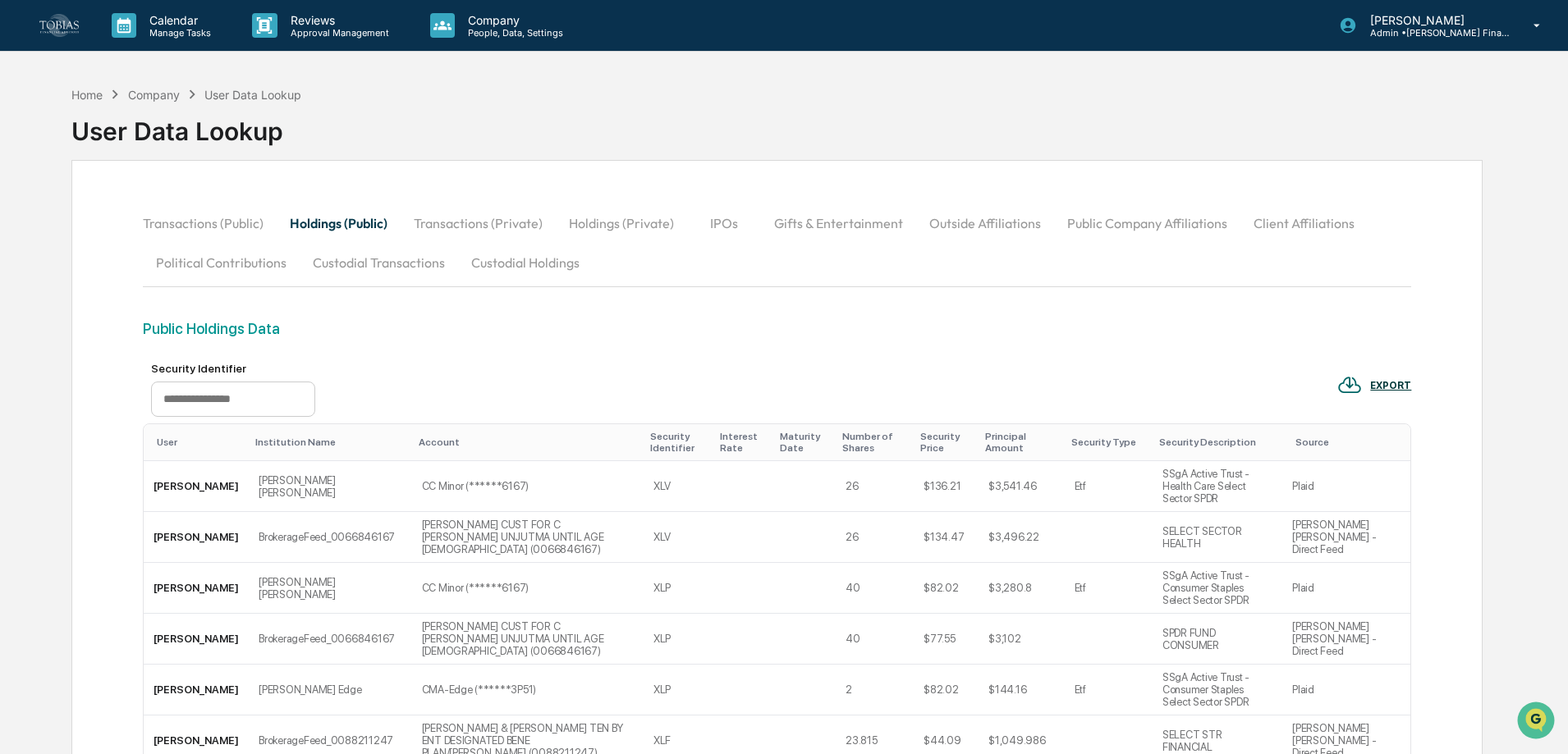
click at [46, 19] on img at bounding box center [59, 24] width 40 height 22
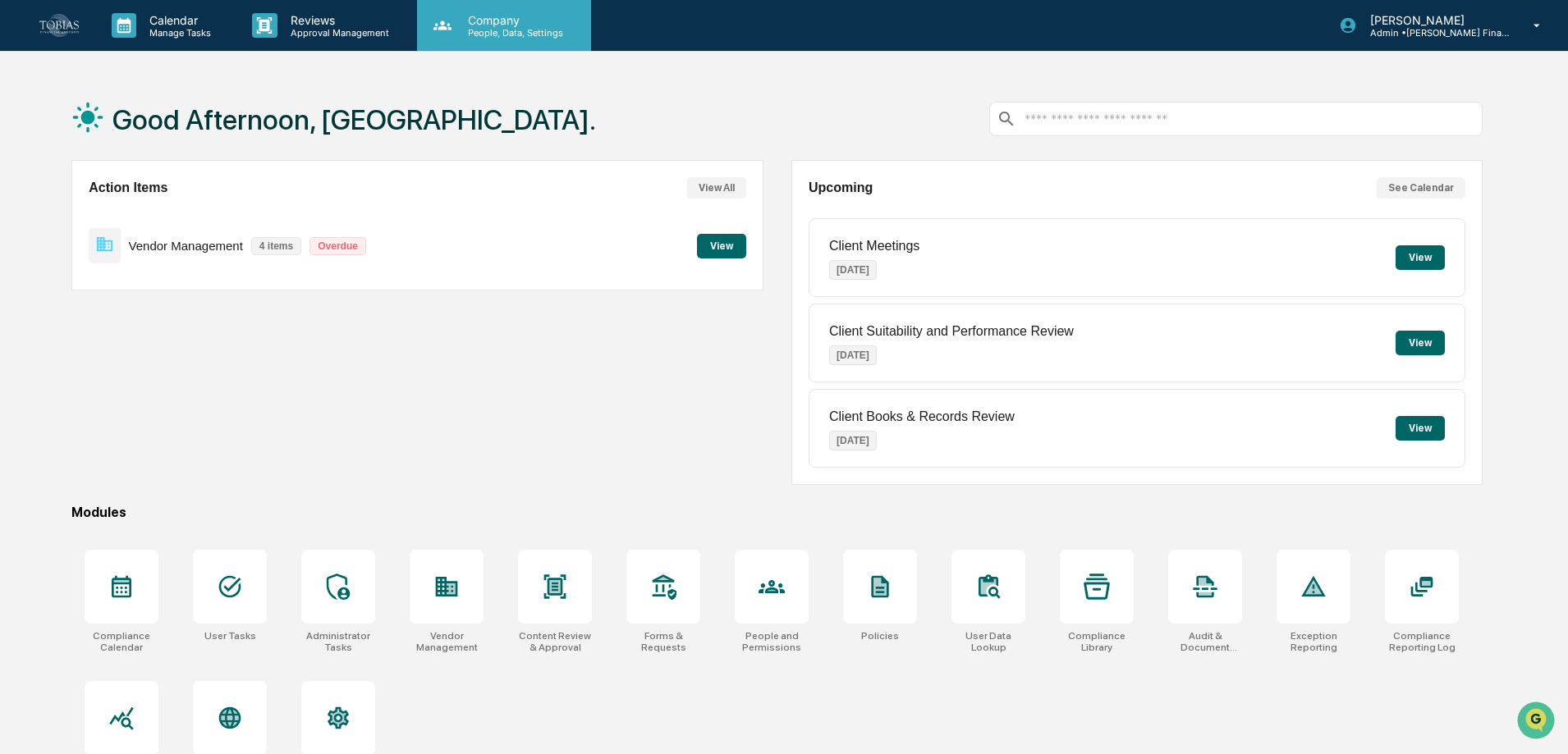
click at [538, 43] on div "Company People, Data, Settings" at bounding box center [503, 25] width 174 height 51
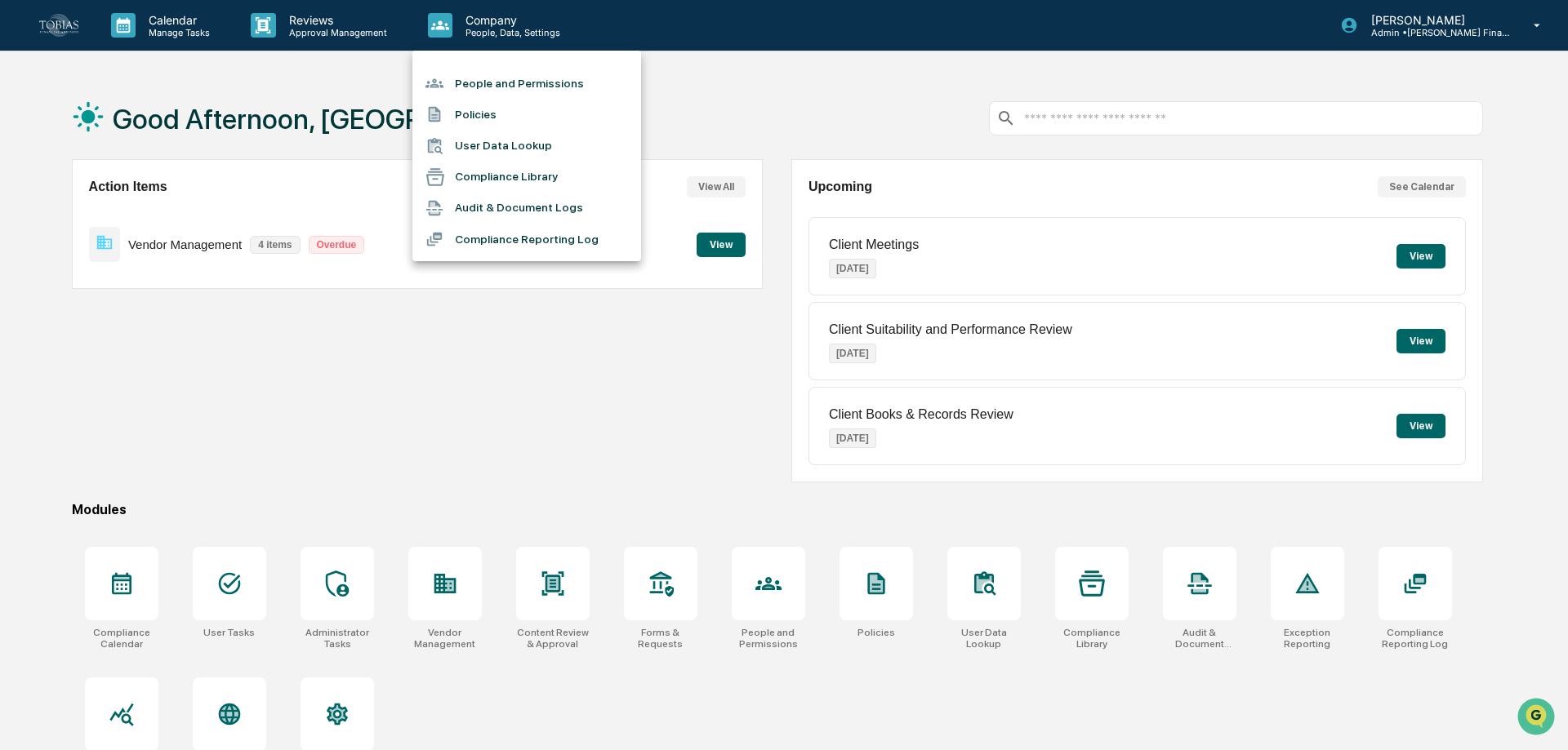
click at [304, 28] on div at bounding box center [784, 375] width 1568 height 750
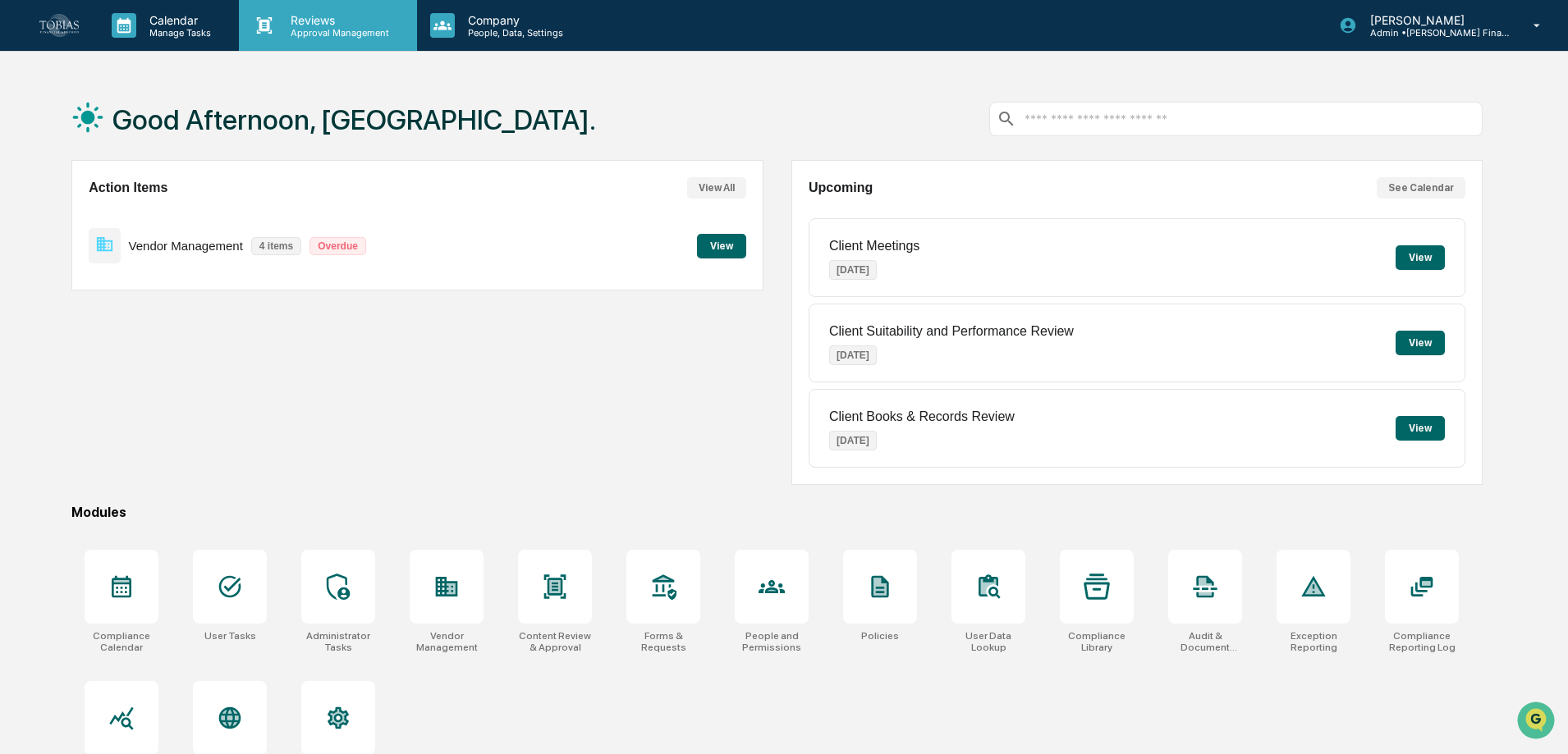
click at [284, 28] on p "Approval Management" at bounding box center [337, 33] width 119 height 12
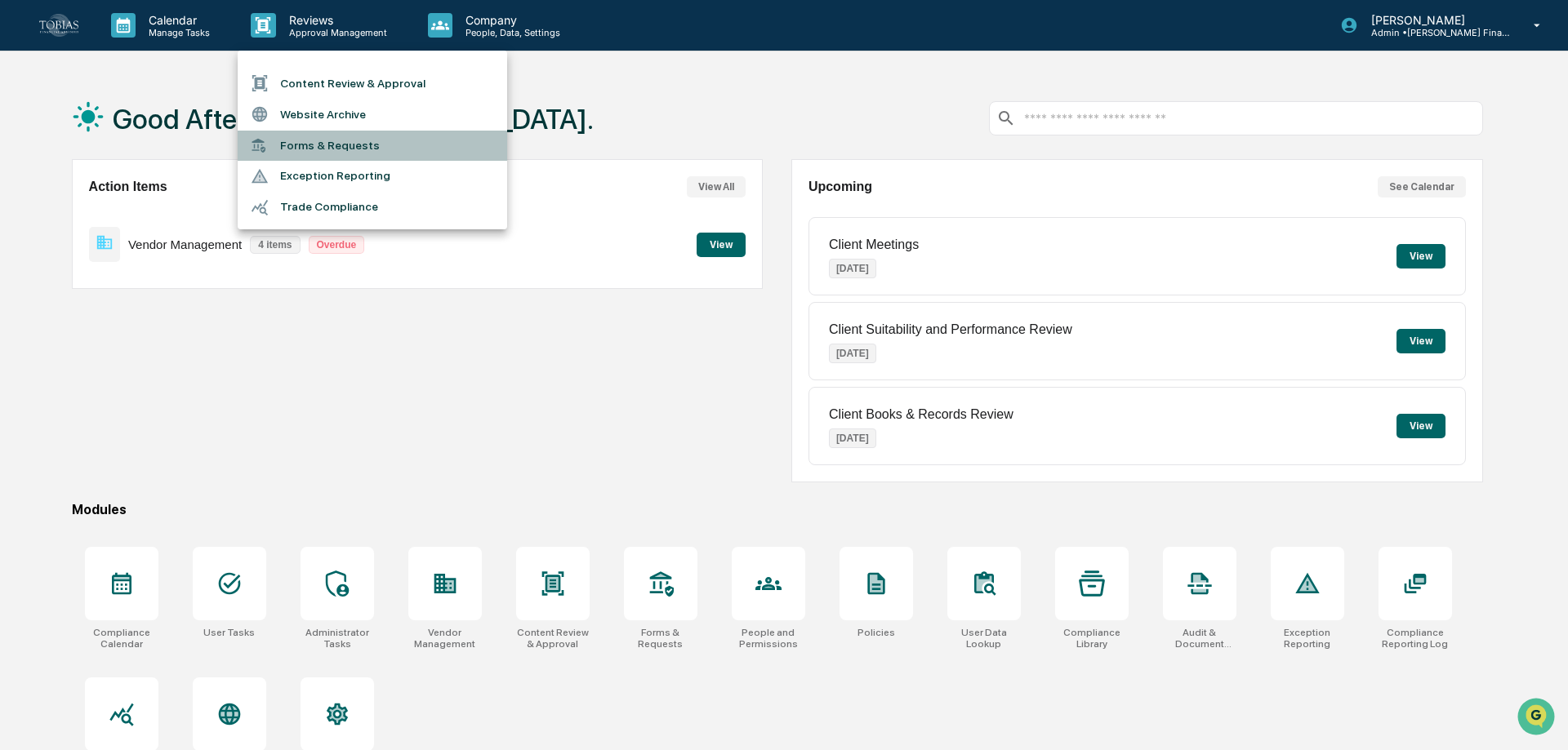
click at [324, 155] on li "Forms & Requests" at bounding box center [372, 145] width 270 height 30
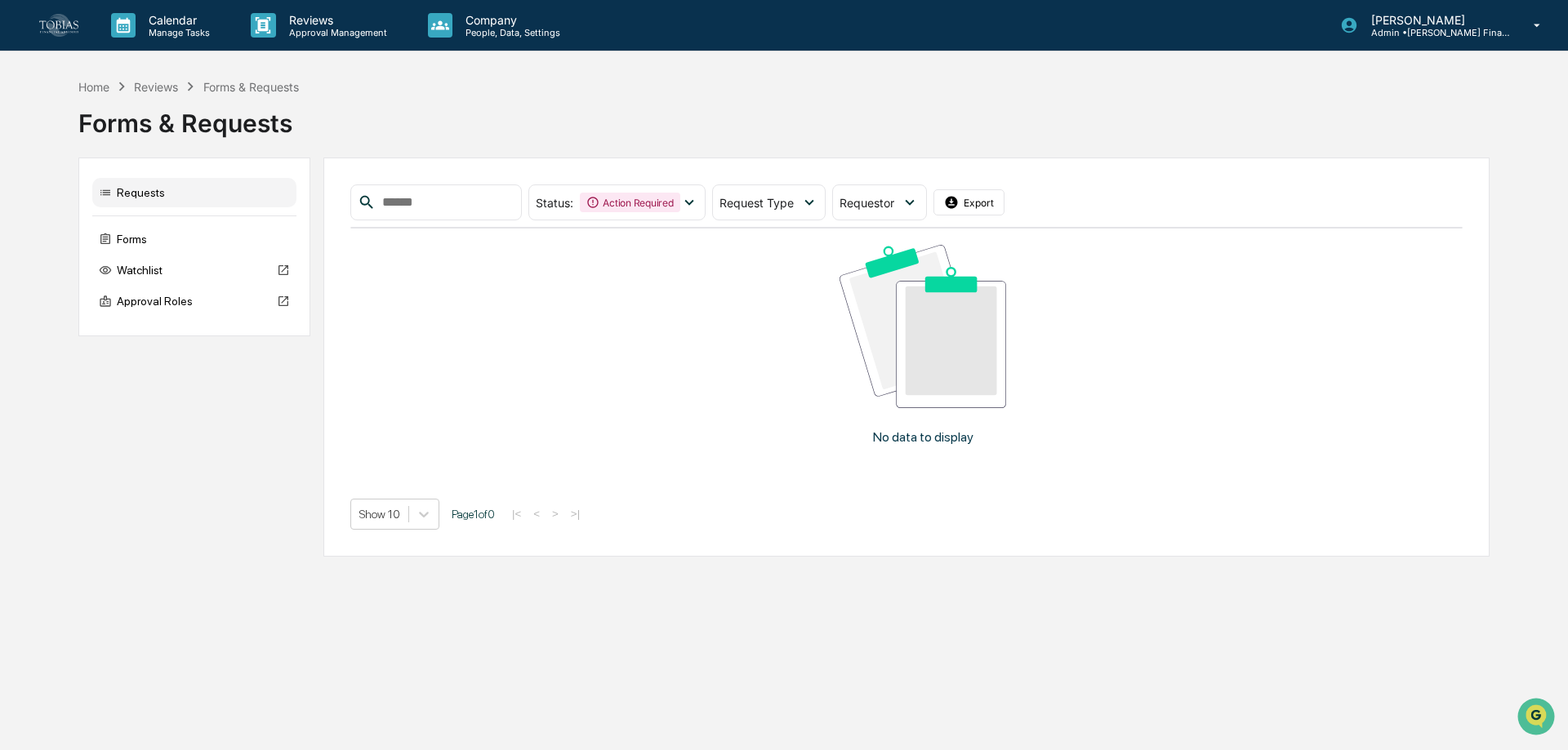
click at [160, 198] on div "Requests" at bounding box center [193, 192] width 204 height 29
click at [138, 250] on div "Forms" at bounding box center [193, 239] width 204 height 29
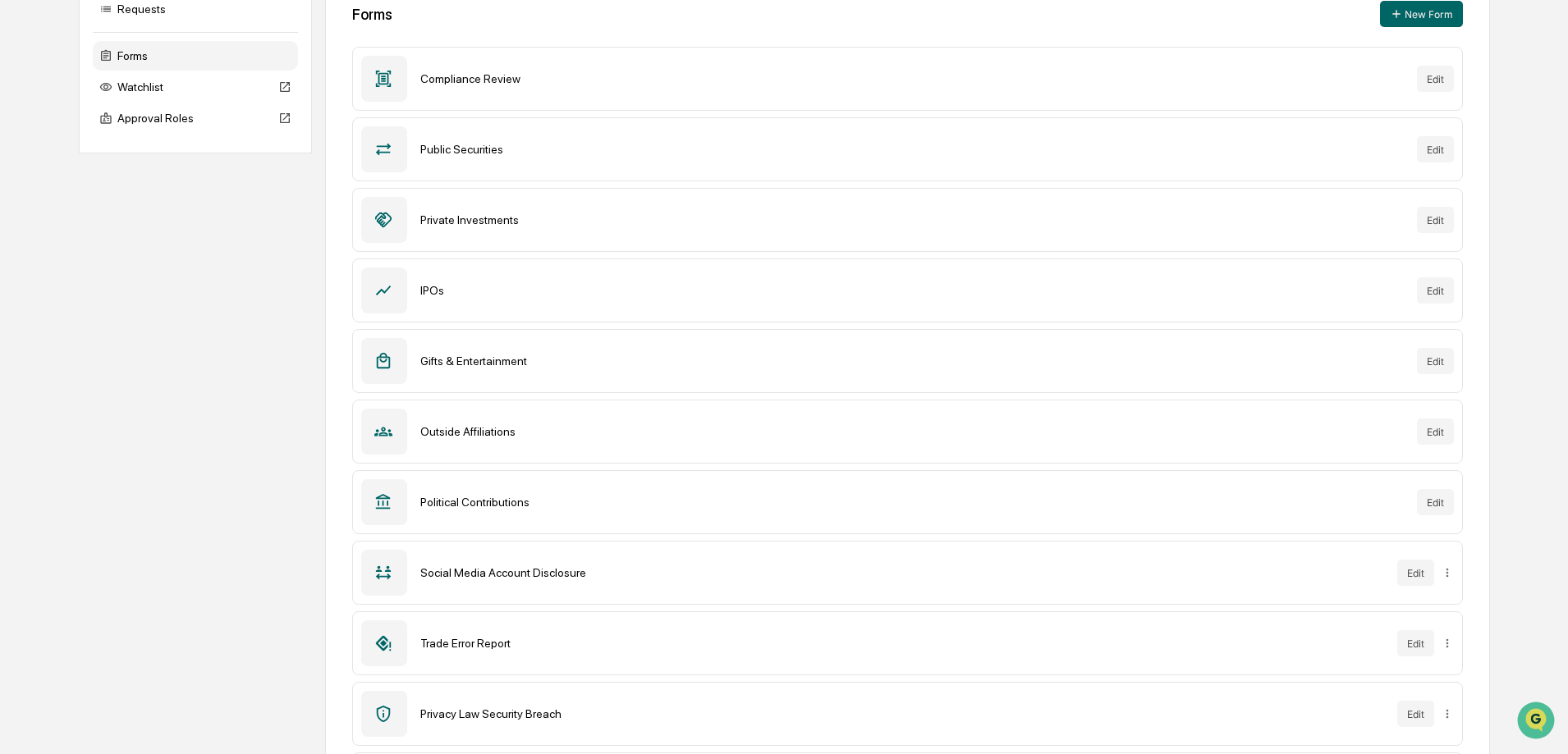
scroll to position [246, 0]
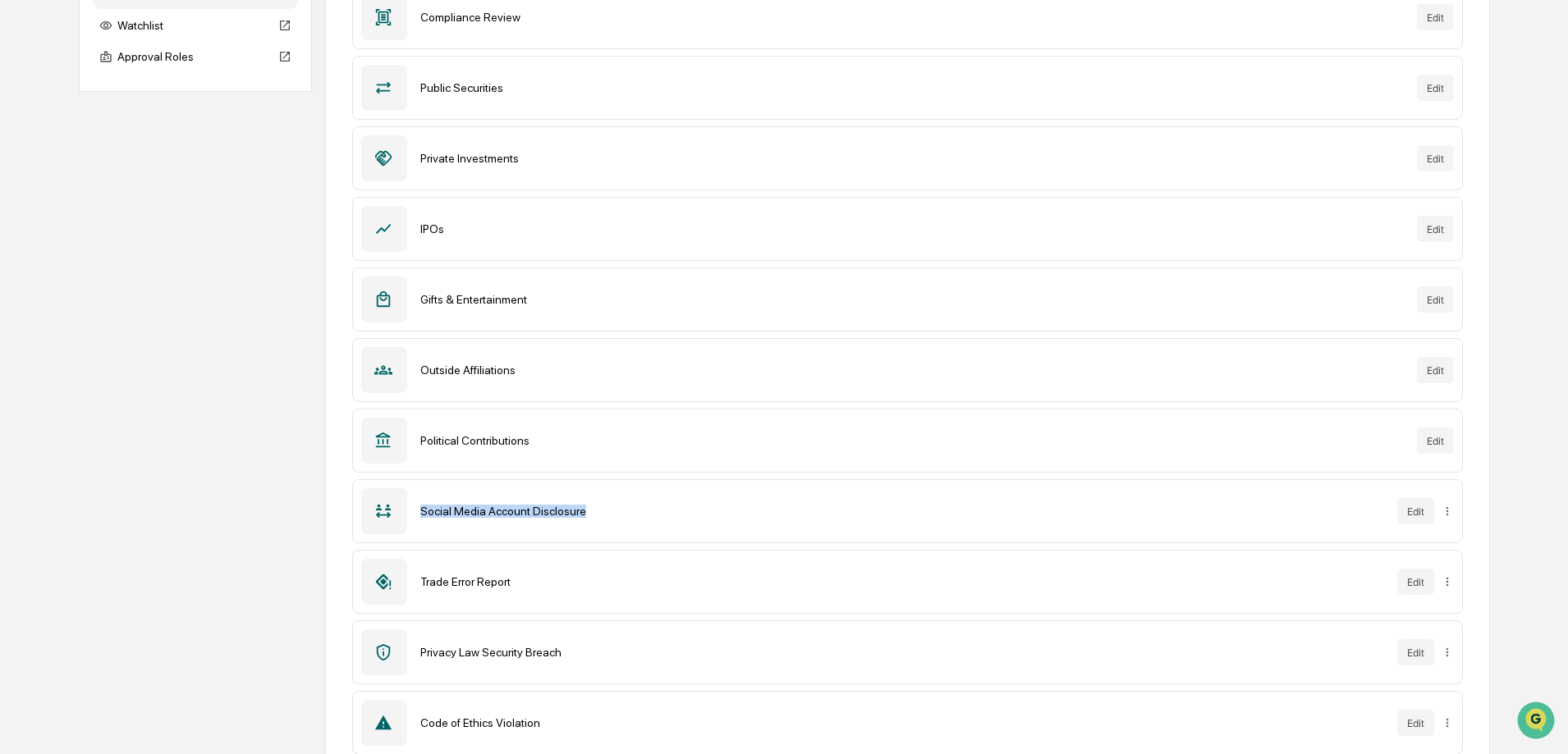
drag, startPoint x: 600, startPoint y: 516, endPoint x: 341, endPoint y: 506, distance: 259.2
click at [341, 506] on div "Forms New Form Compliance Review Edit Public Securities Edit Private Investment…" at bounding box center [907, 386] width 1165 height 947
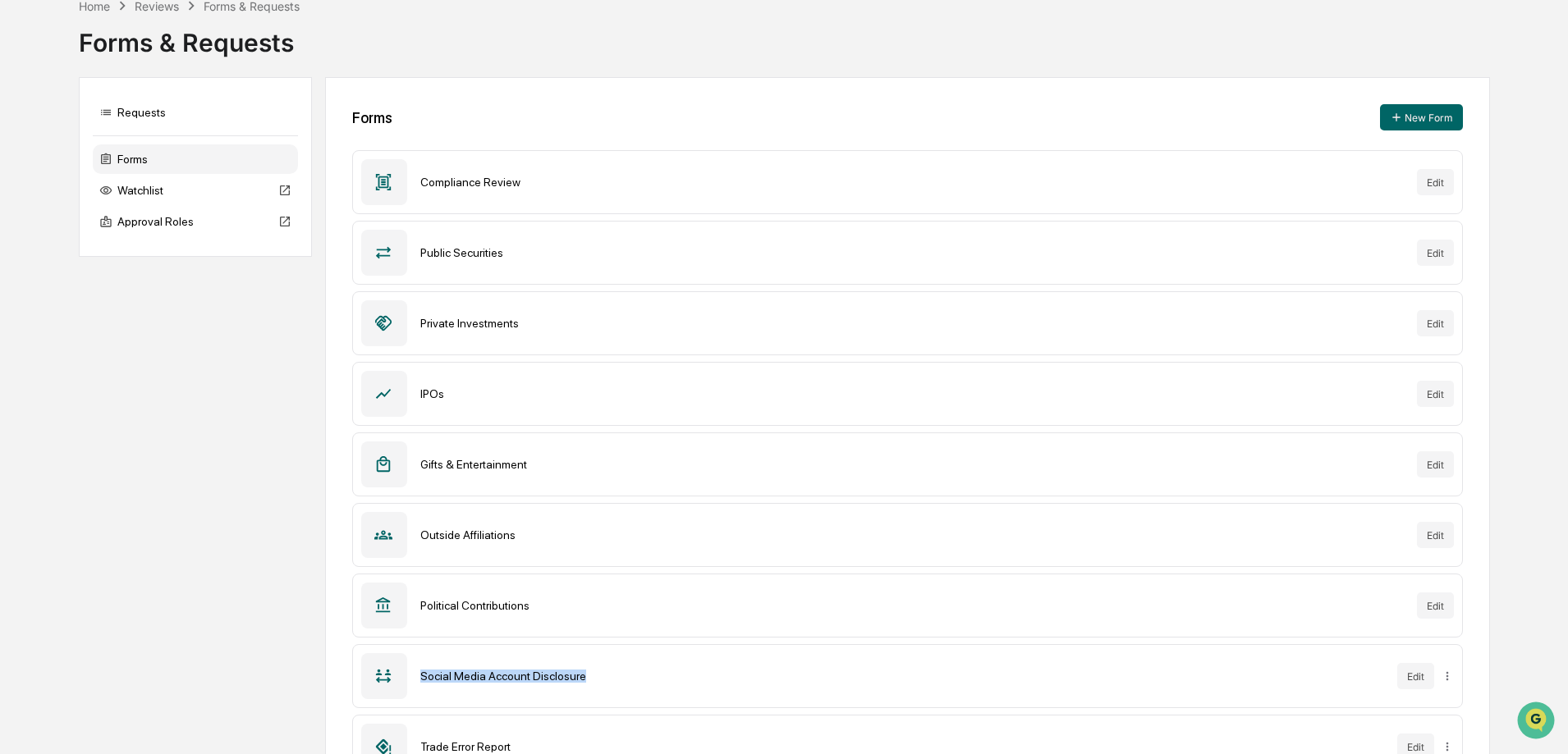
scroll to position [82, 0]
drag, startPoint x: 529, startPoint y: 535, endPoint x: 338, endPoint y: 532, distance: 191.0
click at [338, 532] on div "Forms New Form Compliance Review Edit Public Securities Edit Private Investment…" at bounding box center [907, 550] width 1165 height 947
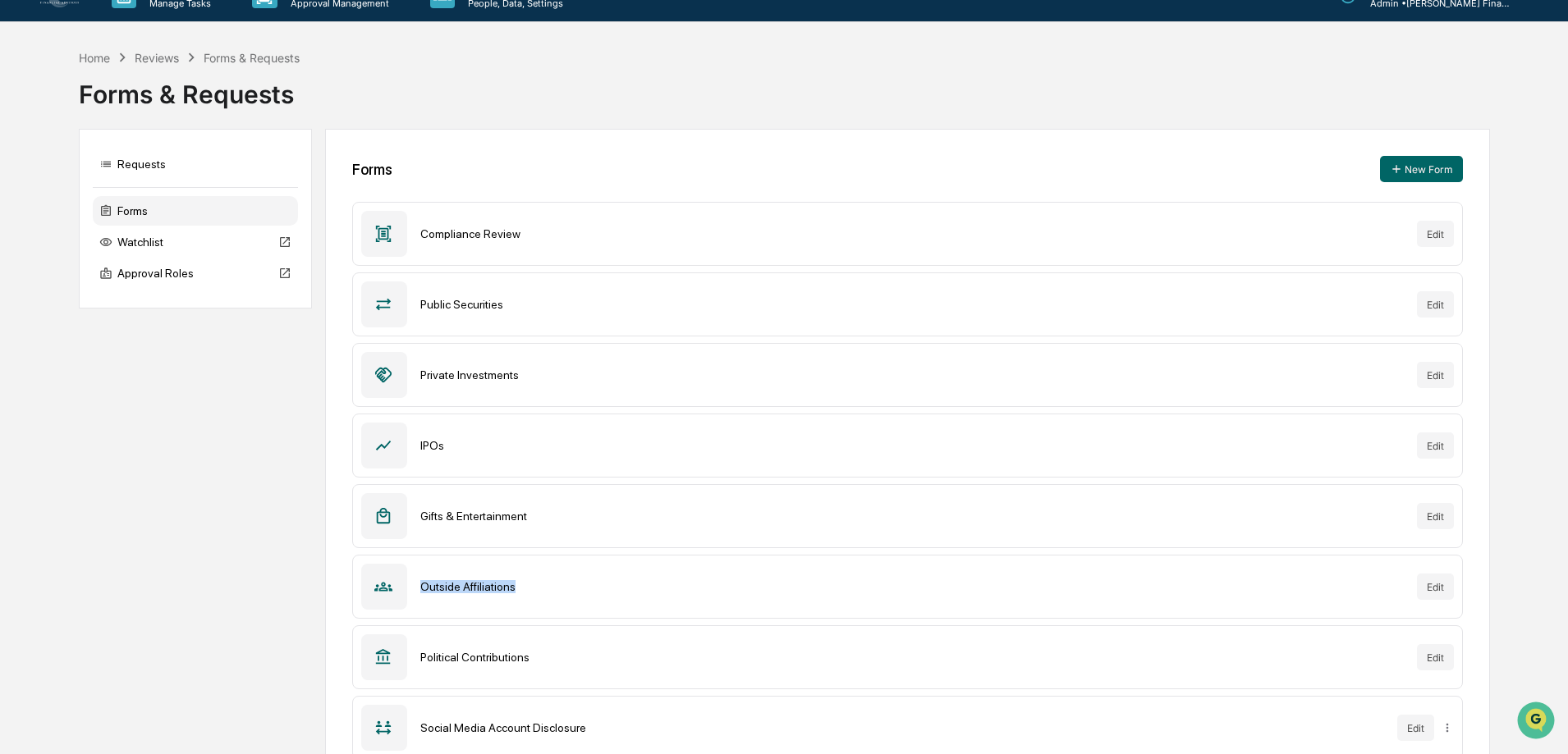
scroll to position [0, 0]
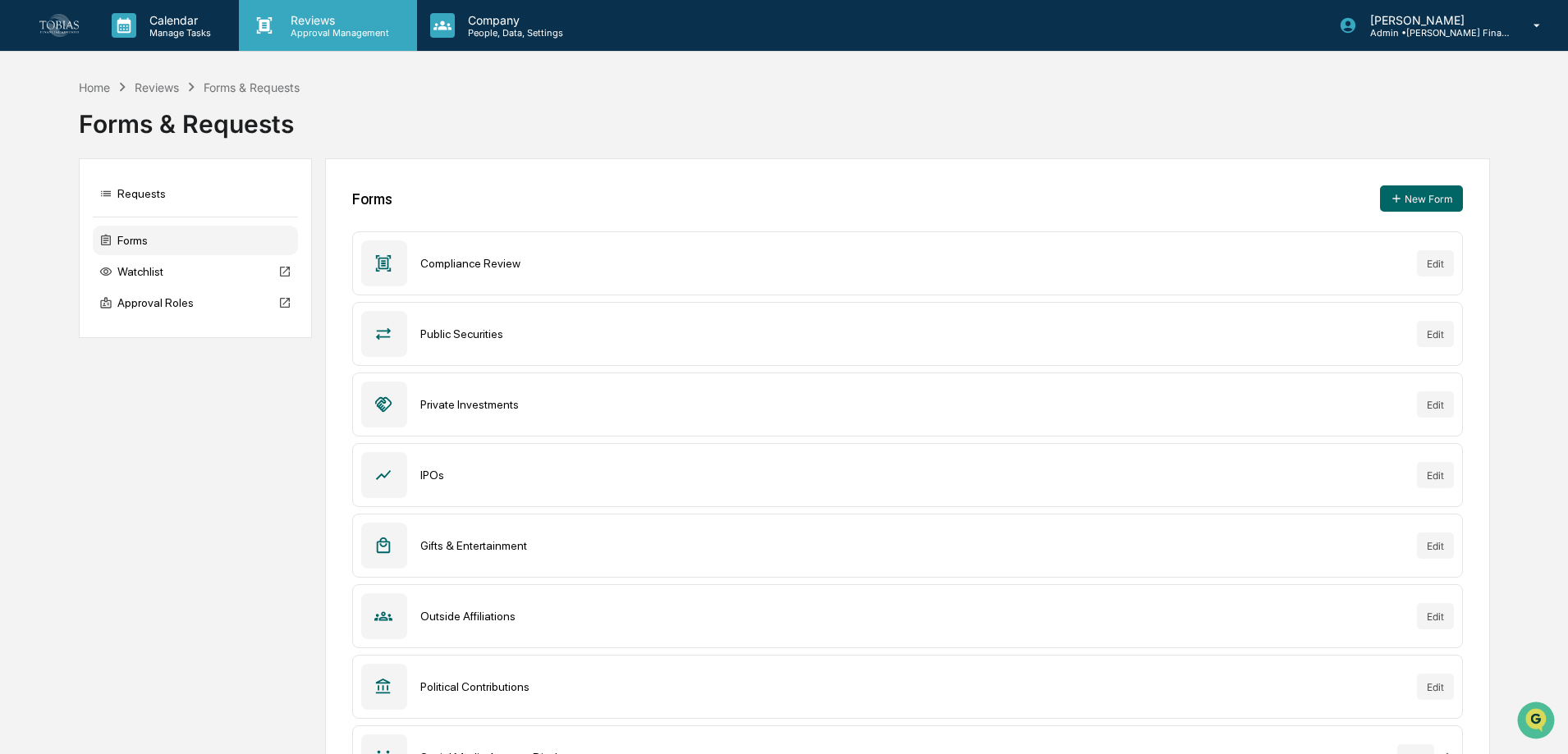
click at [326, 17] on p "Reviews" at bounding box center [337, 20] width 119 height 14
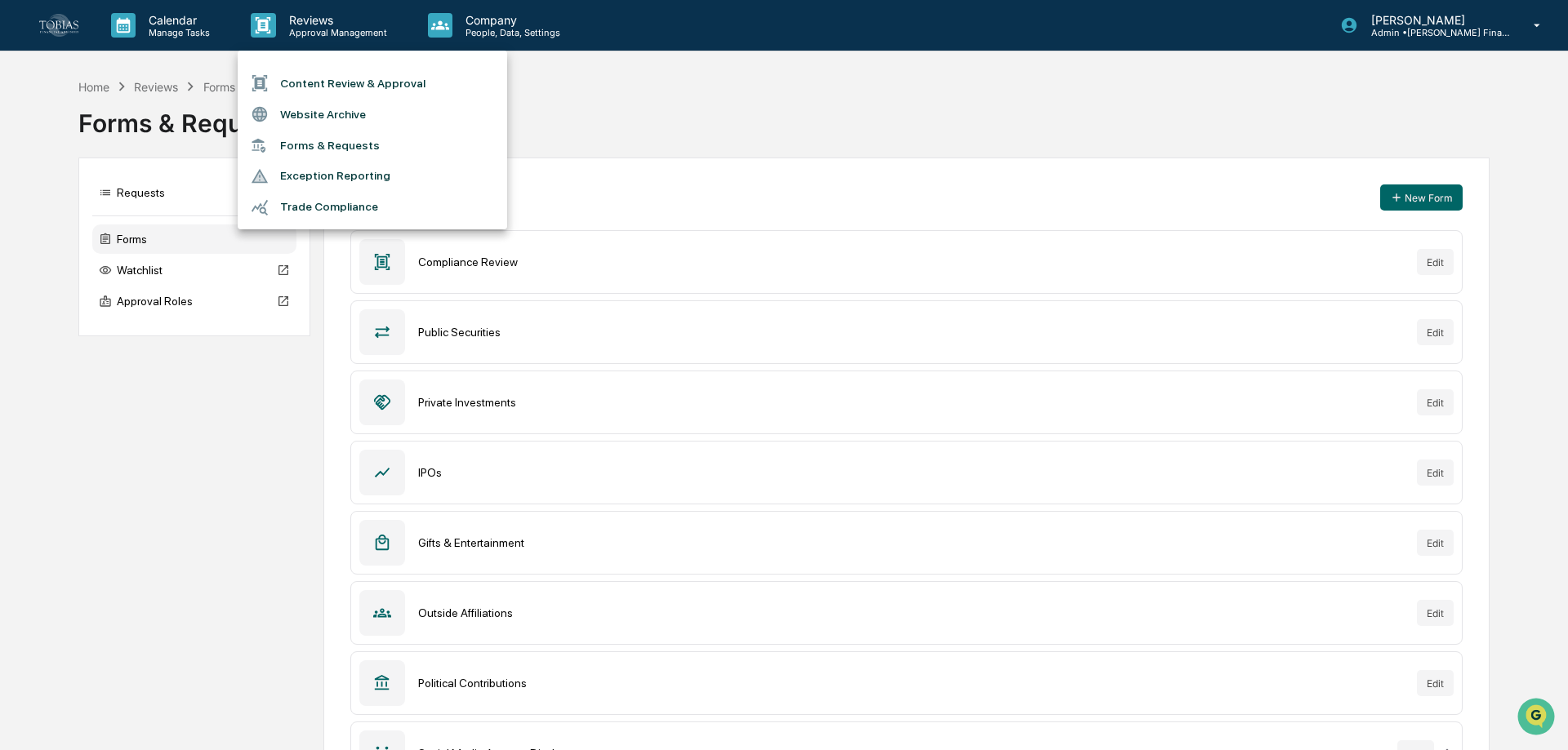
click at [545, 21] on div at bounding box center [784, 375] width 1568 height 750
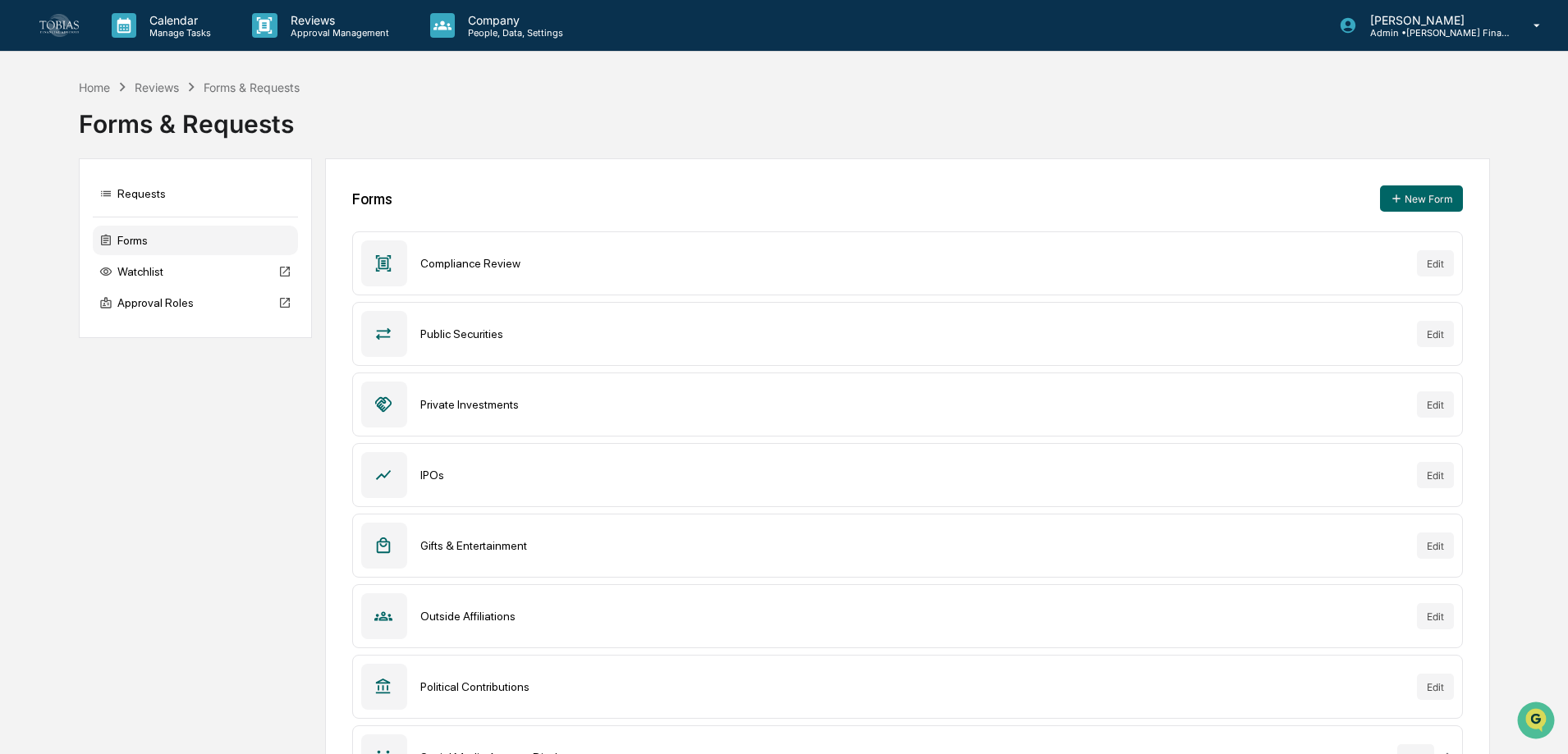
drag, startPoint x: 462, startPoint y: 44, endPoint x: 442, endPoint y: 82, distance: 42.9
click at [442, 82] on div "Home Reviews Forms & Requests Forms & Requests" at bounding box center [784, 111] width 1411 height 67
click at [503, 7] on div "Company People, Data, Settings" at bounding box center [503, 25] width 174 height 51
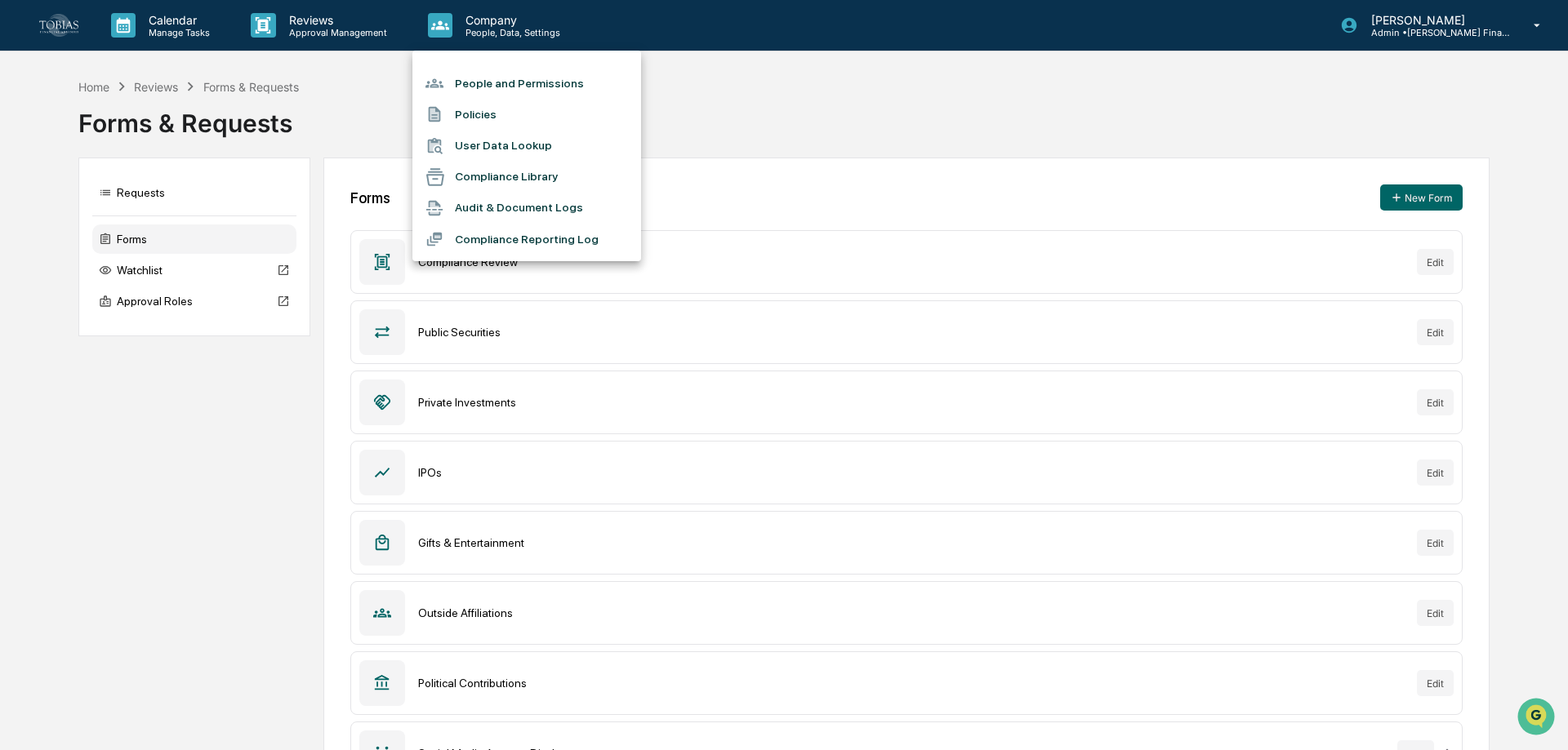
click at [339, 443] on div at bounding box center [784, 375] width 1568 height 750
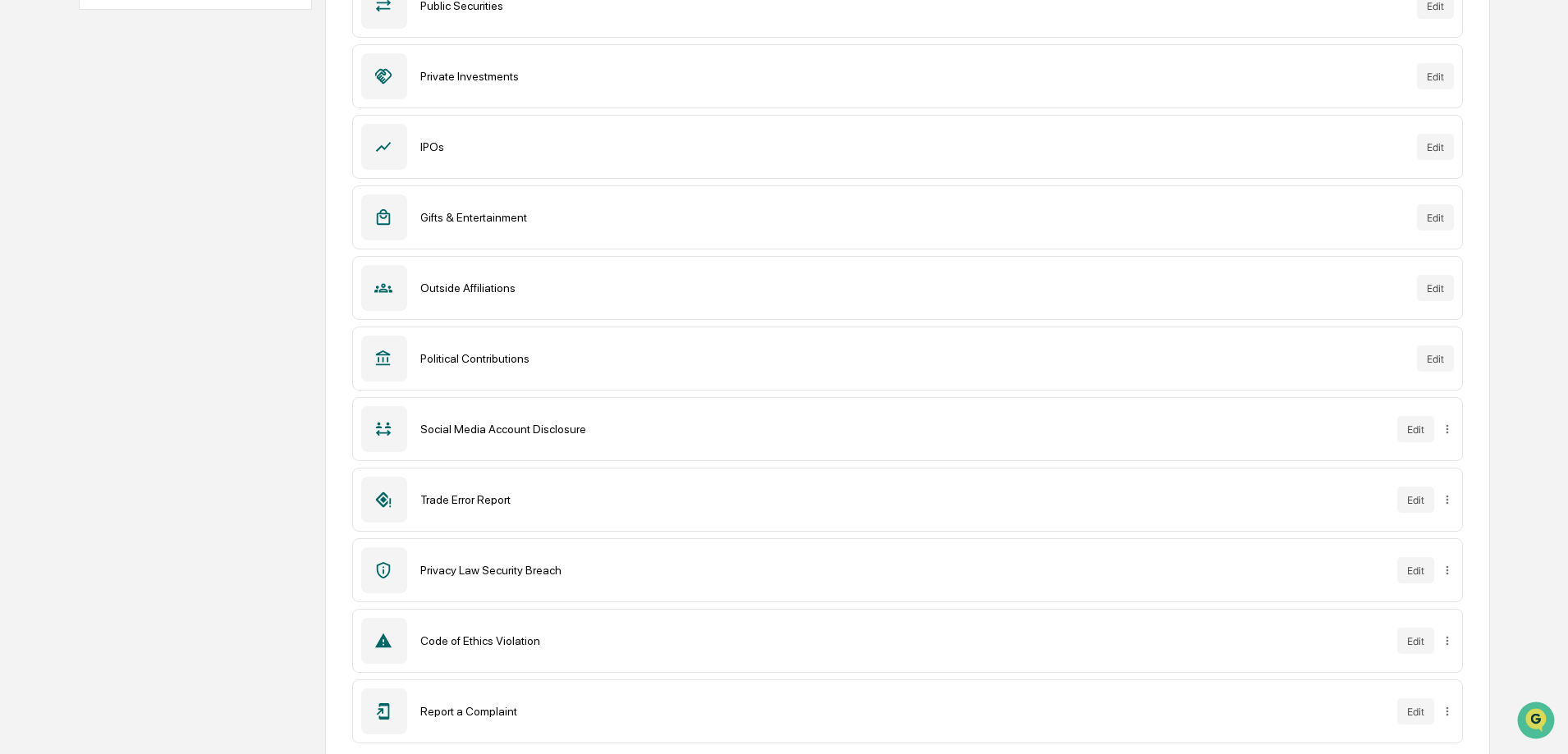
scroll to position [352, 0]
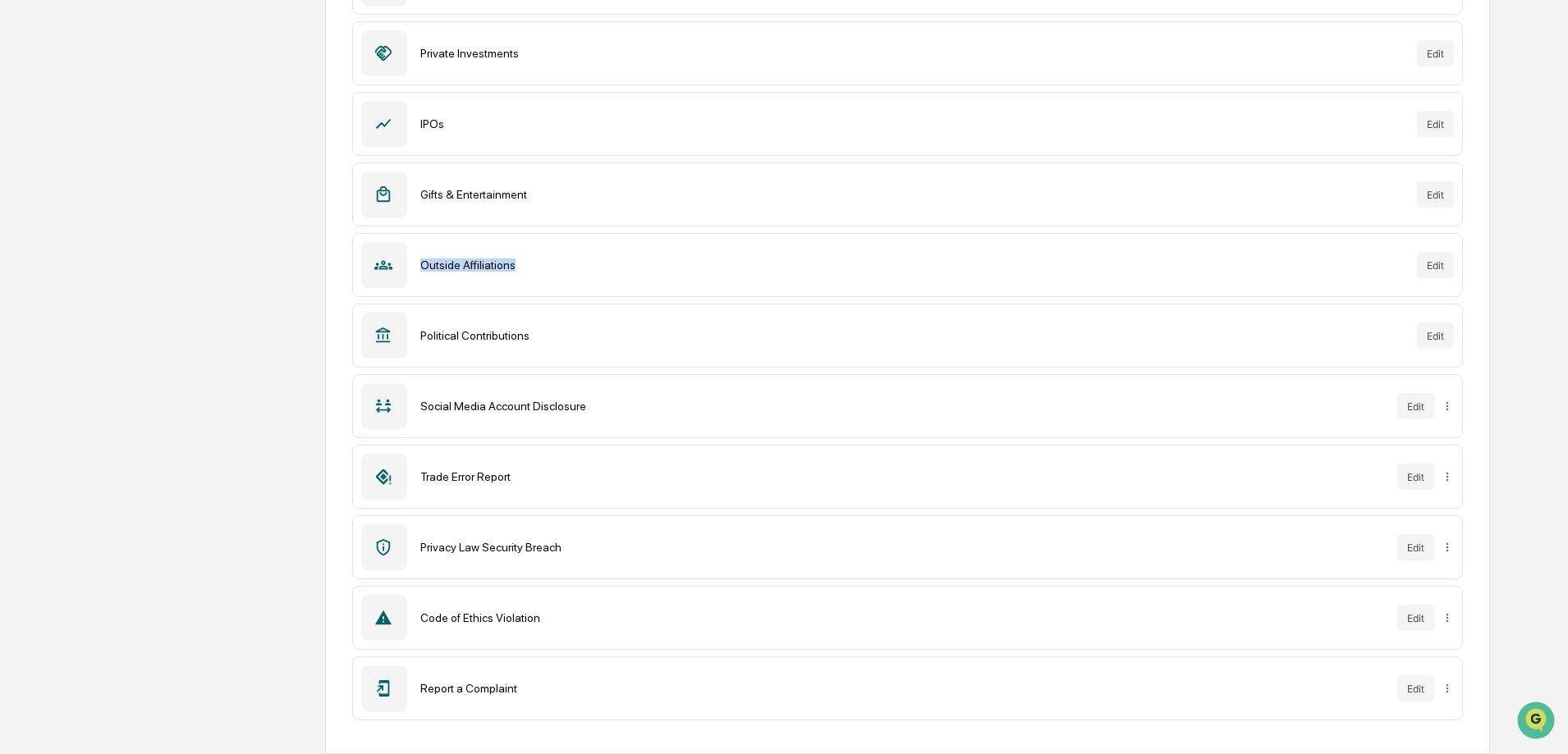
drag, startPoint x: 404, startPoint y: 268, endPoint x: 589, endPoint y: 260, distance: 185.2
click at [589, 260] on div "Outside Affiliations Edit" at bounding box center [906, 265] width 1110 height 64
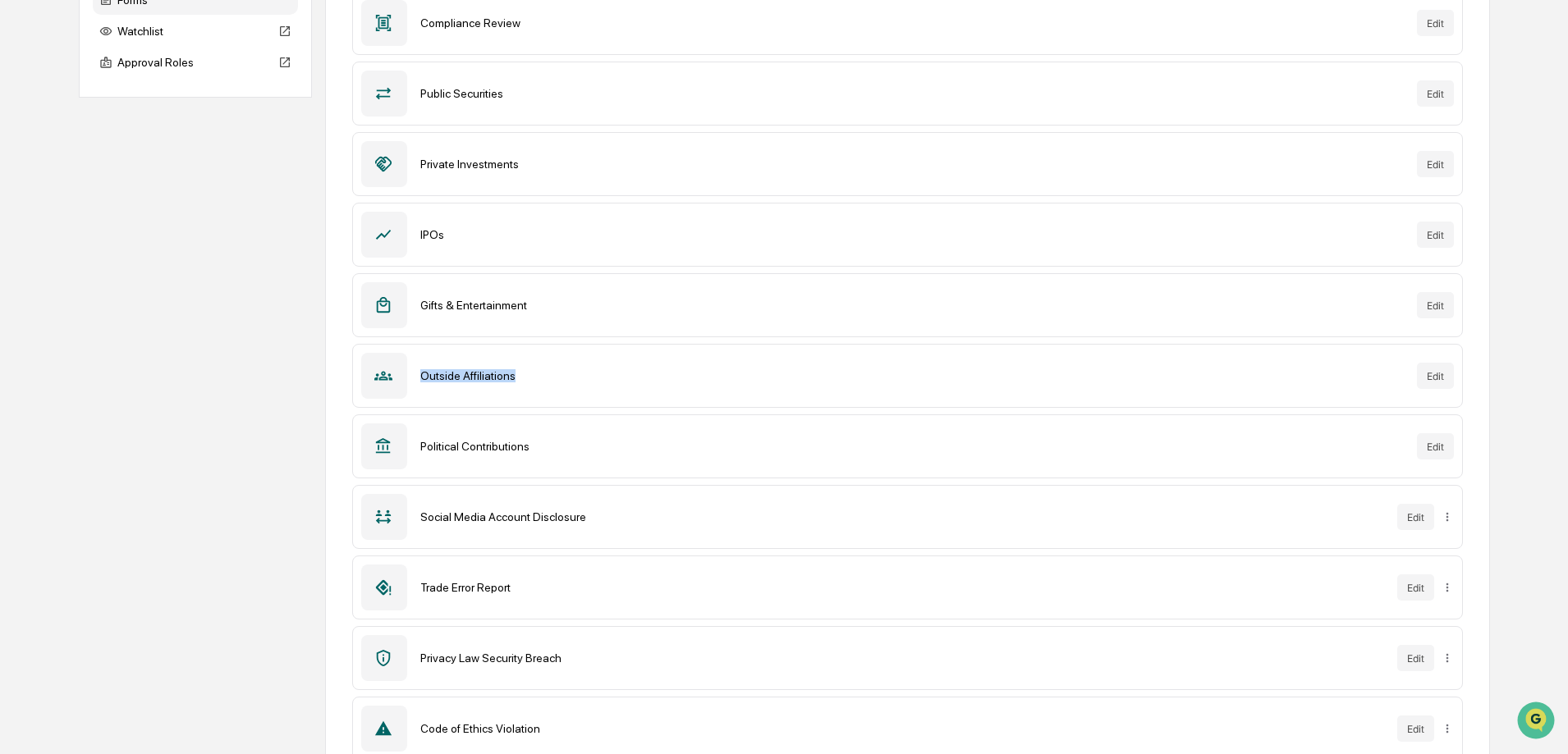
scroll to position [269, 0]
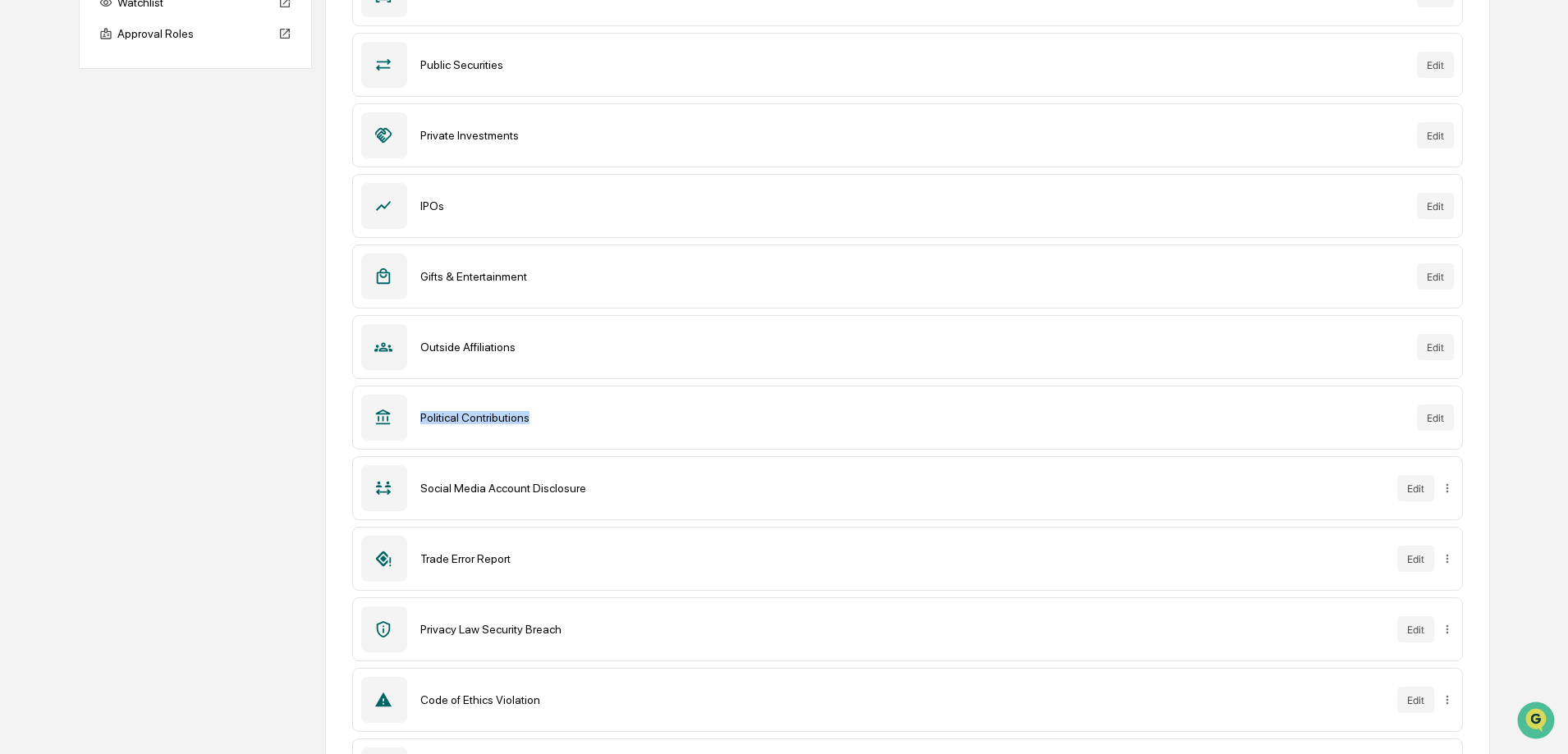
drag, startPoint x: 536, startPoint y: 415, endPoint x: 399, endPoint y: 423, distance: 137.2
click at [399, 423] on div "Political Contributions Edit" at bounding box center [906, 418] width 1110 height 64
click at [481, 417] on div "Political Contributions" at bounding box center [912, 418] width 983 height 14
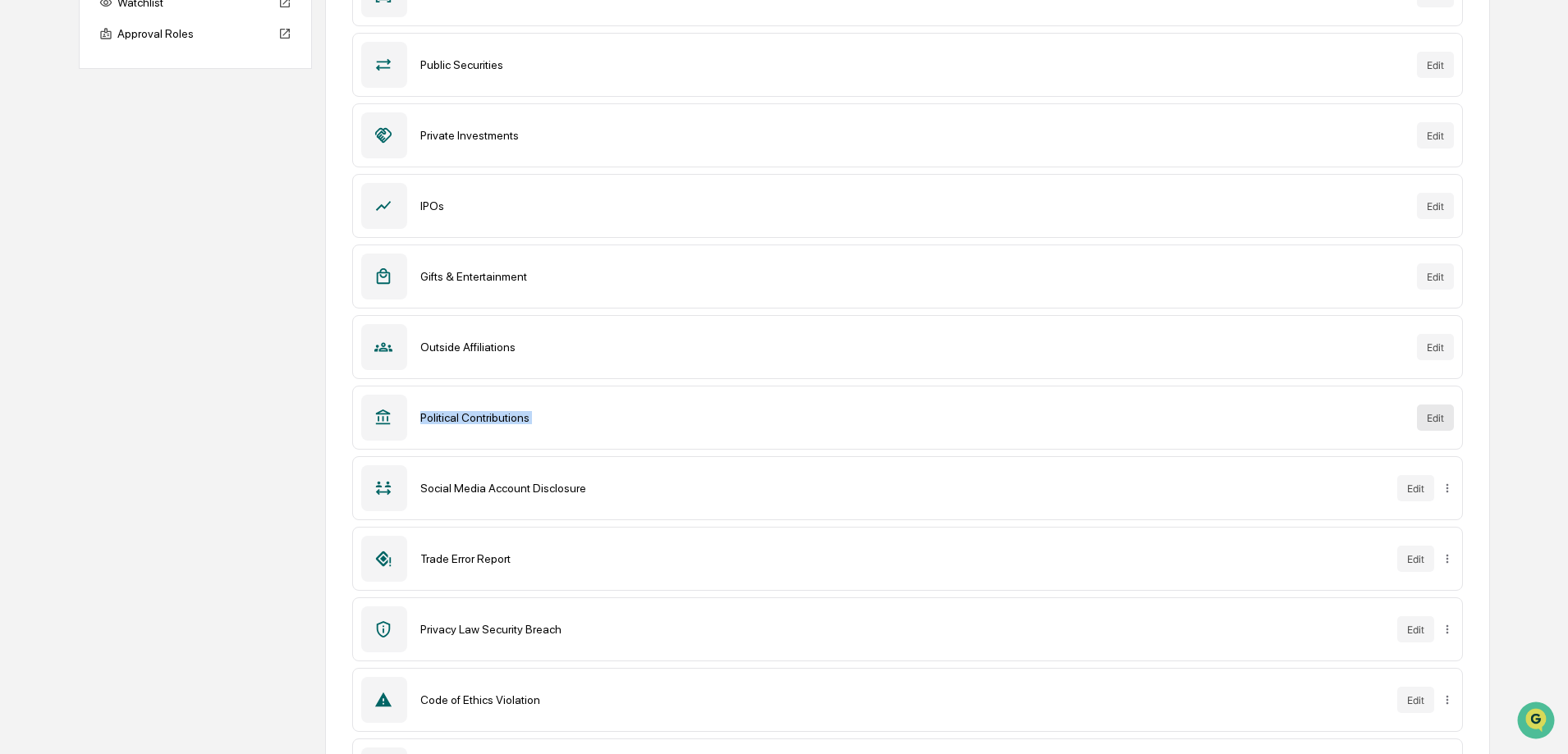
click at [1426, 415] on button "Edit" at bounding box center [1435, 417] width 37 height 26
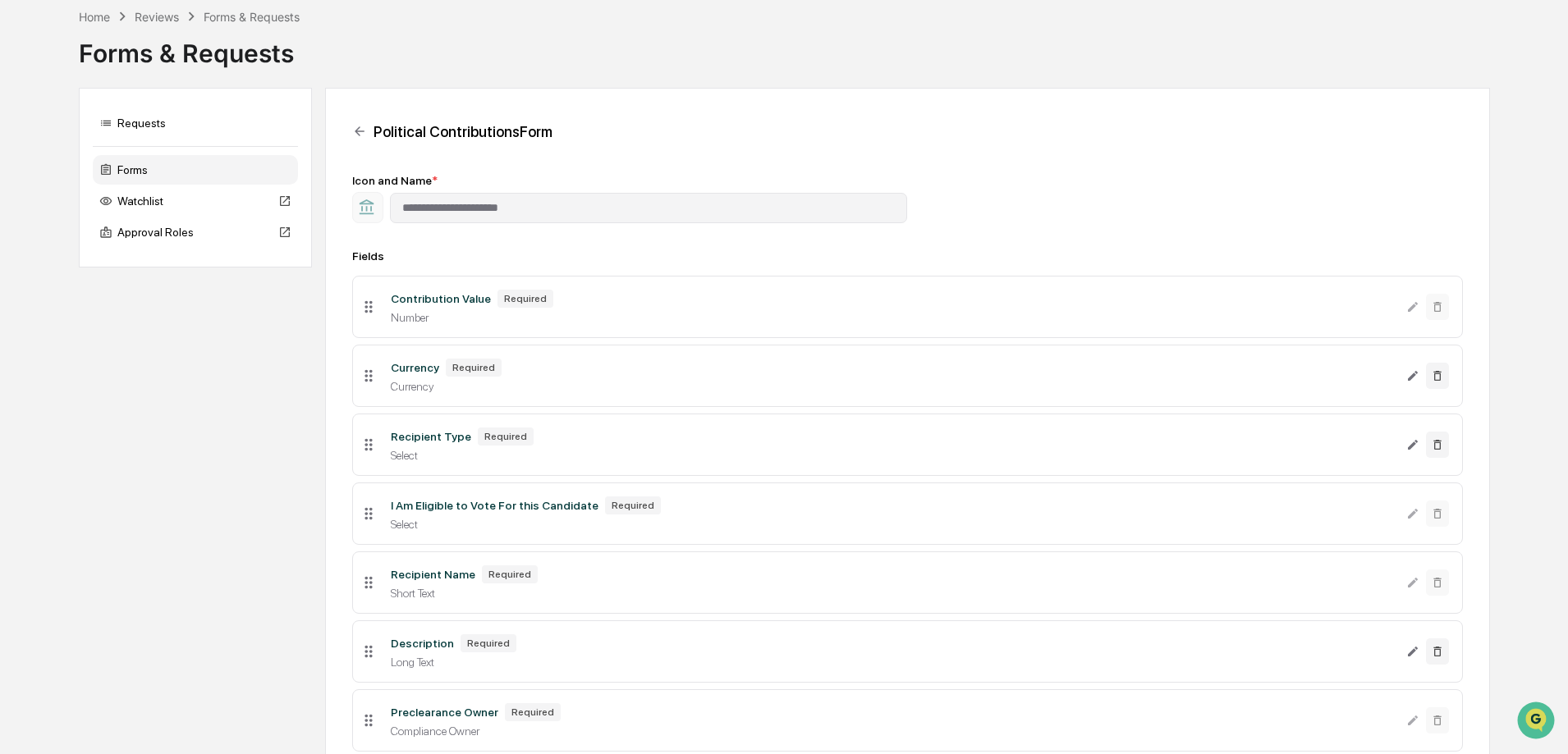
scroll to position [12, 0]
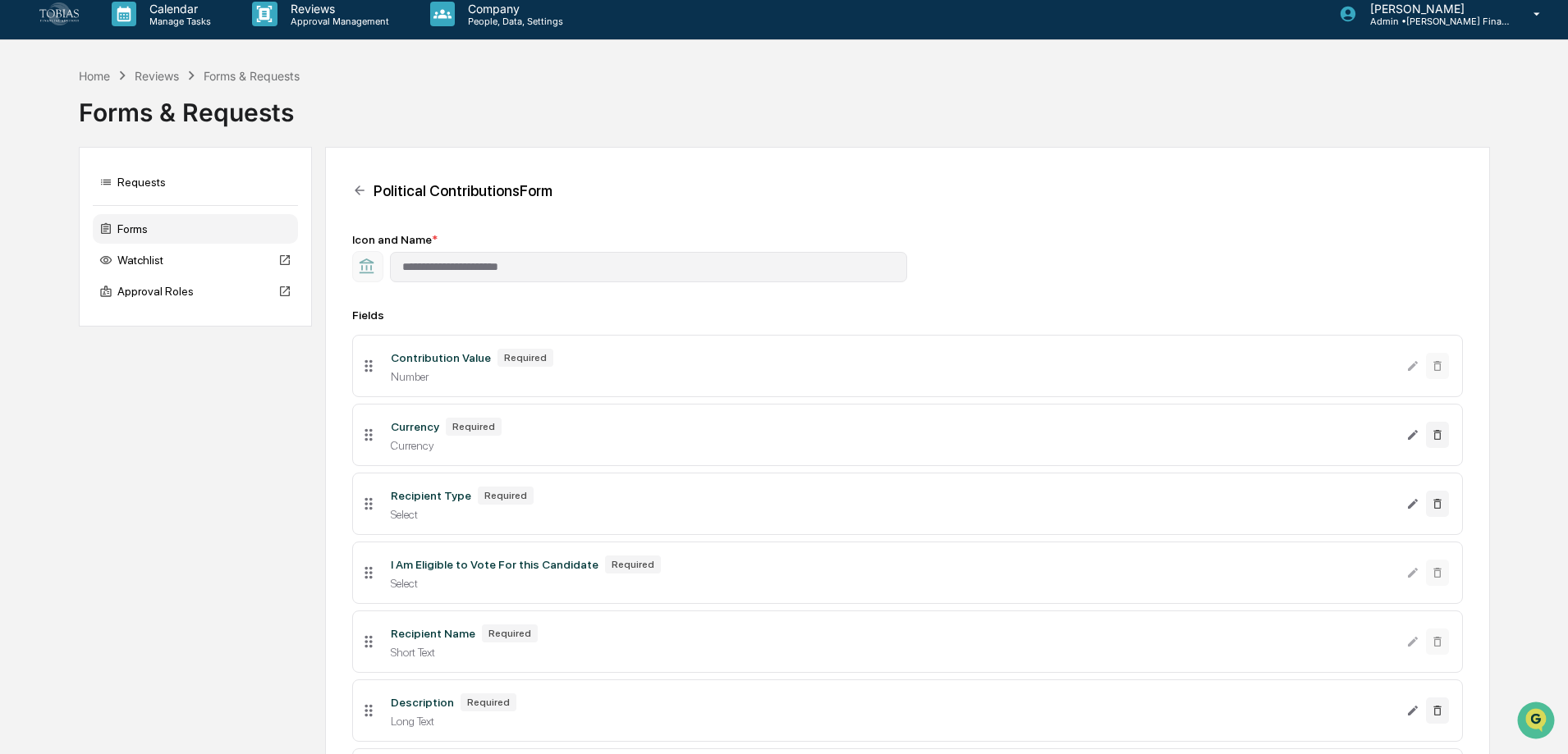
click at [162, 230] on div "Forms" at bounding box center [194, 228] width 205 height 29
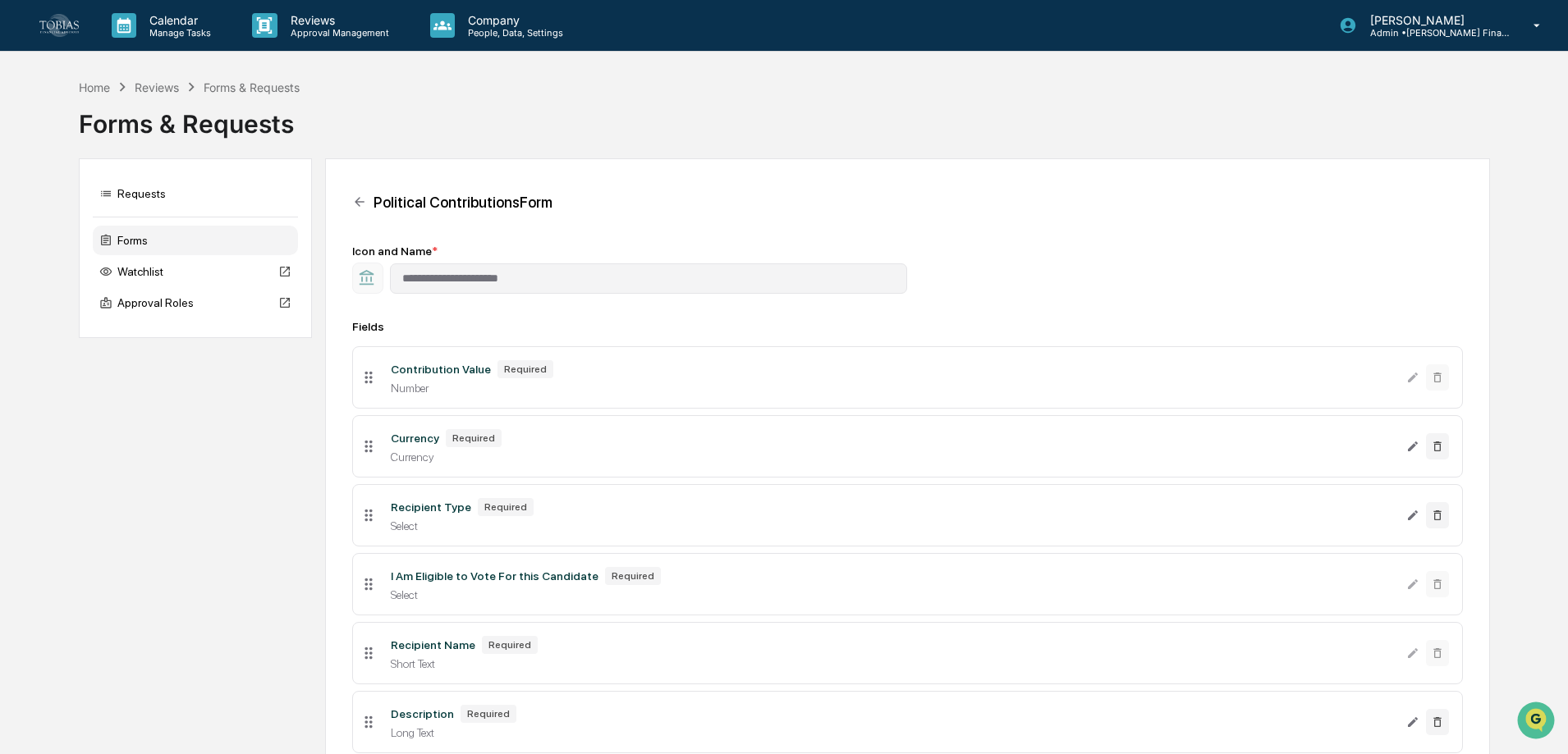
click at [136, 234] on div "Forms" at bounding box center [194, 240] width 205 height 29
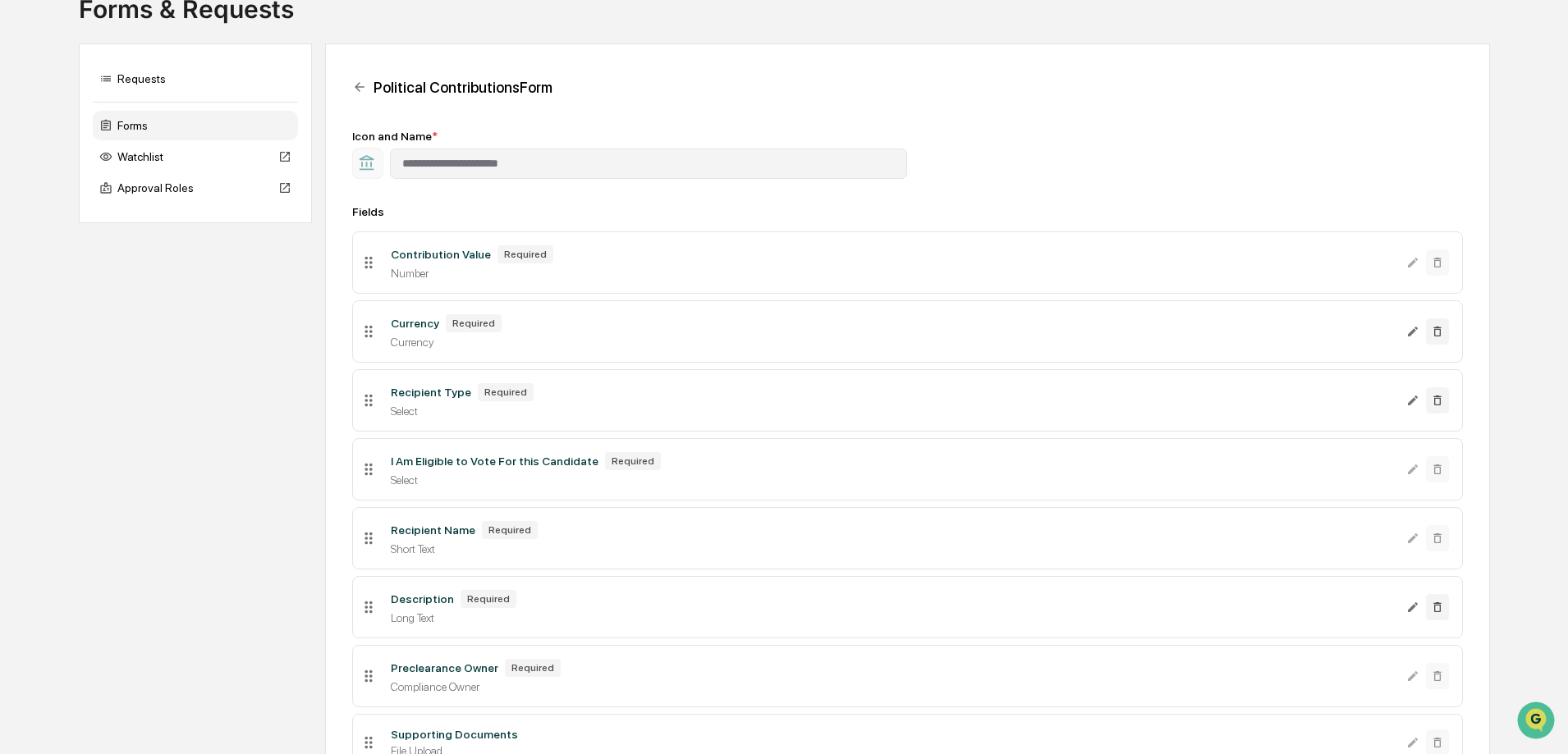
scroll to position [257, 0]
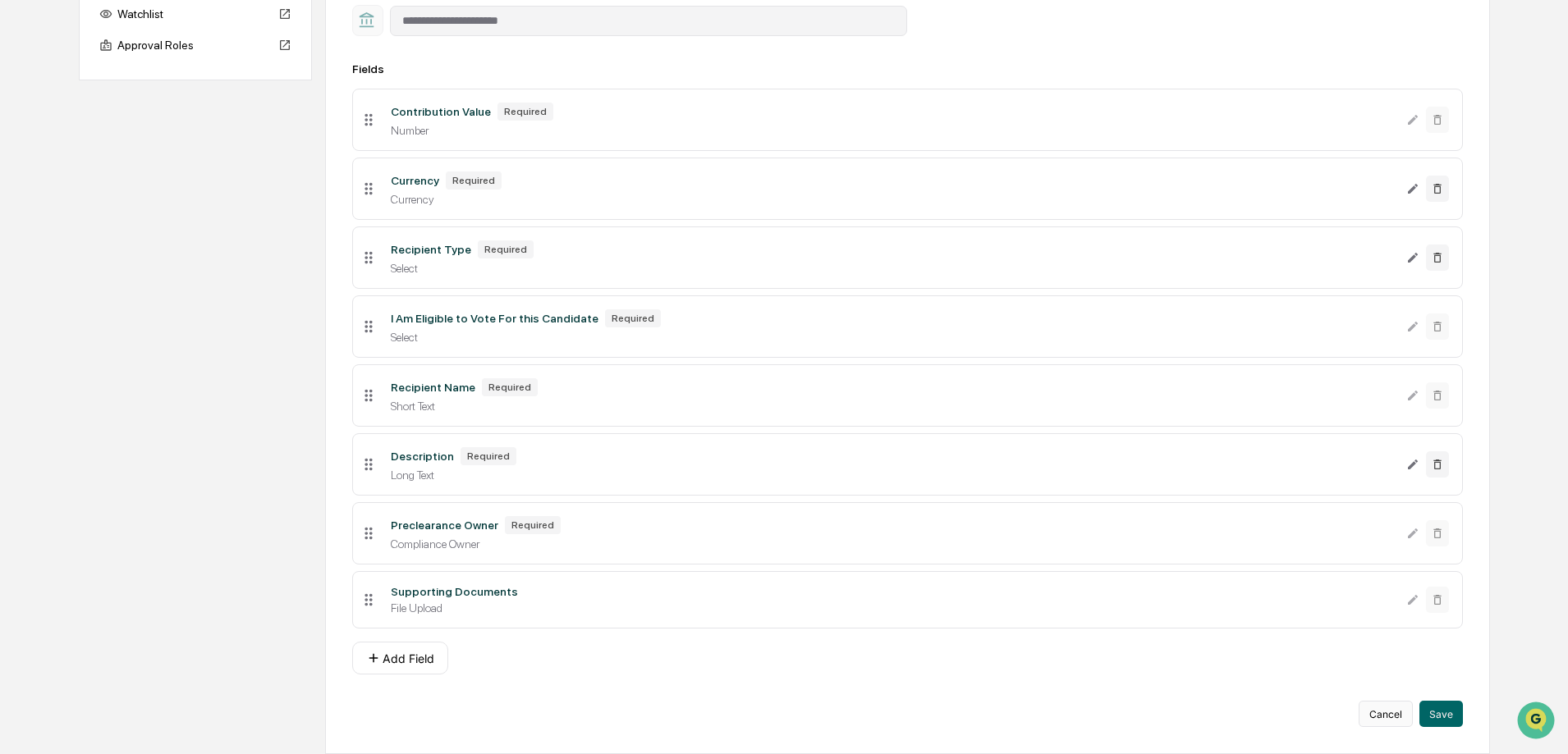
click at [1398, 717] on button "Cancel" at bounding box center [1385, 713] width 54 height 26
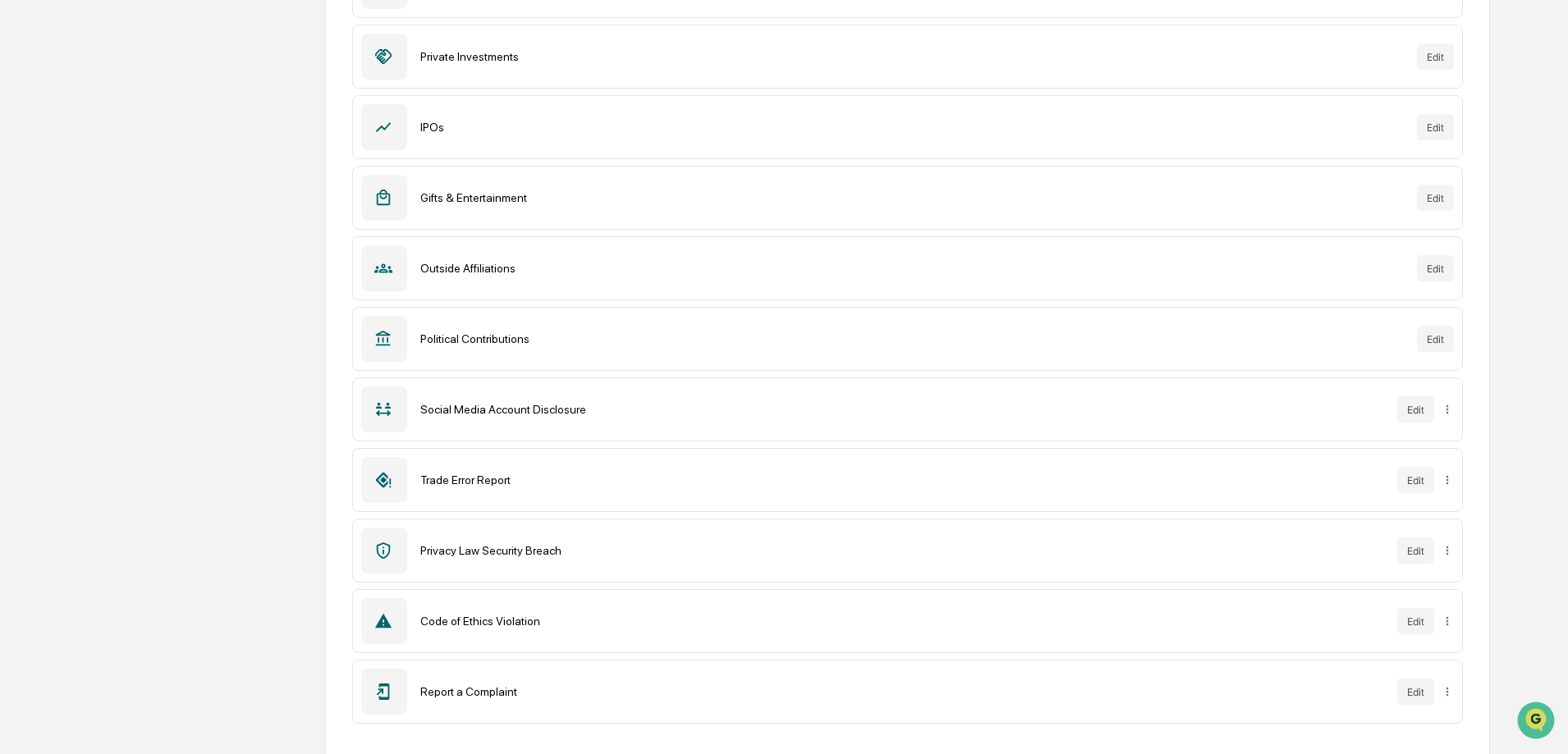
scroll to position [352, 0]
drag, startPoint x: 559, startPoint y: 633, endPoint x: 400, endPoint y: 472, distance: 226.3
click at [400, 472] on div "Forms New Form Compliance Review Edit Public Securities Edit Private Investment…" at bounding box center [907, 280] width 1165 height 947
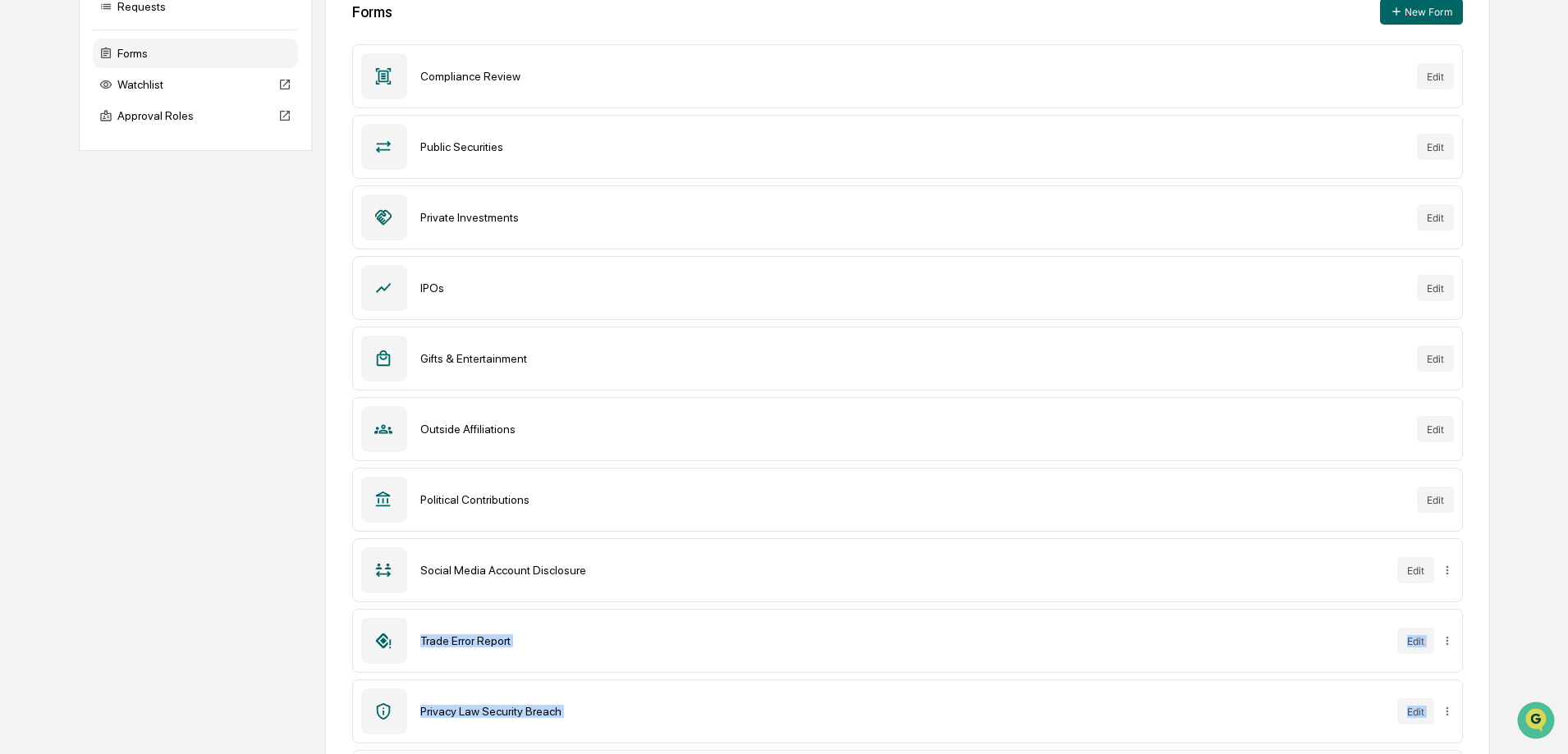
scroll to position [23, 0]
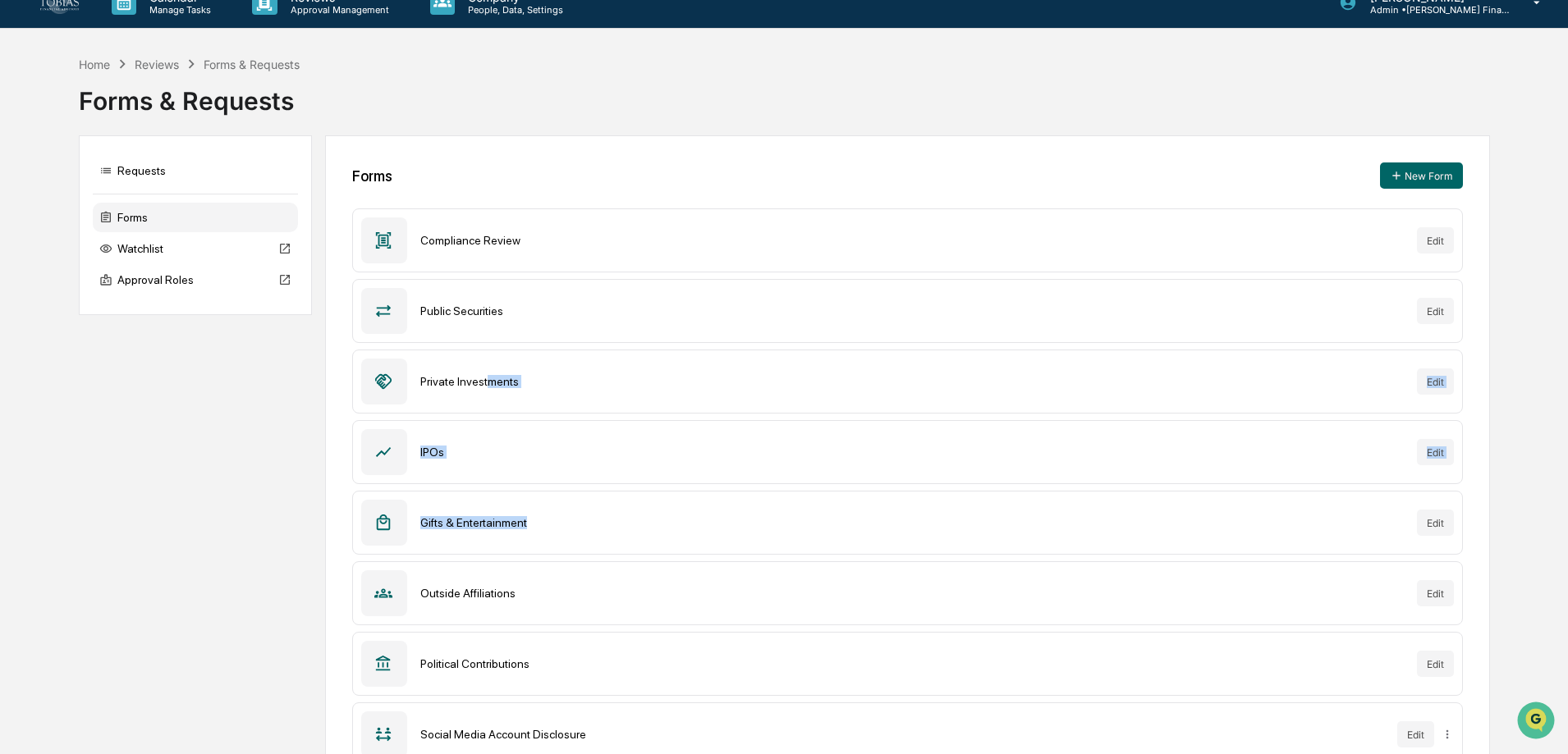
drag, startPoint x: 486, startPoint y: 381, endPoint x: 535, endPoint y: 497, distance: 125.9
click at [535, 497] on div "Forms New Form Compliance Review Edit Public Securities Edit Private Investment…" at bounding box center [907, 608] width 1165 height 947
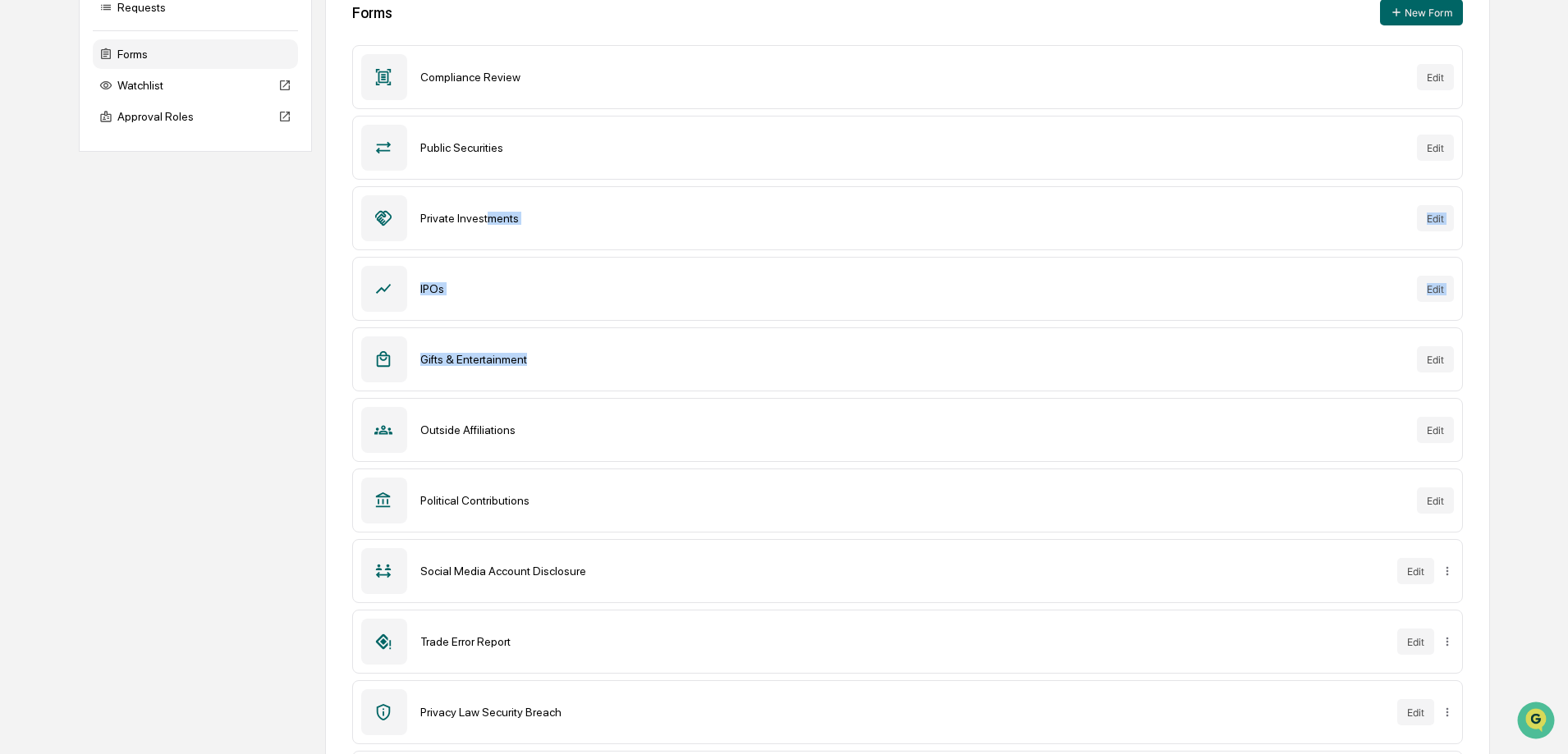
scroll to position [188, 0]
drag, startPoint x: 516, startPoint y: 508, endPoint x: 378, endPoint y: 491, distance: 139.0
click at [378, 492] on div "Political Contributions Edit" at bounding box center [906, 500] width 1110 height 64
click at [431, 484] on div "Political Contributions Edit" at bounding box center [906, 500] width 1110 height 64
drag, startPoint x: 384, startPoint y: 497, endPoint x: 634, endPoint y: 501, distance: 250.0
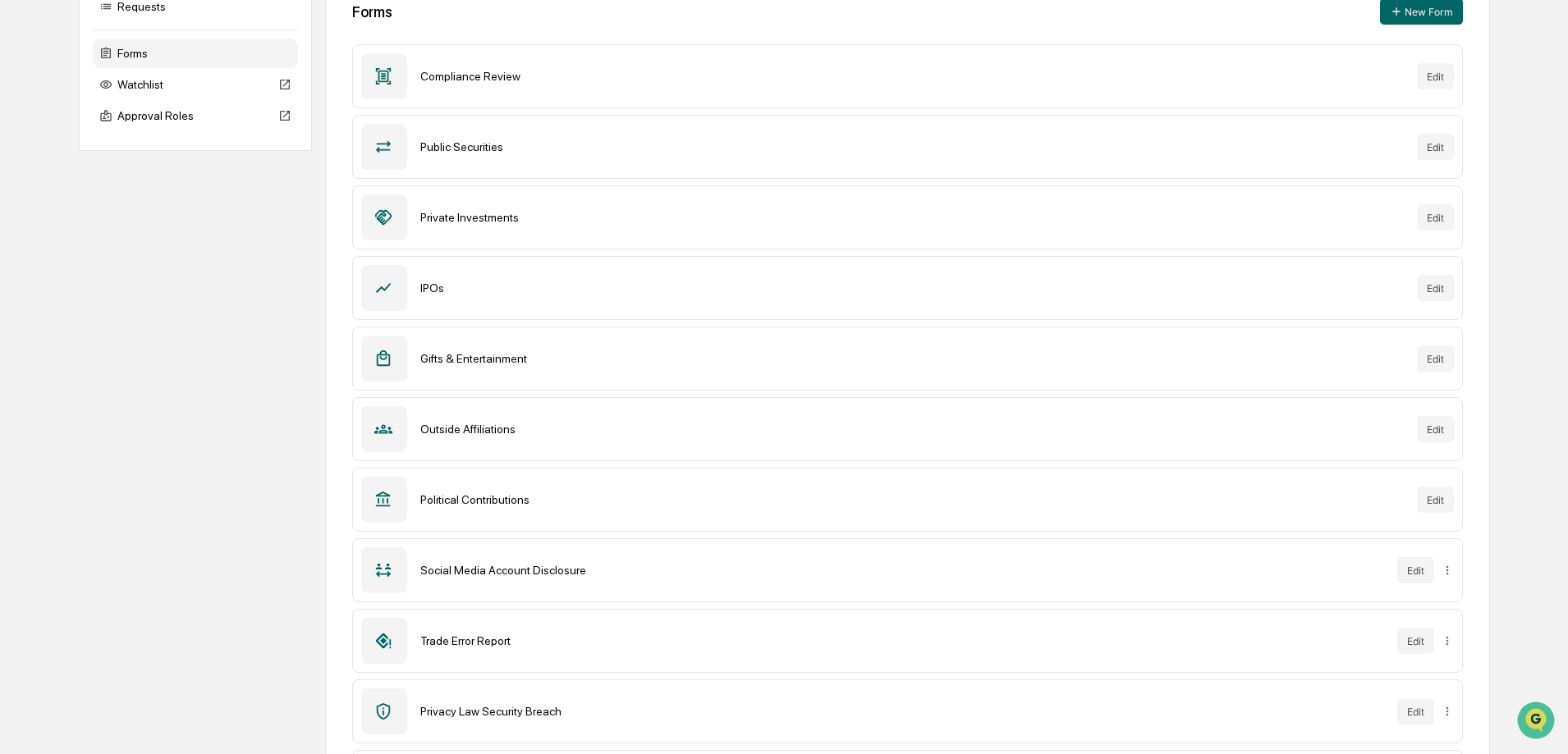
click at [634, 501] on div "Political Contributions Edit" at bounding box center [906, 500] width 1110 height 64
click at [523, 504] on div "Political Contributions" at bounding box center [912, 500] width 983 height 14
click at [1445, 567] on html "Calendar Manage Tasks Reviews Approval Management Company People, Data, Setting…" at bounding box center [788, 189] width 1576 height 754
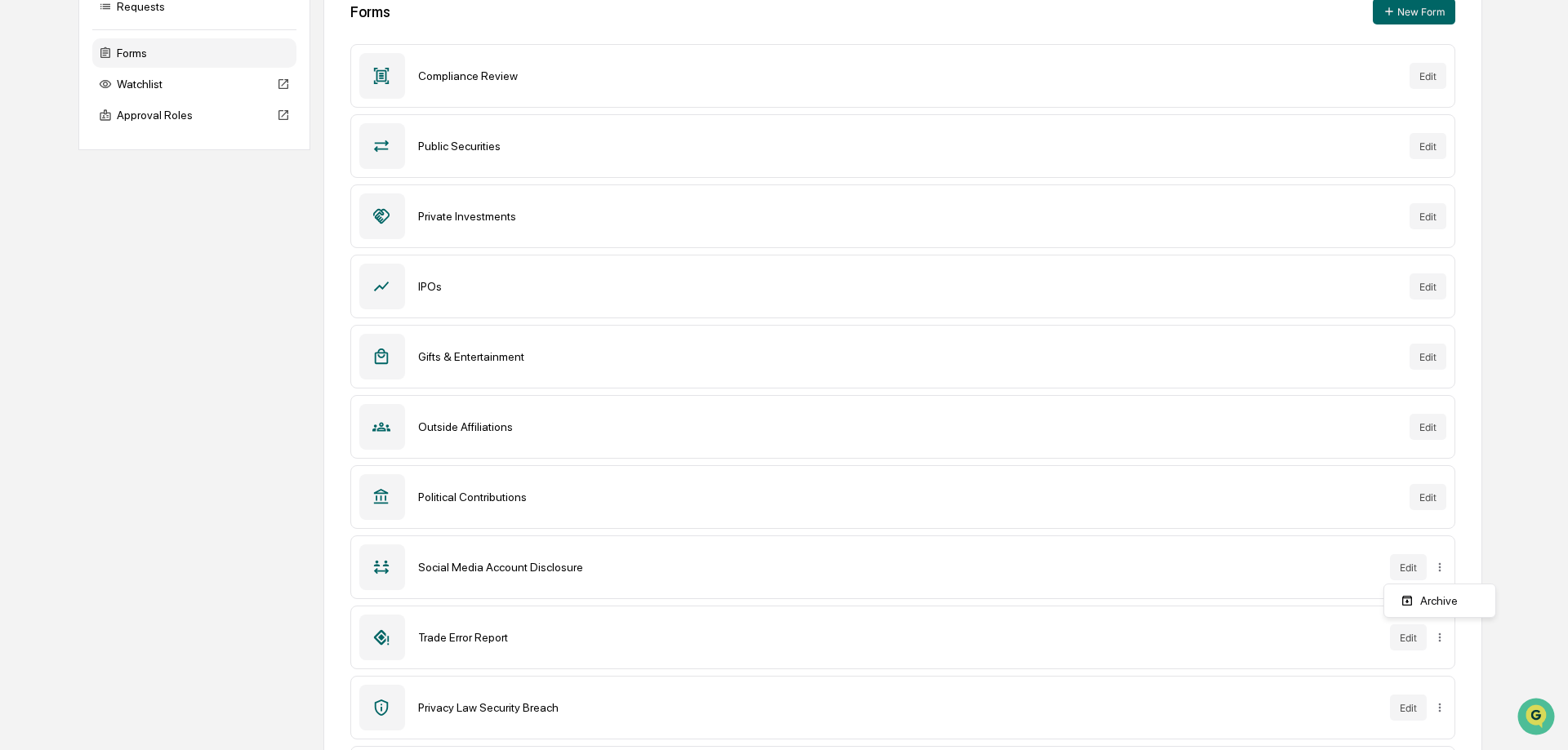
click at [1239, 564] on html "Calendar Manage Tasks Reviews Approval Management Company People, Data, Setting…" at bounding box center [784, 188] width 1568 height 750
click at [430, 570] on div "Social Media Account Disclosure" at bounding box center [898, 567] width 959 height 14
click at [1400, 560] on button "Edit" at bounding box center [1408, 567] width 37 height 26
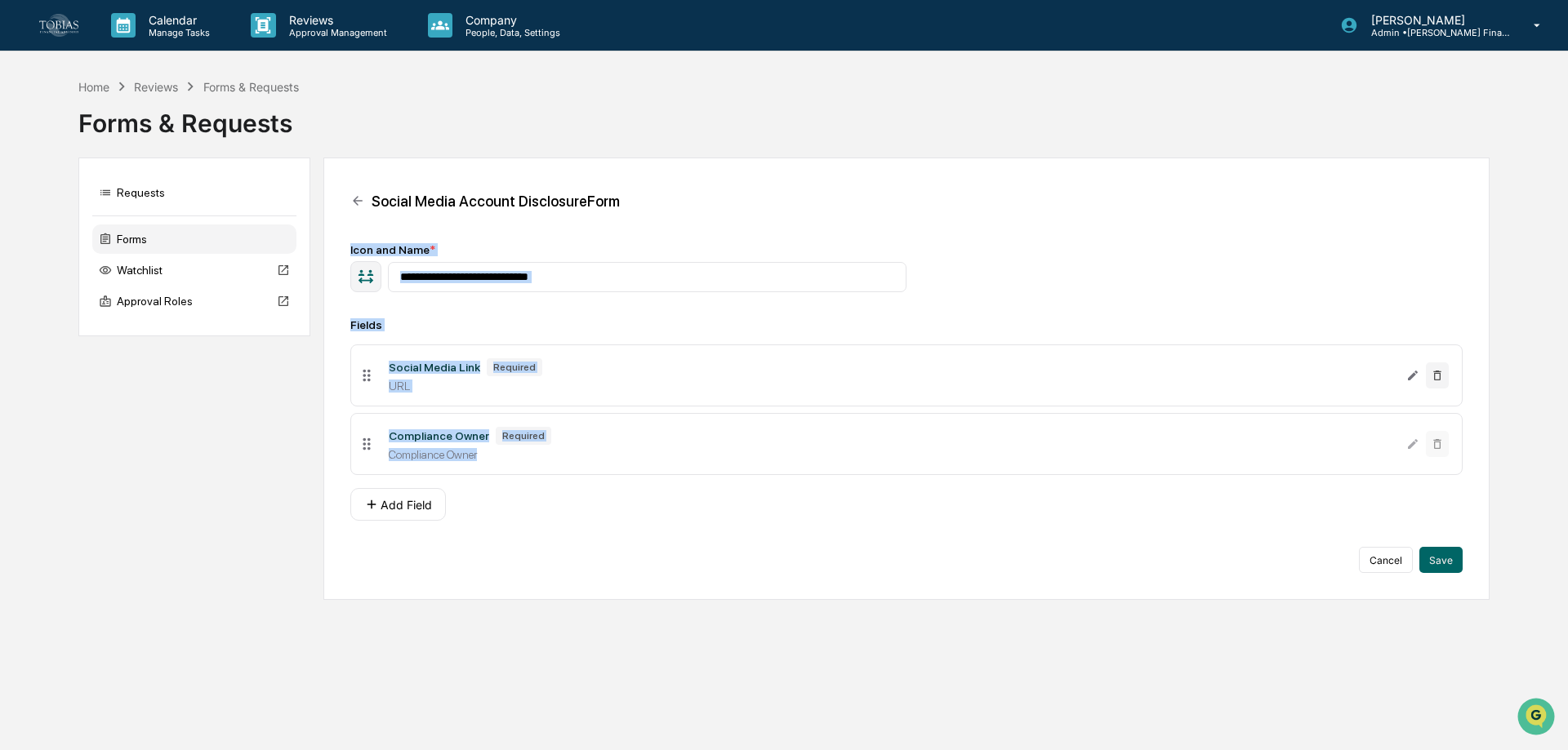
drag, startPoint x: 344, startPoint y: 244, endPoint x: 845, endPoint y: 491, distance: 558.6
click at [845, 491] on div "**********" at bounding box center [907, 379] width 1166 height 443
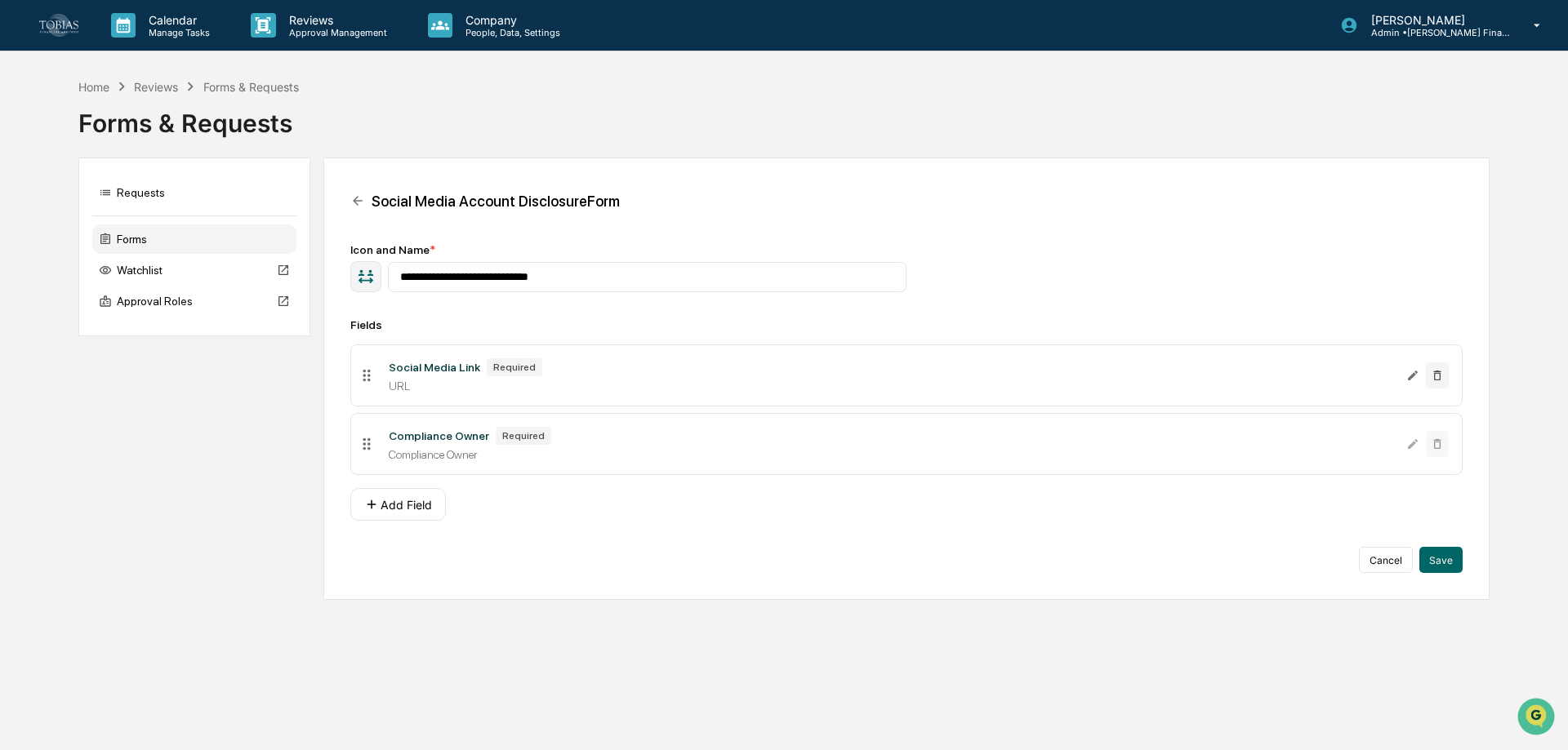
click at [780, 552] on div "Cancel Save" at bounding box center [906, 560] width 1113 height 26
drag, startPoint x: 385, startPoint y: 366, endPoint x: 508, endPoint y: 426, distance: 136.9
click at [517, 407] on li "Social Media Link Required URL" at bounding box center [906, 376] width 1113 height 62
drag, startPoint x: 481, startPoint y: 453, endPoint x: 363, endPoint y: 423, distance: 121.8
click at [363, 423] on li "Compliance Owner Required Compliance Owner" at bounding box center [906, 444] width 1113 height 62
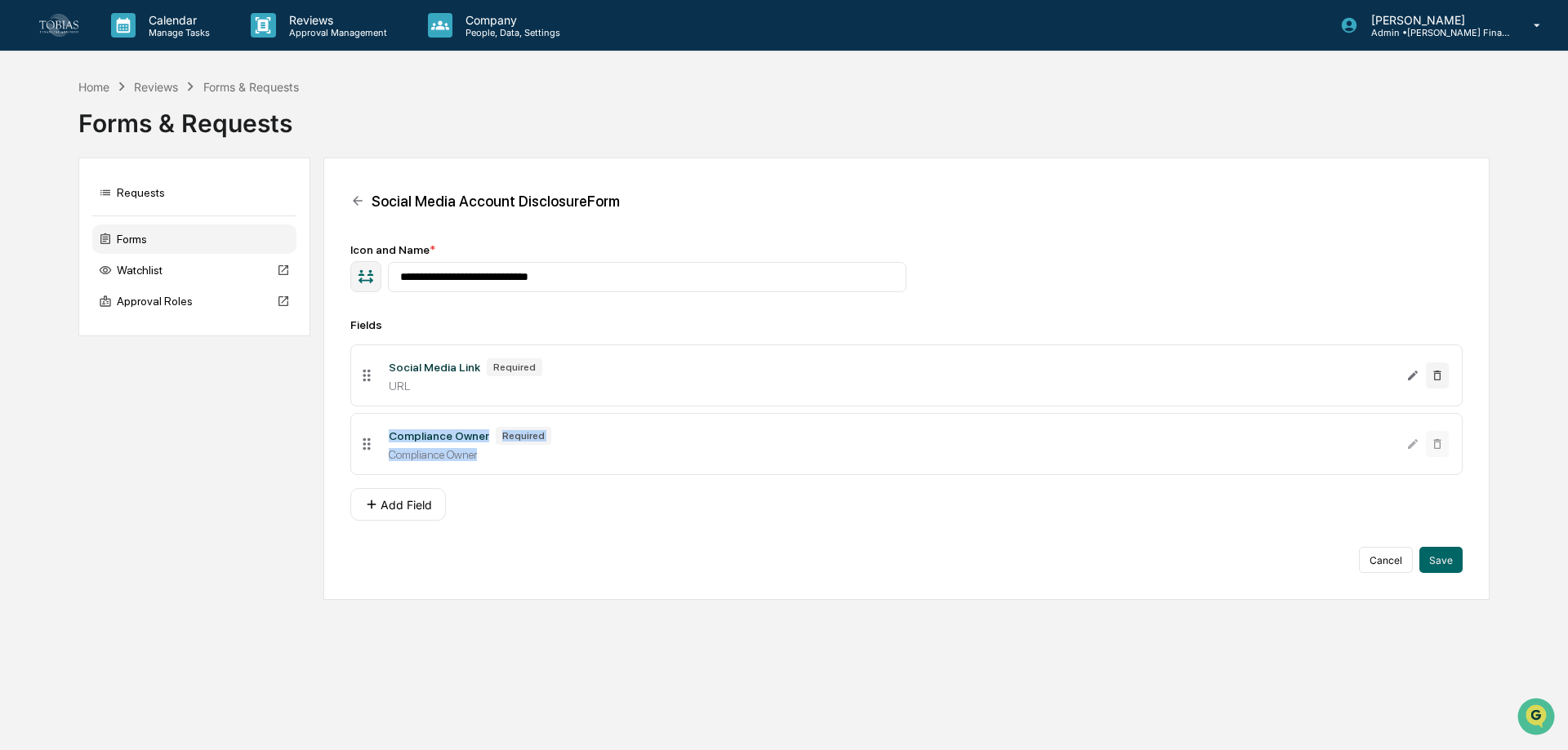
click at [476, 449] on div "Compliance Owner" at bounding box center [890, 455] width 1004 height 14
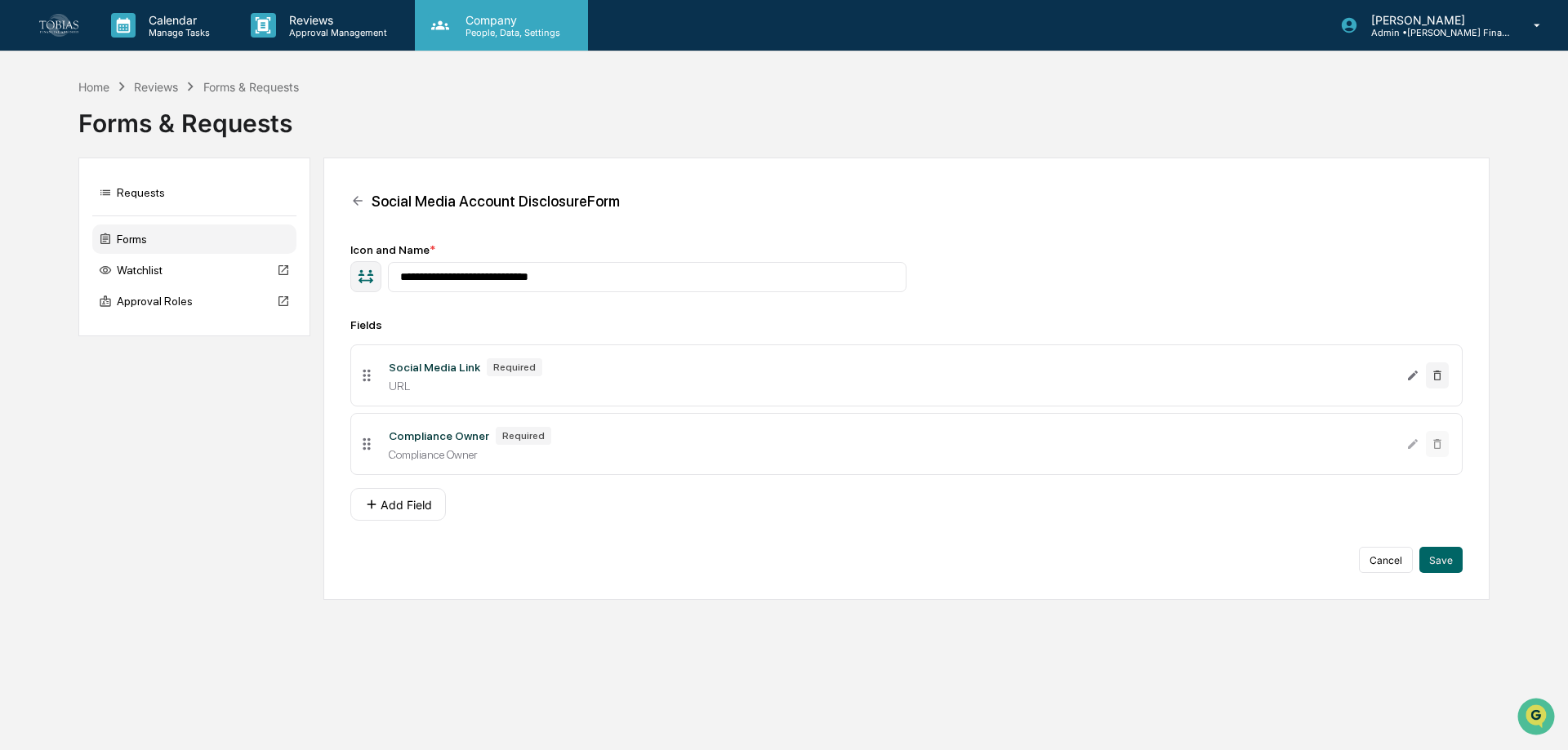
click at [483, 33] on p "People, Data, Settings" at bounding box center [510, 33] width 116 height 12
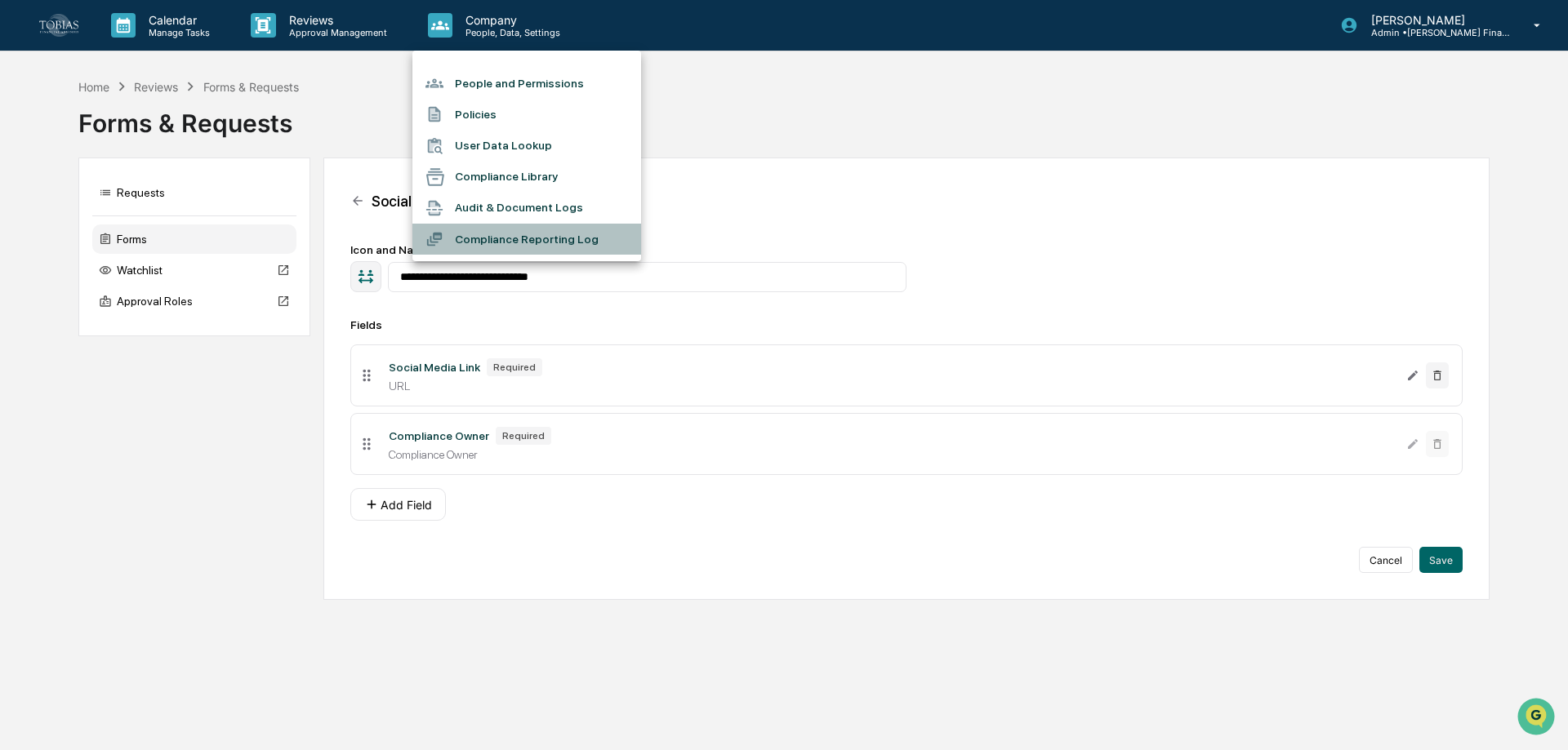
click at [501, 245] on li "Compliance Reporting Log" at bounding box center [527, 239] width 229 height 31
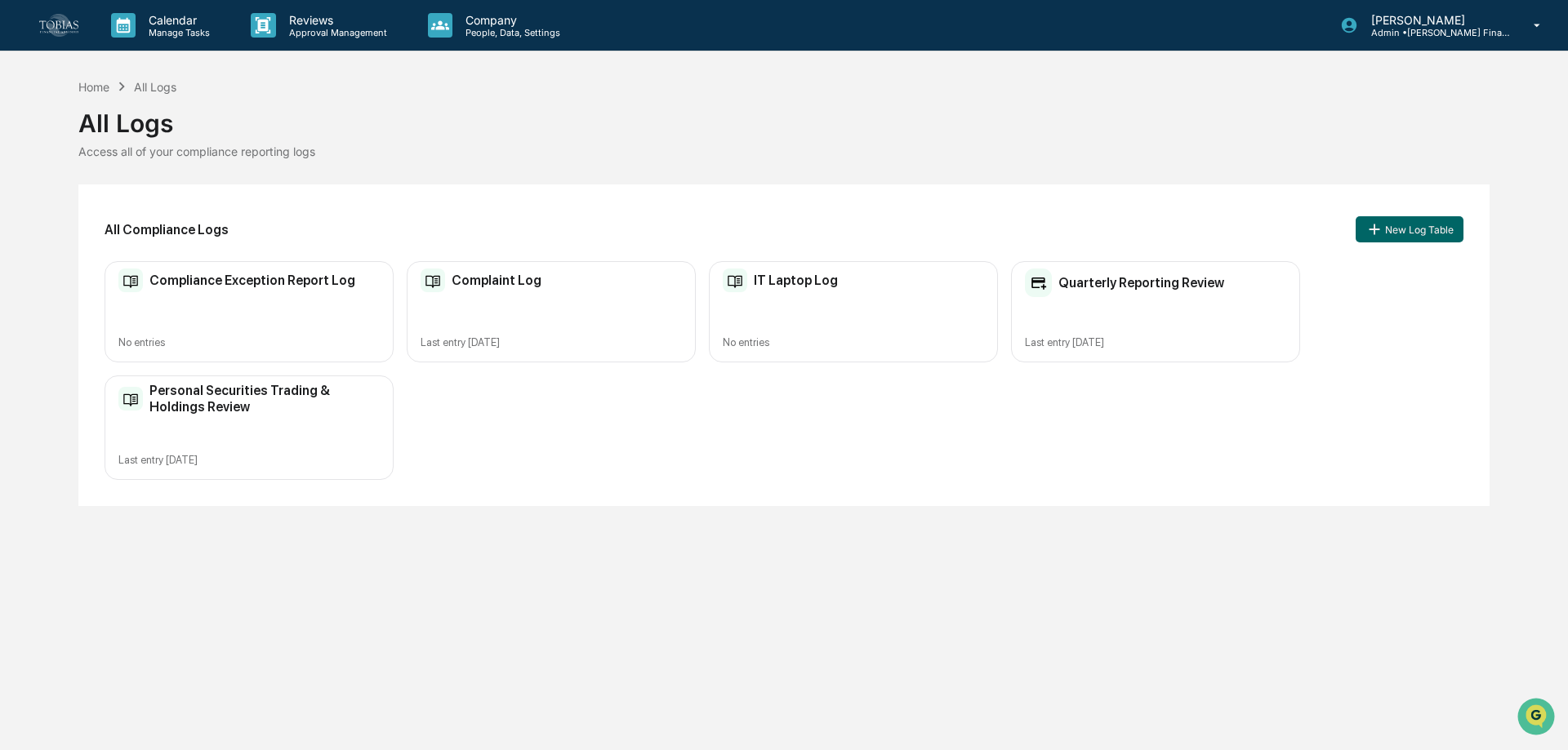
click at [303, 402] on h2 "Personal Securities Trading & Holdings Review" at bounding box center [265, 398] width 230 height 31
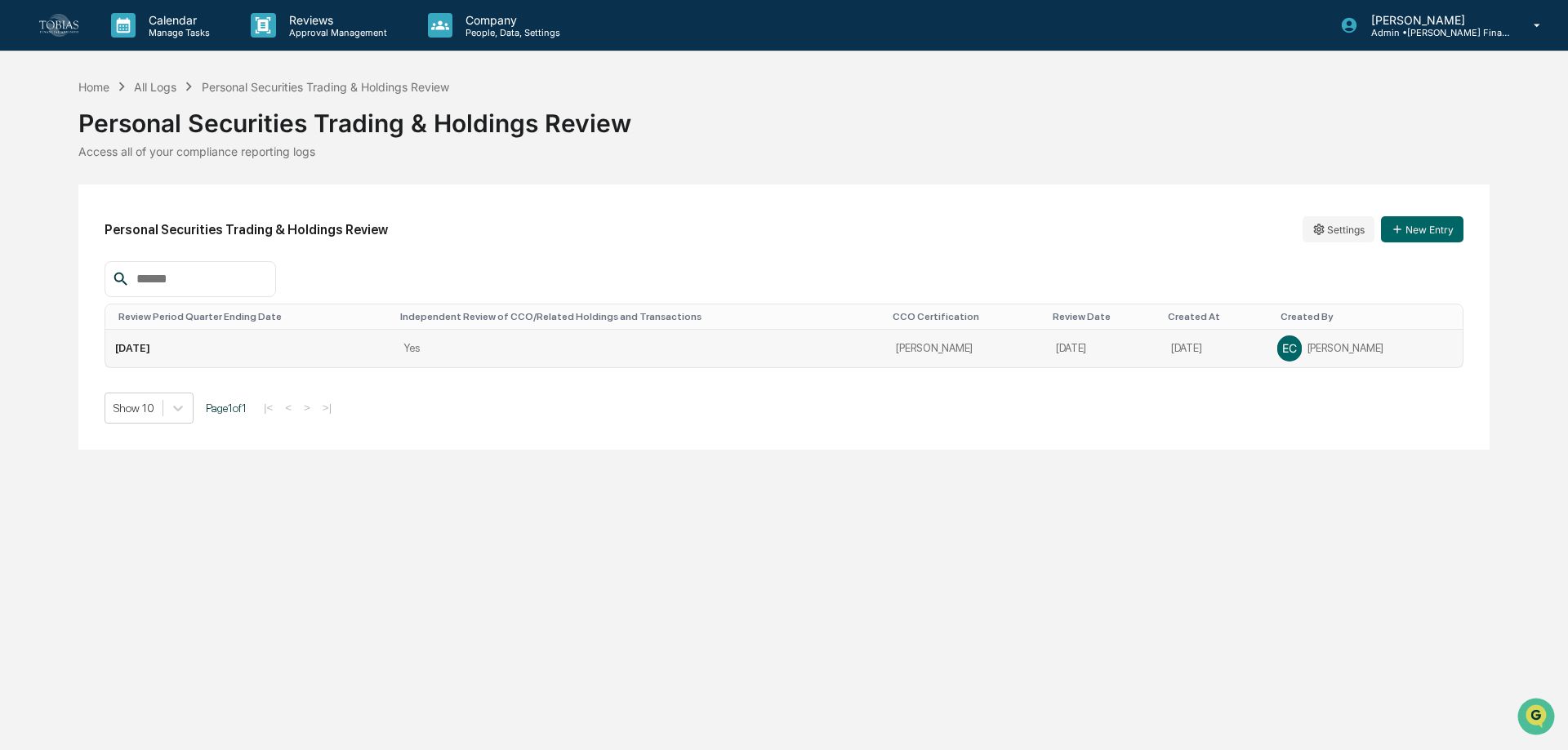
click at [318, 341] on td "6/30/25" at bounding box center [249, 348] width 288 height 38
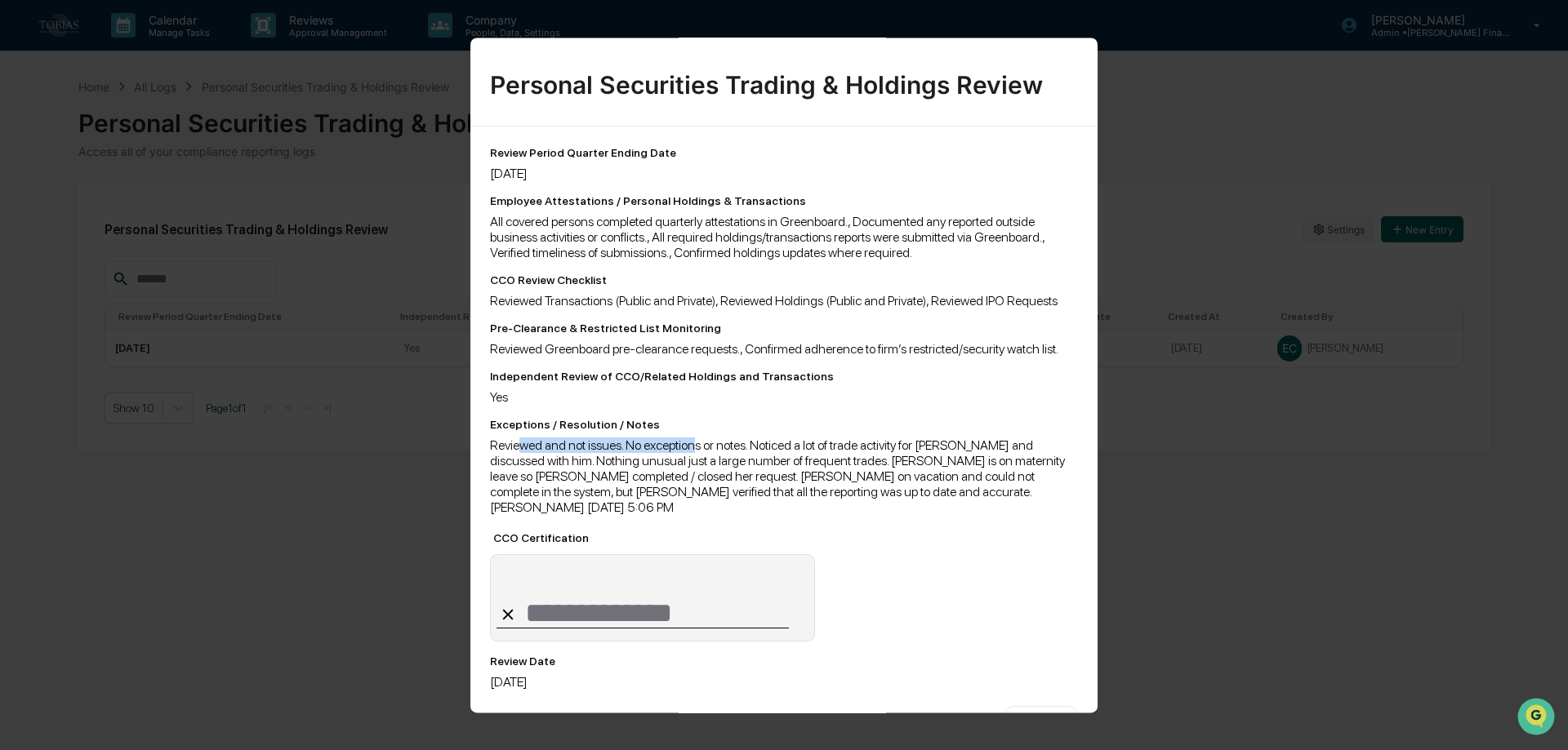
drag, startPoint x: 524, startPoint y: 447, endPoint x: 694, endPoint y: 449, distance: 170.0
click at [694, 449] on div "Reviewed and not issues. No exceptions or notes. Noticed a lot of trade activit…" at bounding box center [784, 476] width 588 height 77
click at [694, 455] on div "Reviewed and not issues. No exceptions or notes. Noticed a lot of trade activit…" at bounding box center [784, 476] width 588 height 77
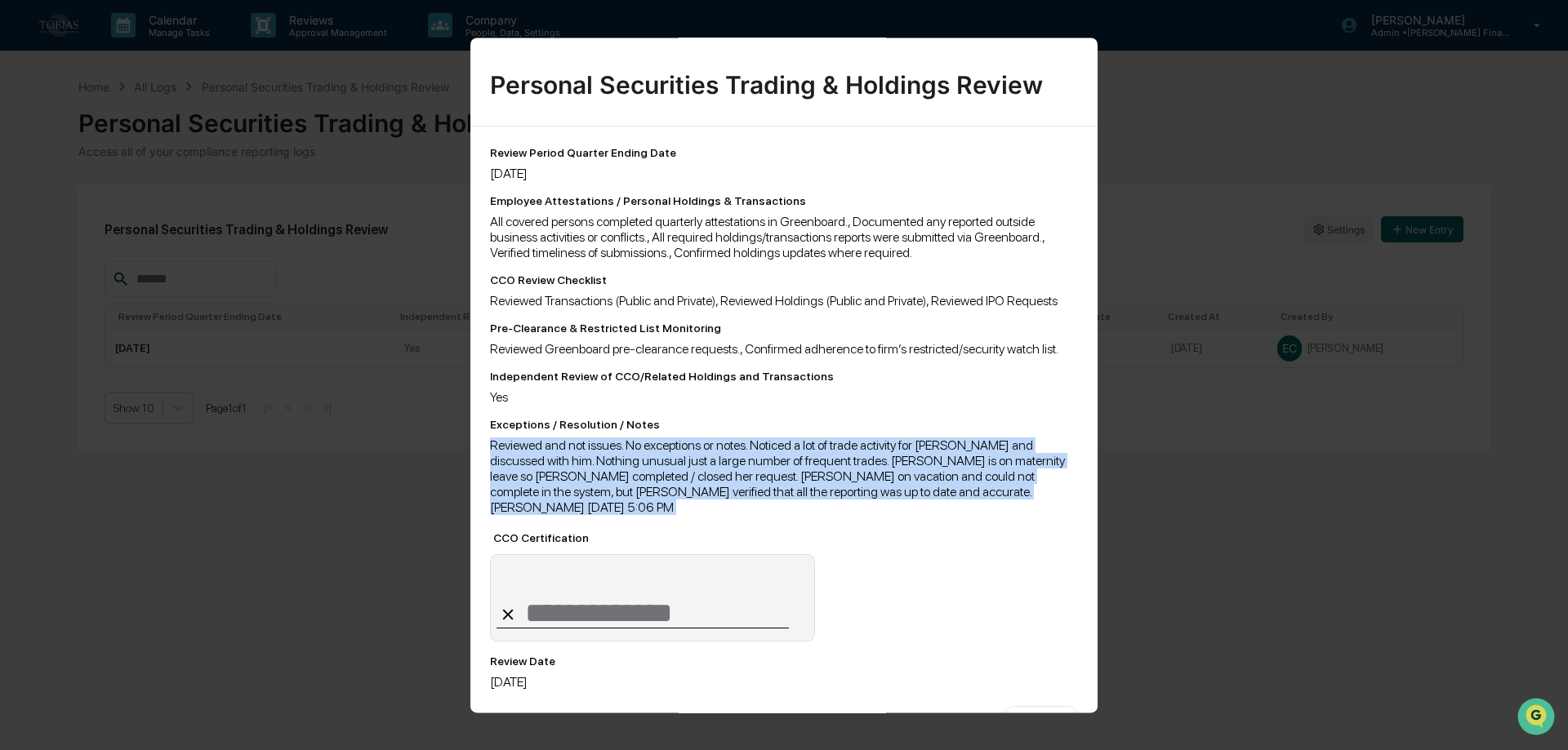
click at [694, 455] on div "Reviewed and not issues. No exceptions or notes. Noticed a lot of trade activit…" at bounding box center [784, 476] width 588 height 77
click at [919, 461] on div "Reviewed and not issues. No exceptions or notes. Noticed a lot of trade activit…" at bounding box center [784, 476] width 588 height 77
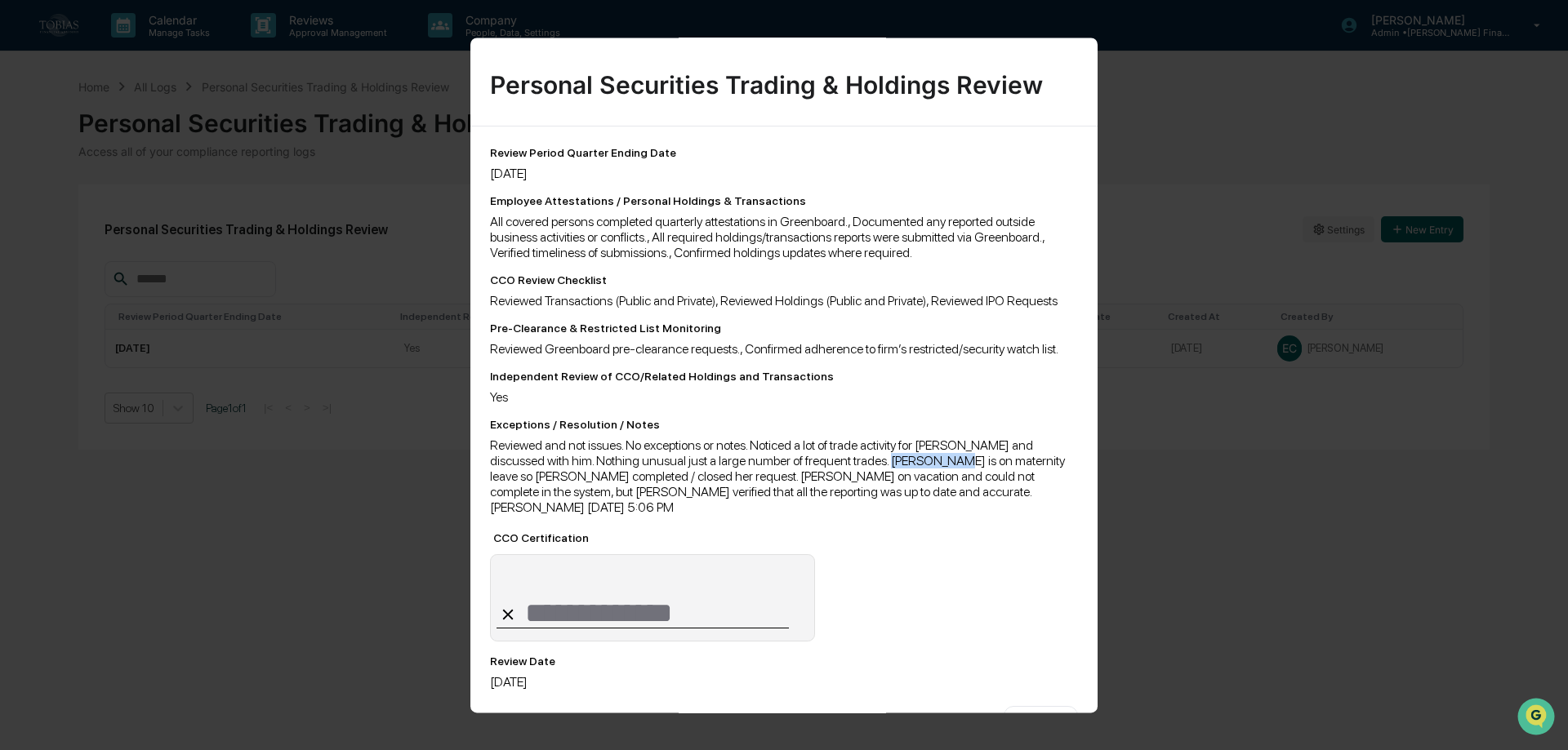
click at [919, 461] on div "Reviewed and not issues. No exceptions or notes. Noticed a lot of trade activit…" at bounding box center [784, 476] width 588 height 77
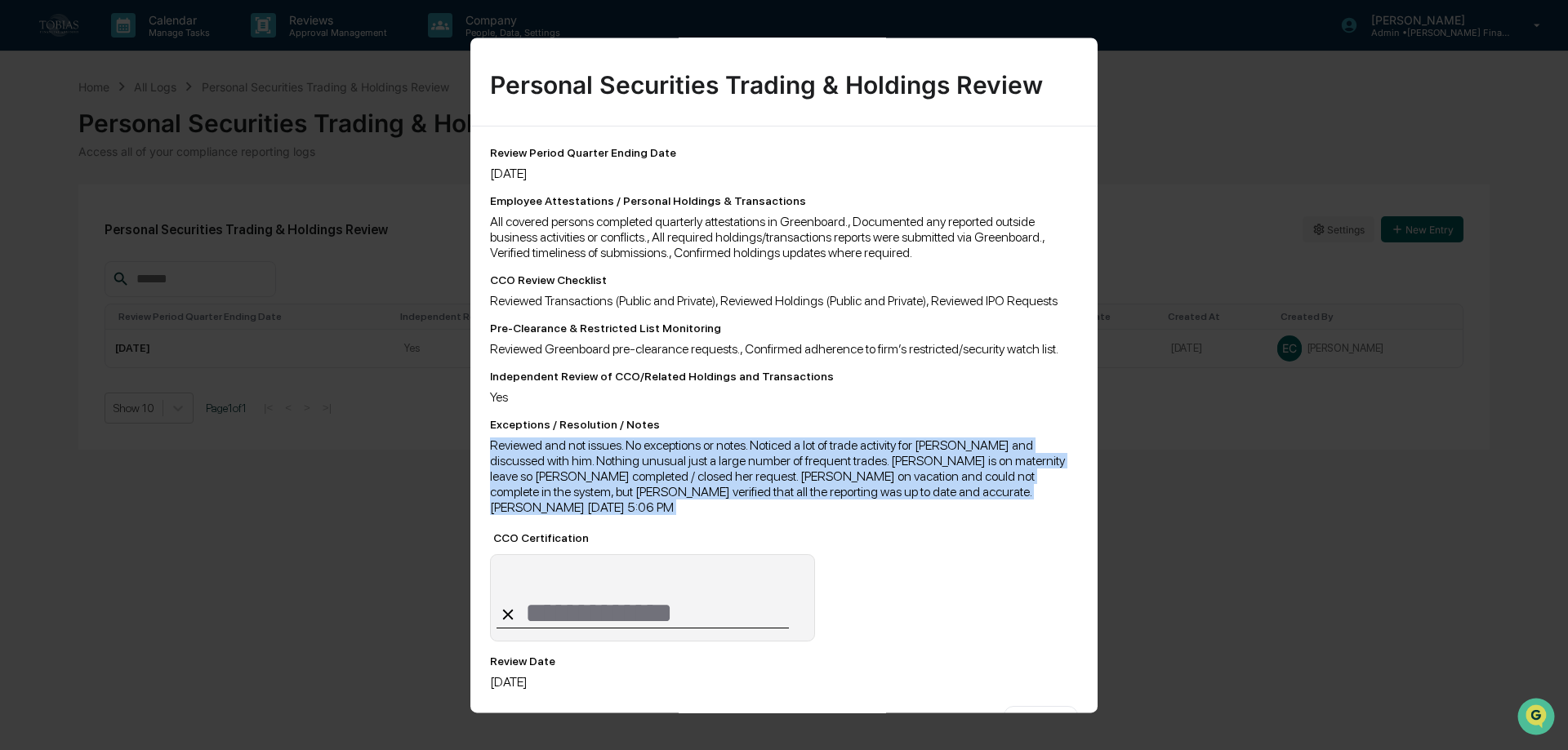
click at [919, 461] on div "Reviewed and not issues. No exceptions or notes. Noticed a lot of trade activit…" at bounding box center [784, 476] width 588 height 77
click at [912, 490] on div "Reviewed and not issues. No exceptions or notes. Noticed a lot of trade activit…" at bounding box center [784, 476] width 588 height 77
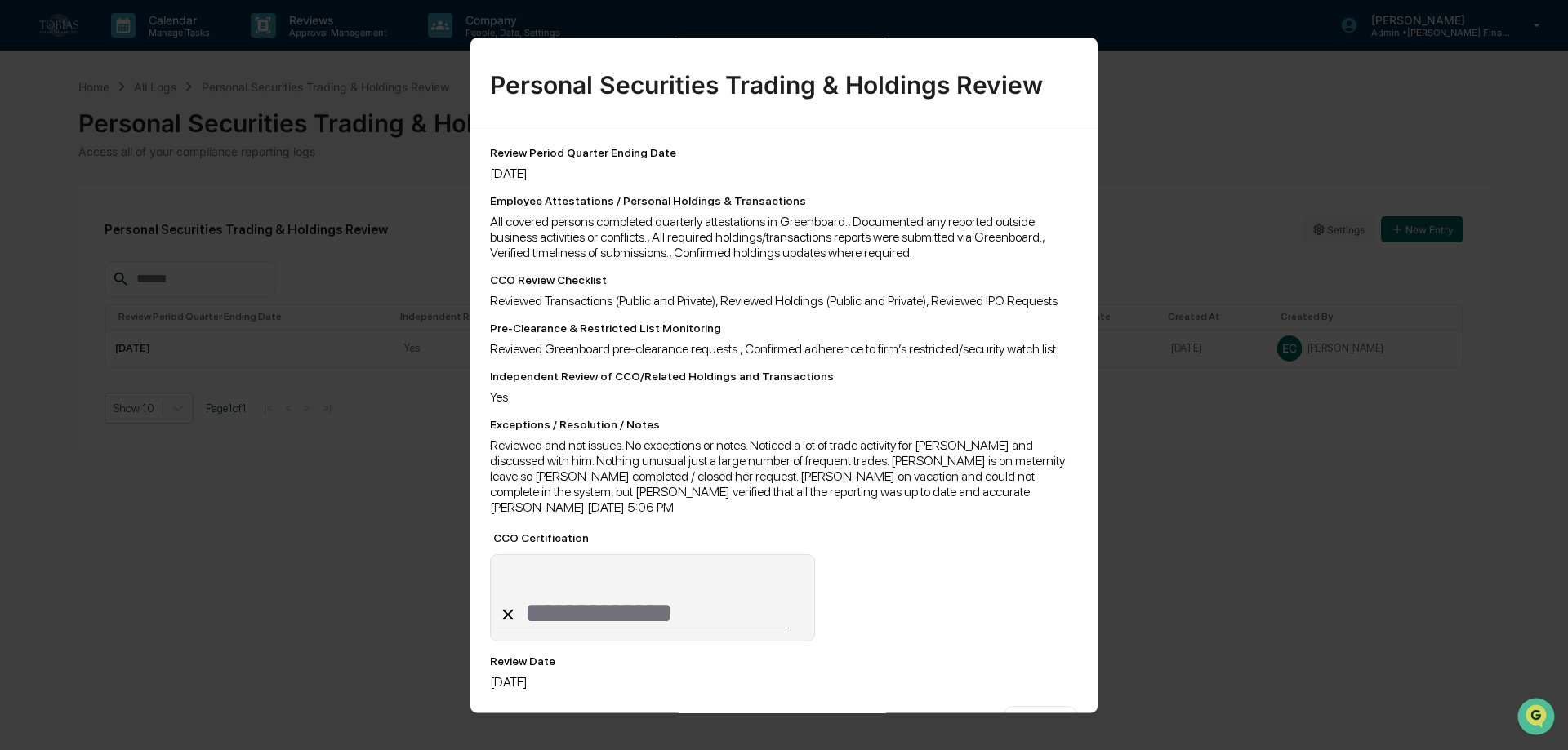
click at [1236, 505] on div "**********" at bounding box center [784, 375] width 1568 height 750
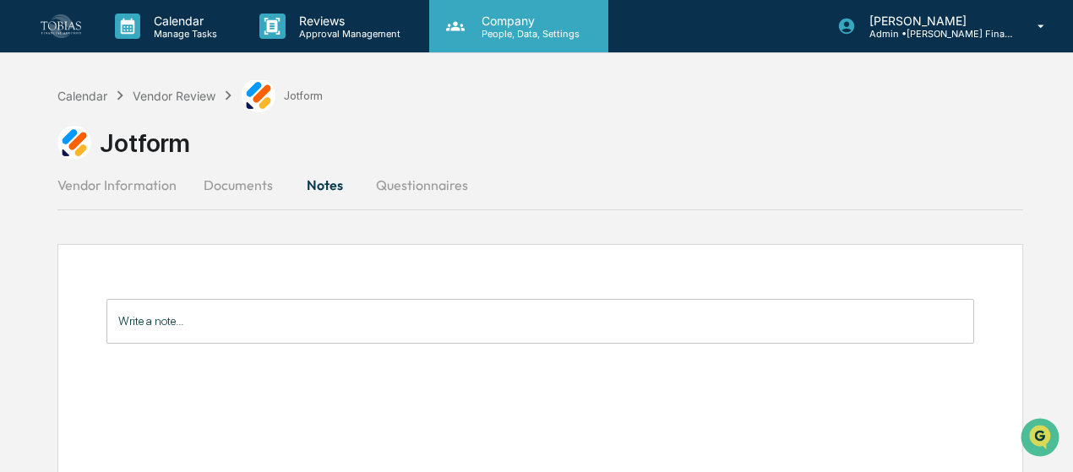
click at [449, 24] on icon at bounding box center [455, 26] width 25 height 25
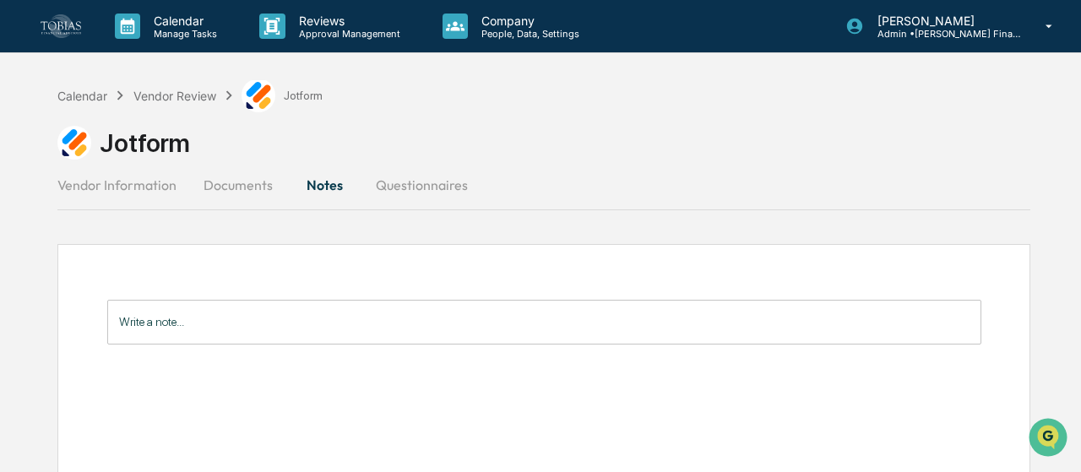
click at [171, 93] on div "Vendor Review" at bounding box center [174, 96] width 83 height 14
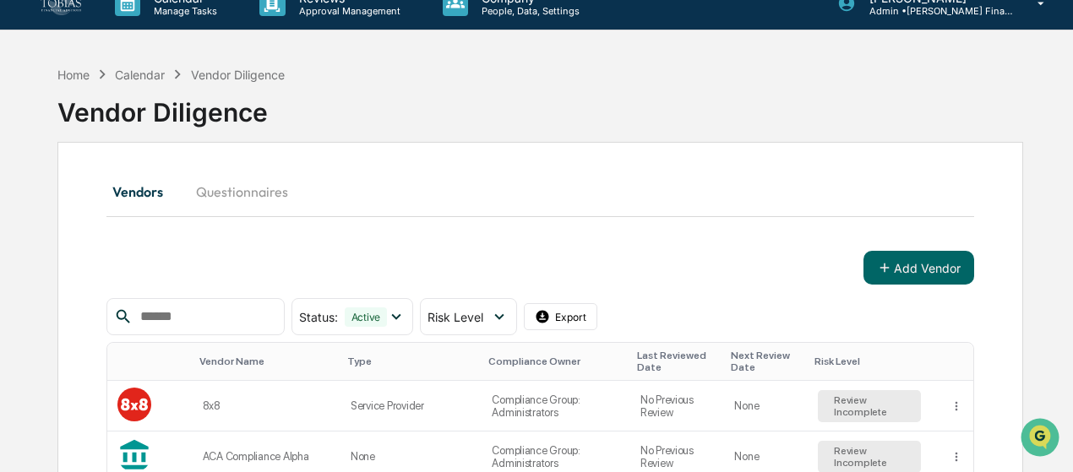
scroll to position [10, 0]
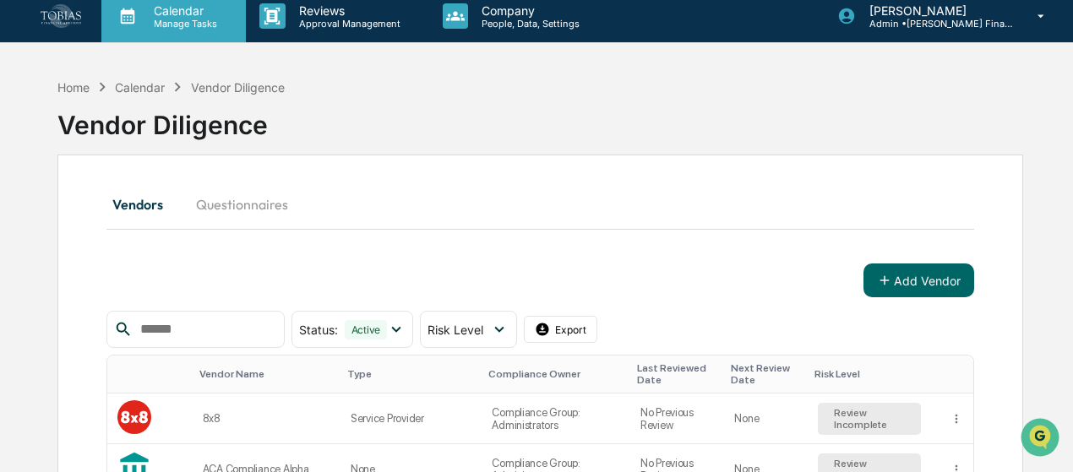
click at [139, 28] on div "Calendar Manage Tasks" at bounding box center [172, 16] width 128 height 26
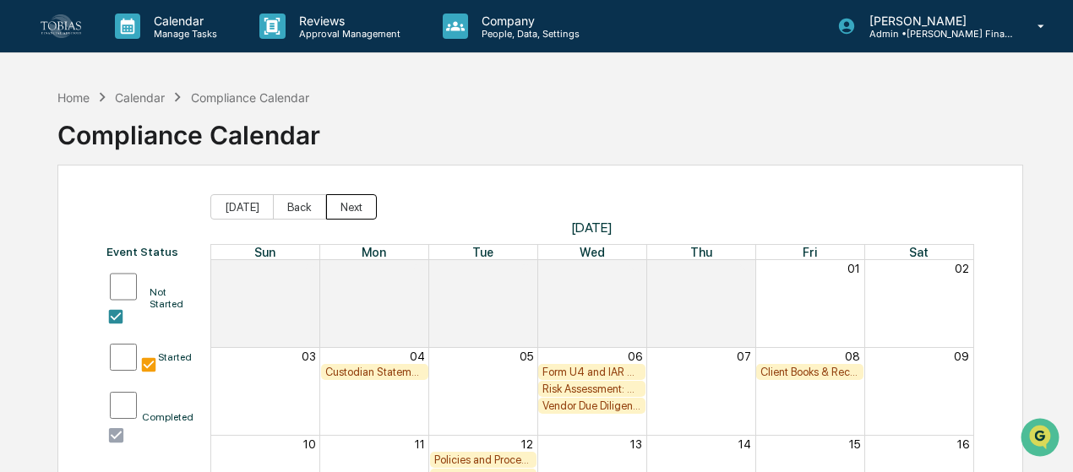
click at [341, 212] on button "Next" at bounding box center [351, 206] width 51 height 25
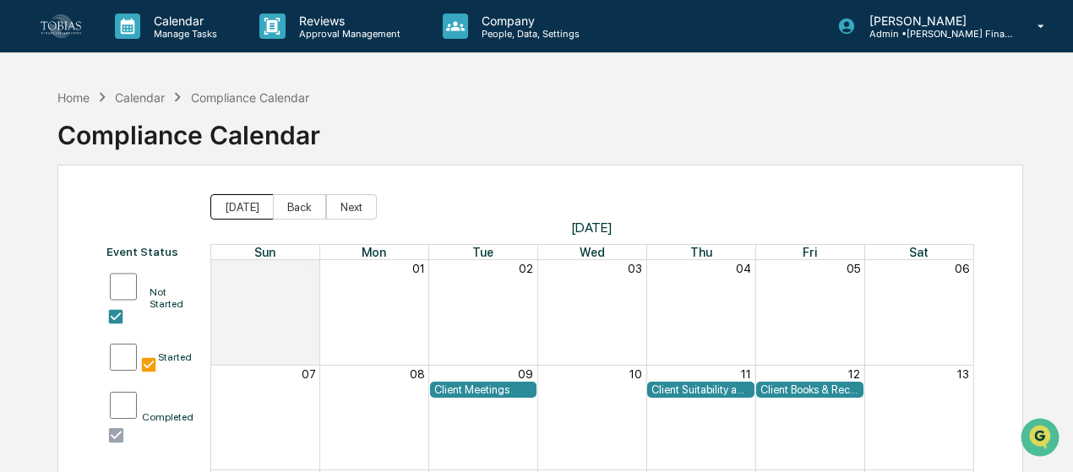
click at [226, 200] on button "Today" at bounding box center [241, 206] width 63 height 25
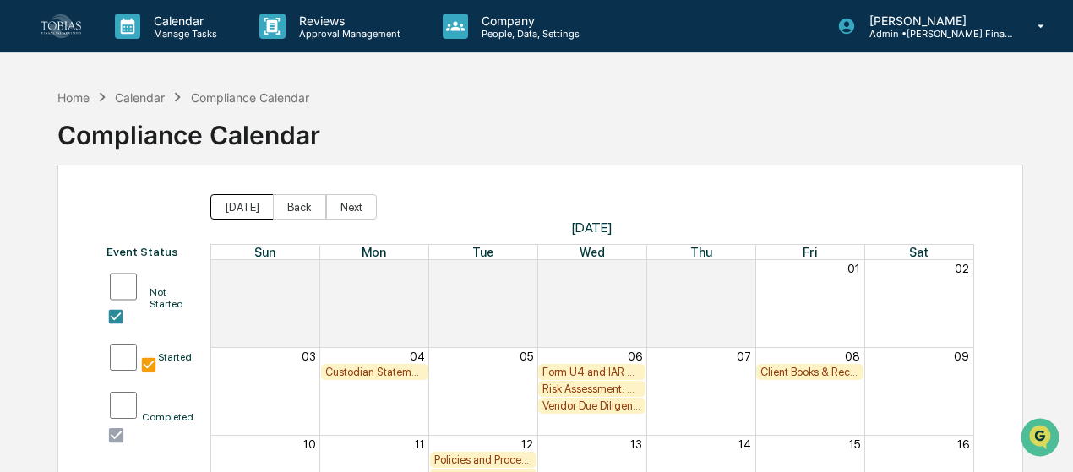
scroll to position [238, 0]
